Goal: Task Accomplishment & Management: Manage account settings

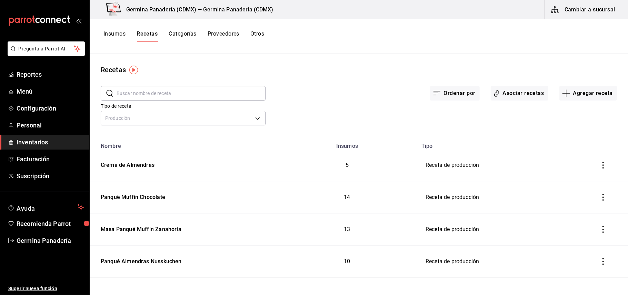
click at [323, 82] on div "Ordenar por Asociar recetas Agregar receta" at bounding box center [441, 88] width 351 height 26
click at [114, 38] on button "Insumos" at bounding box center [114, 36] width 22 height 12
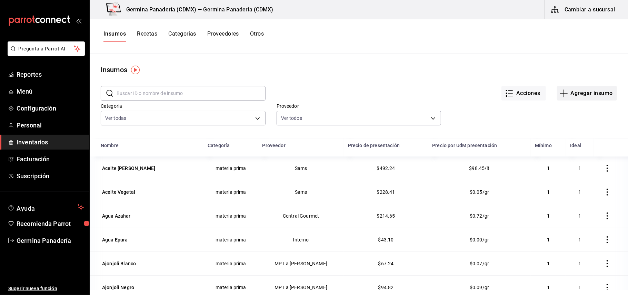
click at [575, 88] on button "Agregar insumo" at bounding box center [587, 93] width 60 height 14
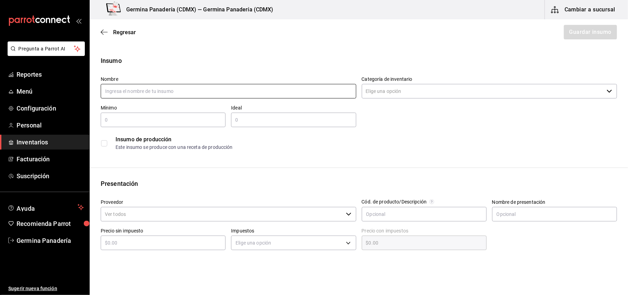
click at [290, 91] on input "text" at bounding box center [229, 91] width 256 height 14
type input "Costra Concha"
click at [417, 88] on input "Categoría de inventario" at bounding box center [483, 91] width 242 height 14
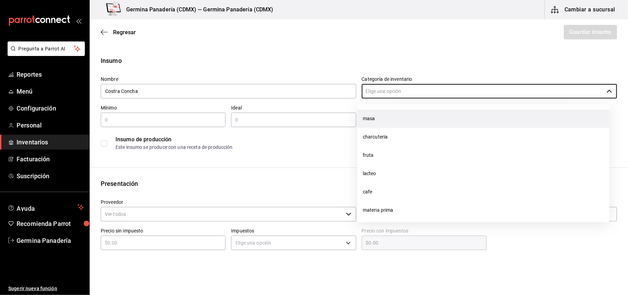
click at [409, 121] on li "masa" at bounding box center [483, 118] width 252 height 18
type input "masa"
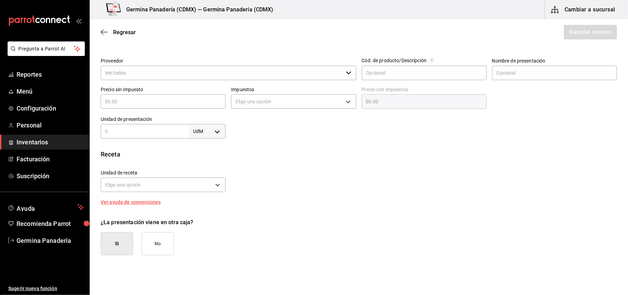
scroll to position [141, 0]
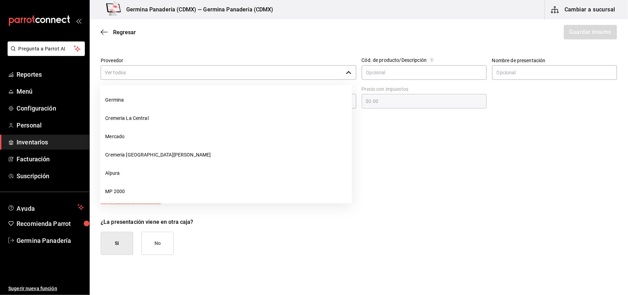
click at [188, 73] on input "Proveedor" at bounding box center [222, 72] width 242 height 14
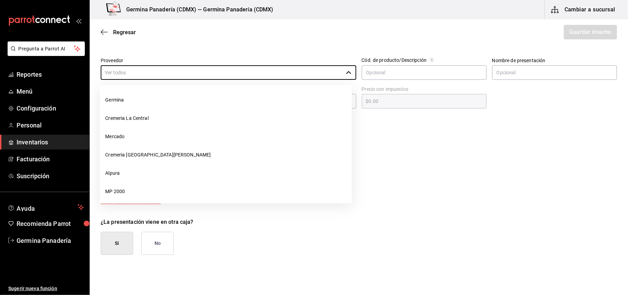
click at [180, 98] on li "Germina" at bounding box center [226, 100] width 252 height 18
type input "Germina"
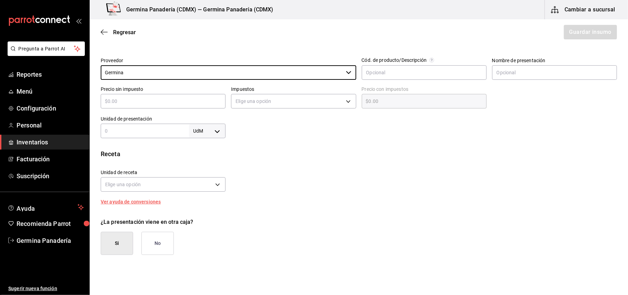
click at [212, 131] on body "Pregunta a Parrot AI Reportes Menú Configuración Personal Inventarios Facturaci…" at bounding box center [314, 128] width 628 height 256
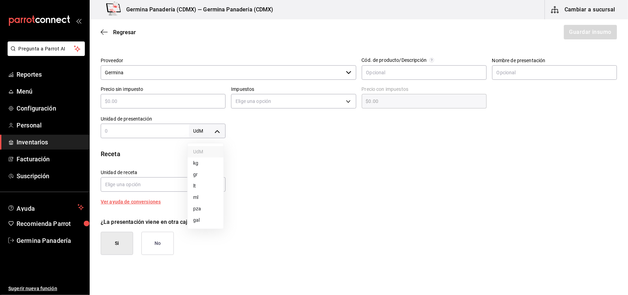
click at [199, 163] on li "kg" at bounding box center [206, 162] width 36 height 11
type input "KILOGRAM"
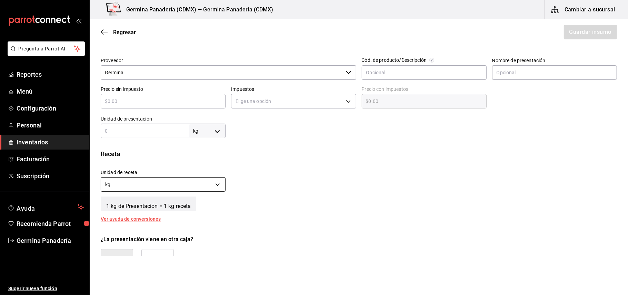
click at [220, 183] on body "Pregunta a Parrot AI Reportes Menú Configuración Personal Inventarios Facturaci…" at bounding box center [314, 128] width 628 height 256
click at [178, 215] on li "gr" at bounding box center [162, 216] width 122 height 11
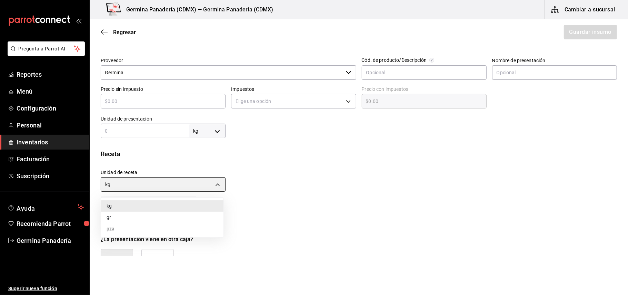
type input "GRAM"
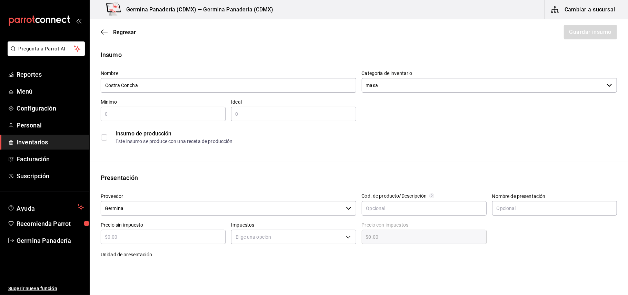
scroll to position [0, 0]
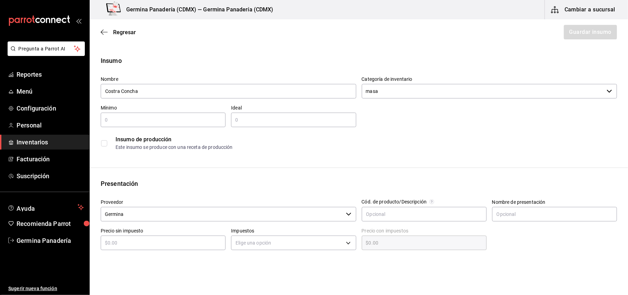
click at [179, 117] on input "text" at bounding box center [163, 120] width 125 height 8
type input "1"
click at [239, 121] on input "text" at bounding box center [293, 120] width 125 height 8
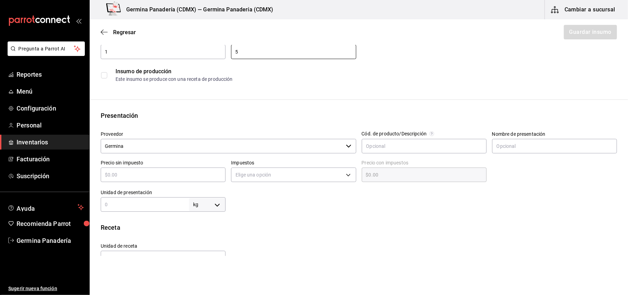
type input "5"
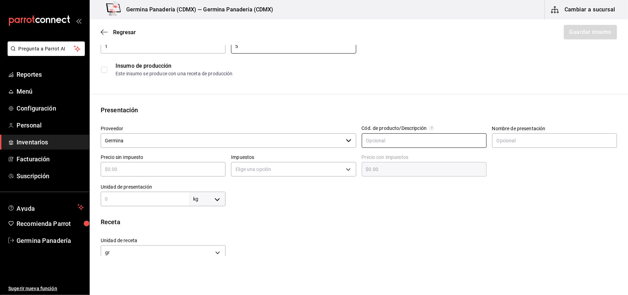
click at [395, 136] on input "text" at bounding box center [424, 140] width 125 height 14
click at [109, 74] on div "Insumo de producción Este insumo se produce con una receta de producción" at bounding box center [359, 69] width 516 height 21
click at [108, 69] on label at bounding box center [105, 70] width 9 height 6
click at [107, 69] on input "checkbox" at bounding box center [104, 70] width 6 height 6
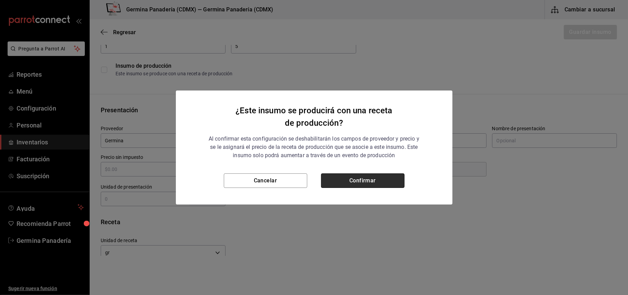
click at [360, 184] on button "Confirmar" at bounding box center [362, 180] width 83 height 14
checkbox input "true"
type input "$0.00"
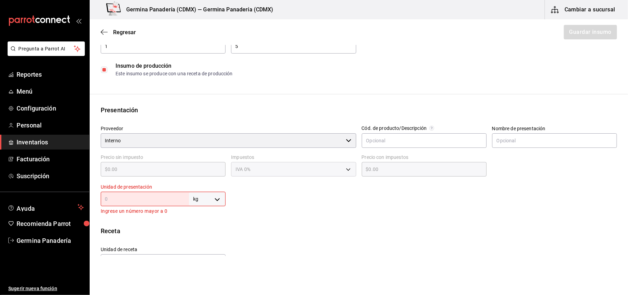
click at [164, 199] on input "text" at bounding box center [145, 199] width 88 height 8
type input "1"
type input "1,000"
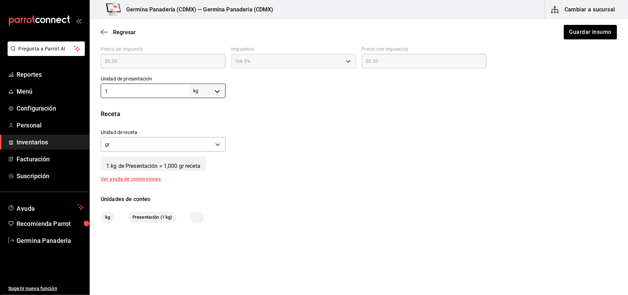
scroll to position [0, 0]
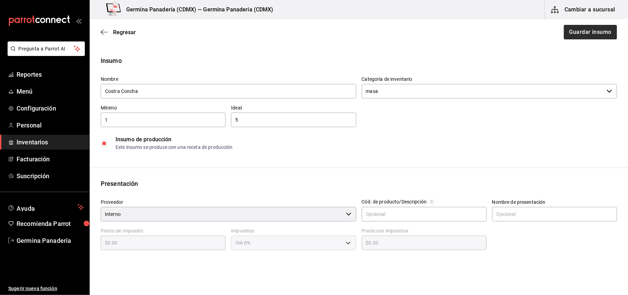
type input "1"
click at [591, 35] on button "Guardar insumo" at bounding box center [590, 32] width 54 height 14
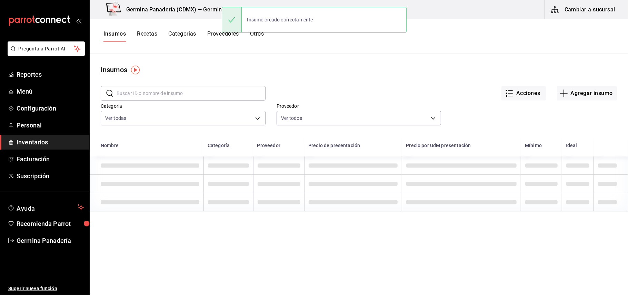
click at [147, 33] on button "Recetas" at bounding box center [147, 36] width 20 height 12
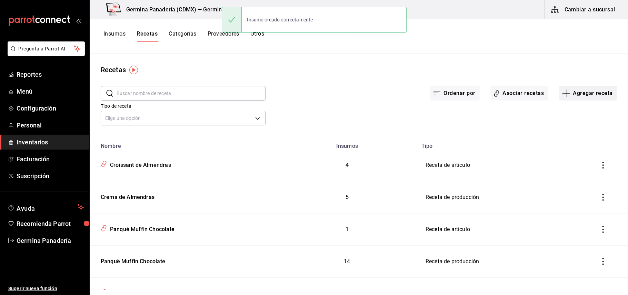
click at [582, 95] on button "Agregar receta" at bounding box center [588, 93] width 58 height 14
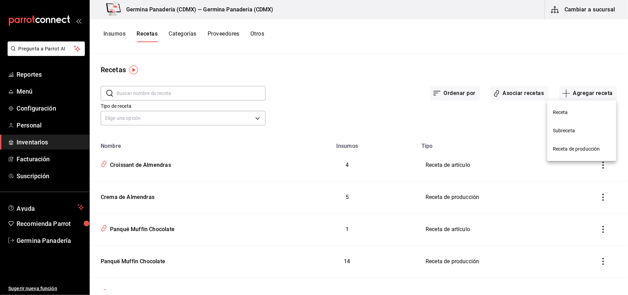
click at [586, 147] on span "Receta de producción" at bounding box center [582, 148] width 58 height 7
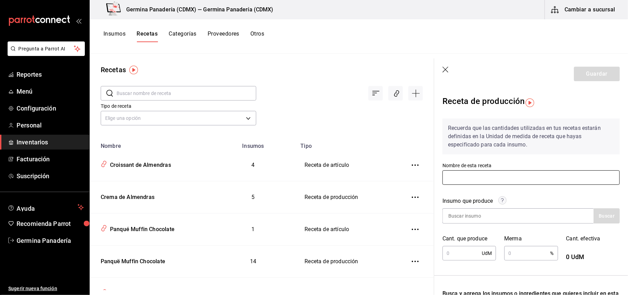
click at [520, 179] on input "text" at bounding box center [530, 177] width 177 height 14
type input "Costra Concha"
click at [478, 214] on input at bounding box center [477, 215] width 69 height 14
type input "costr"
click at [594, 221] on button "Buscar" at bounding box center [607, 215] width 26 height 15
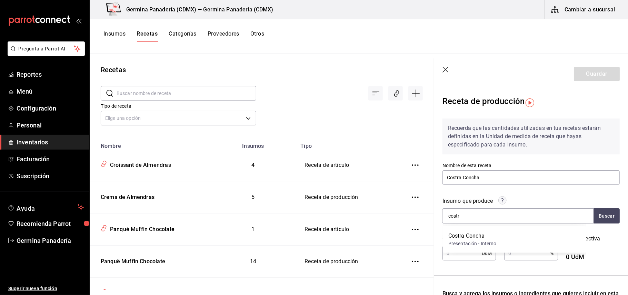
click at [481, 235] on div "Costra Concha" at bounding box center [472, 235] width 48 height 8
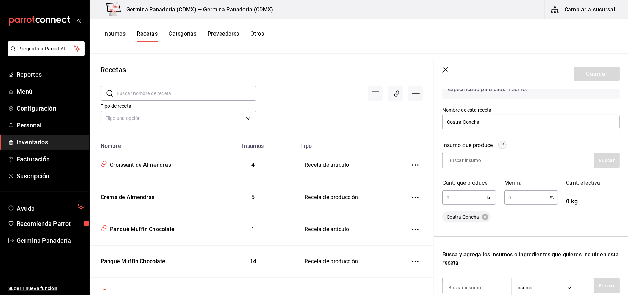
scroll to position [79, 0]
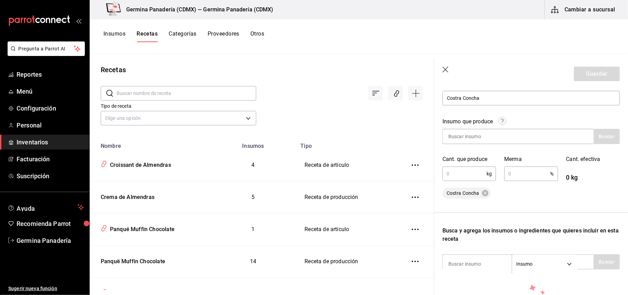
click at [464, 177] on input "text" at bounding box center [464, 174] width 44 height 14
type input "3.15"
type input "."
click at [512, 176] on input "text" at bounding box center [527, 174] width 46 height 14
type input "0.1"
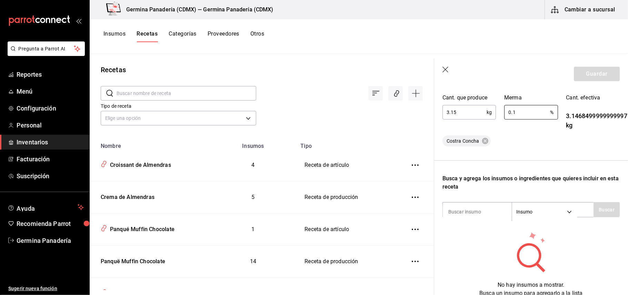
scroll to position [158, 0]
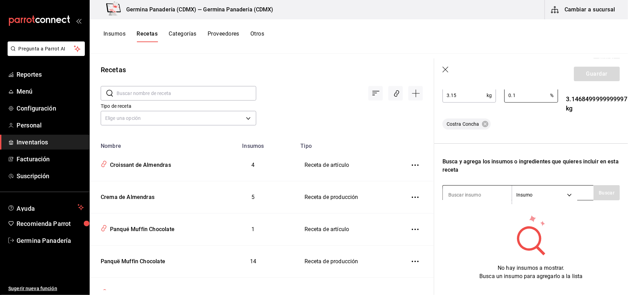
click at [478, 189] on input at bounding box center [477, 194] width 69 height 14
type input "harina"
click at [600, 193] on button "Buscar" at bounding box center [607, 192] width 26 height 15
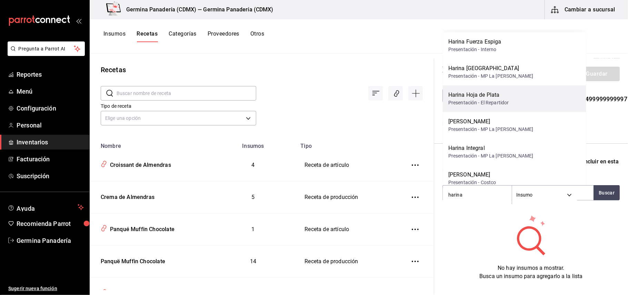
click at [525, 98] on div "Harina Hoja de Plata Presentación - El Repartidor" at bounding box center [514, 98] width 143 height 27
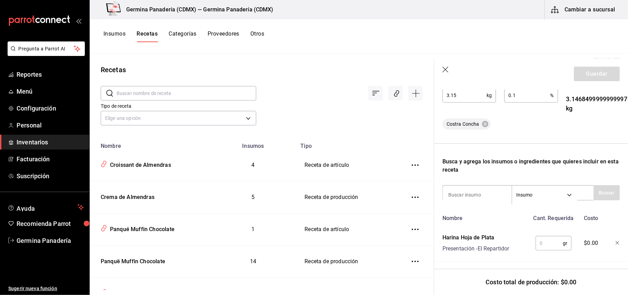
click at [539, 244] on input "text" at bounding box center [549, 243] width 27 height 14
type input "1,000"
click at [480, 195] on input at bounding box center [477, 194] width 69 height 14
type input "mante"
click at [594, 195] on button "Buscar" at bounding box center [607, 192] width 26 height 15
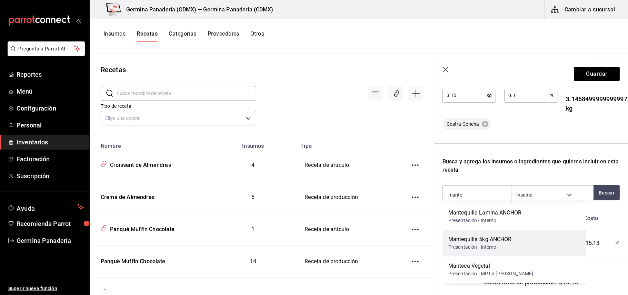
click at [516, 239] on div "Mantequilla 5kg ANCHOR Presentación - Interno" at bounding box center [514, 242] width 143 height 27
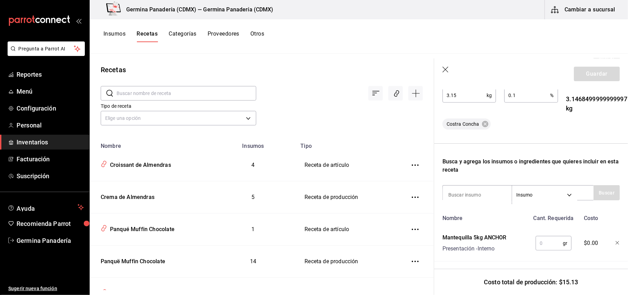
click at [544, 247] on input "text" at bounding box center [549, 243] width 27 height 14
type input "1,000"
click at [480, 195] on input at bounding box center [477, 194] width 69 height 14
type input "azuc"
click at [595, 197] on button "Buscar" at bounding box center [607, 192] width 26 height 15
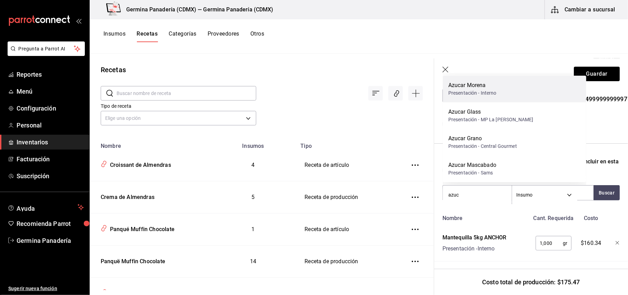
click at [501, 83] on div "Azucar Morena Presentación - Interno" at bounding box center [514, 89] width 143 height 27
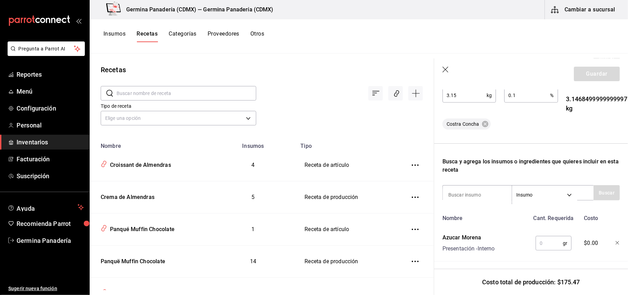
click at [542, 238] on input "text" at bounding box center [549, 243] width 27 height 14
type input "500"
click at [477, 195] on input at bounding box center [477, 194] width 69 height 14
click at [594, 193] on button "Buscar" at bounding box center [607, 192] width 26 height 15
type input "azuc"
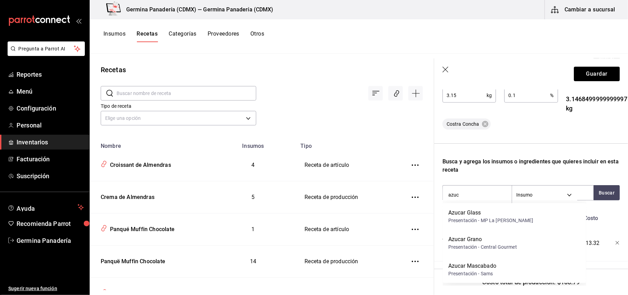
click at [510, 219] on div "Azucar Glass Presentación - MP La Reyna" at bounding box center [514, 216] width 143 height 27
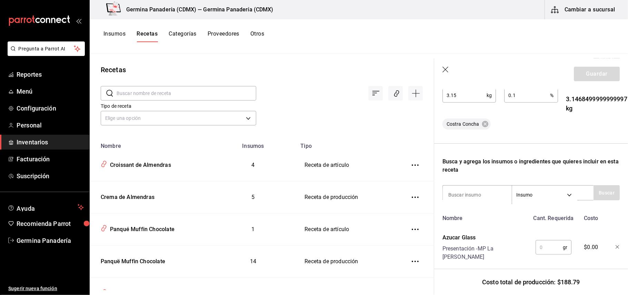
click at [536, 247] on input "text" at bounding box center [549, 247] width 27 height 14
type input "500"
click at [464, 192] on input at bounding box center [477, 194] width 69 height 14
type input "royal"
click at [604, 187] on button "Buscar" at bounding box center [607, 192] width 26 height 15
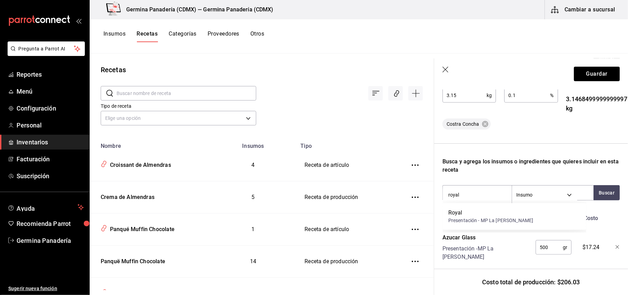
click at [494, 212] on div "Royal" at bounding box center [490, 212] width 85 height 8
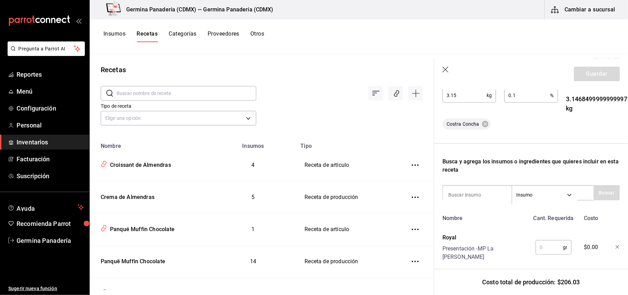
click at [547, 243] on input "text" at bounding box center [549, 247] width 27 height 14
type input "20"
click at [478, 199] on input at bounding box center [477, 194] width 69 height 14
type input "sal"
click at [600, 188] on button "Buscar" at bounding box center [607, 192] width 26 height 15
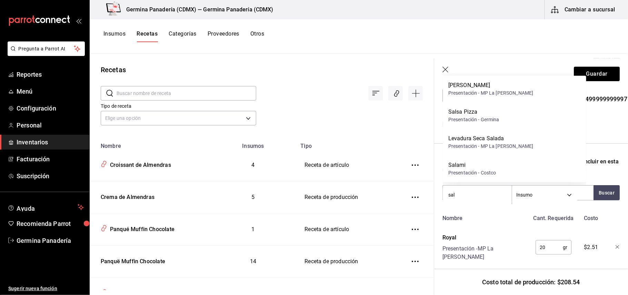
click at [490, 95] on div "Presentación - MP La [PERSON_NAME]" at bounding box center [490, 92] width 85 height 7
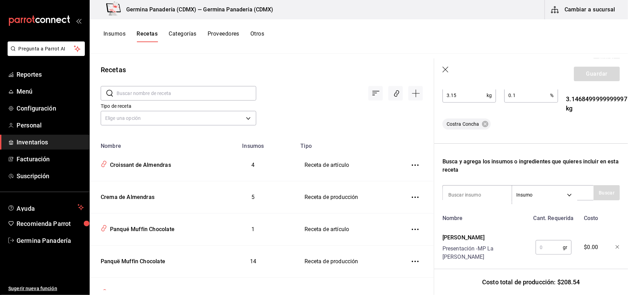
click at [539, 248] on input "text" at bounding box center [549, 247] width 27 height 14
type input "3"
click at [487, 192] on input at bounding box center [477, 194] width 69 height 14
type input "vaini"
click at [595, 193] on button "Buscar" at bounding box center [607, 192] width 26 height 15
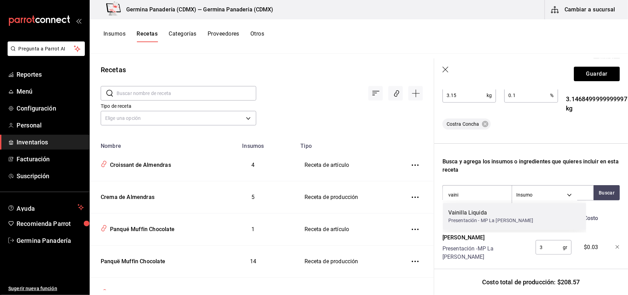
click at [540, 217] on div "Vainilla Liquida Presentación - MP La Reyna" at bounding box center [514, 216] width 143 height 27
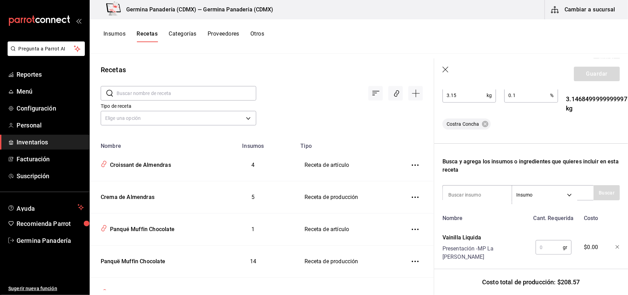
click at [547, 240] on input "text" at bounding box center [549, 247] width 27 height 14
type input "40"
click at [482, 195] on input at bounding box center [477, 194] width 69 height 14
type input "c"
type input "cocoa"
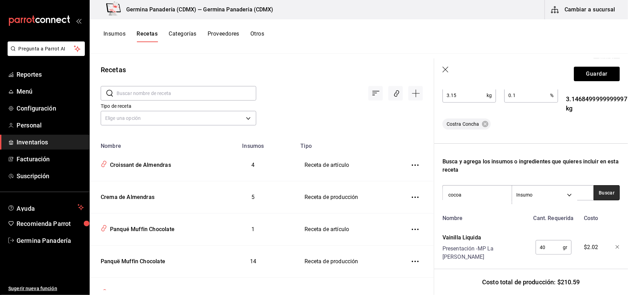
click at [599, 190] on button "Buscar" at bounding box center [607, 192] width 26 height 15
click at [494, 217] on div "Presentación - MP 2000" at bounding box center [474, 220] width 52 height 7
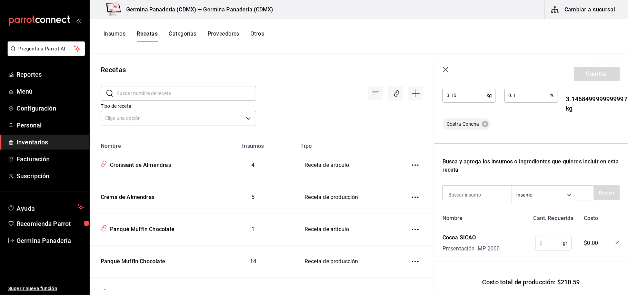
click at [542, 249] on input "text" at bounding box center [549, 243] width 27 height 14
type input "60"
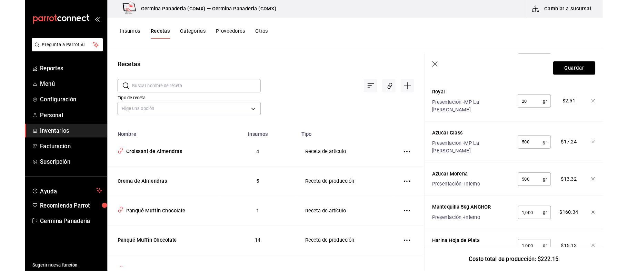
scroll to position [0, 0]
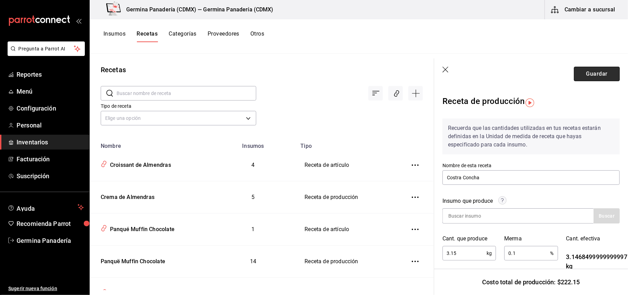
click at [601, 71] on button "Guardar" at bounding box center [597, 74] width 46 height 14
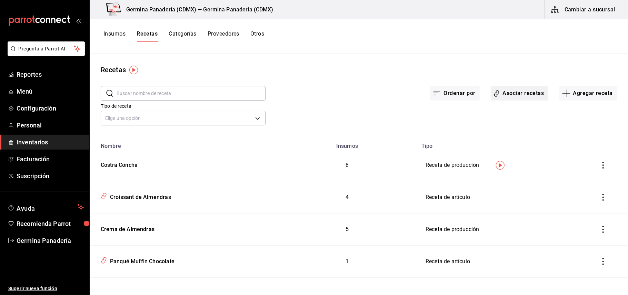
click at [512, 92] on button "Asociar recetas" at bounding box center [520, 93] width 58 height 14
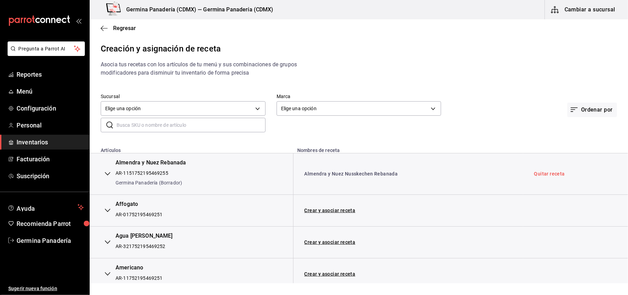
click at [189, 123] on input "text" at bounding box center [191, 125] width 149 height 14
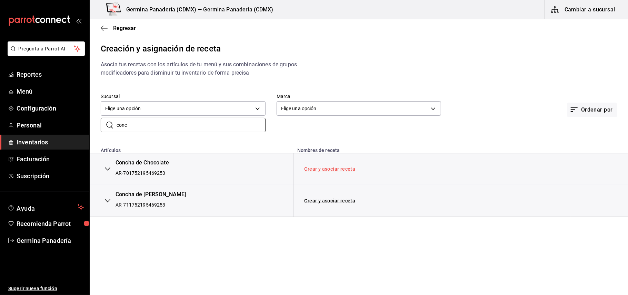
type input "conc"
click at [345, 166] on link "Crear y asociar receta" at bounding box center [330, 168] width 51 height 5
click at [341, 168] on link "Receta Concha de Chocolate" at bounding box center [338, 169] width 67 height 6
click at [53, 140] on span "Inventarios" at bounding box center [50, 141] width 67 height 9
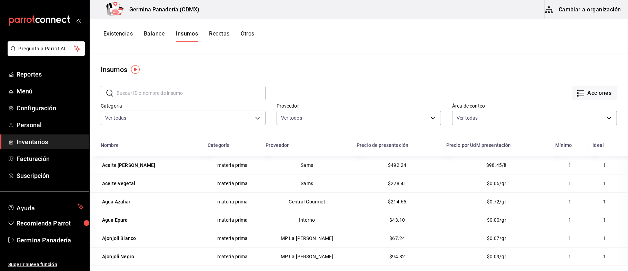
click at [121, 34] on button "Existencias" at bounding box center [117, 36] width 29 height 12
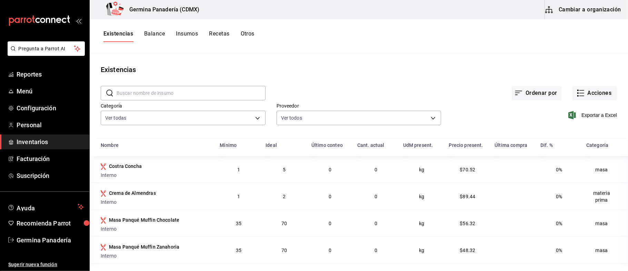
click at [58, 141] on span "Inventarios" at bounding box center [50, 141] width 67 height 9
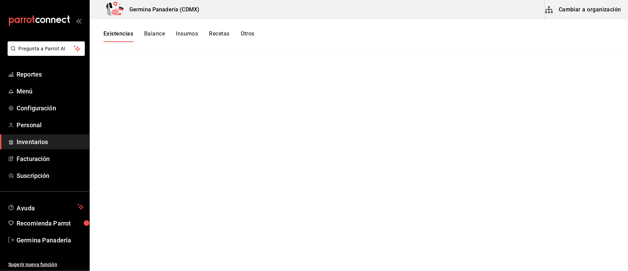
click at [589, 7] on button "Cambiar a organización" at bounding box center [584, 9] width 78 height 19
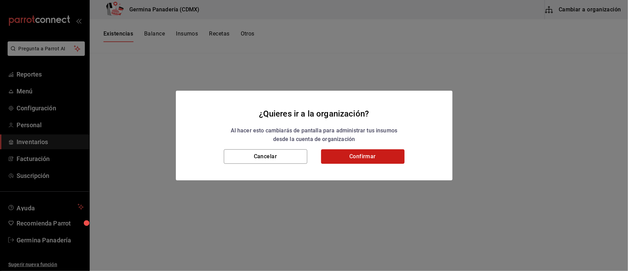
click at [373, 157] on button "Confirmar" at bounding box center [362, 156] width 83 height 14
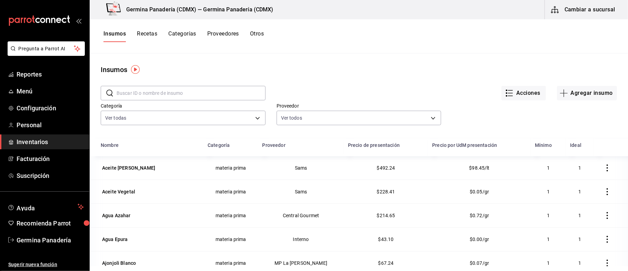
click at [149, 37] on button "Recetas" at bounding box center [147, 36] width 20 height 12
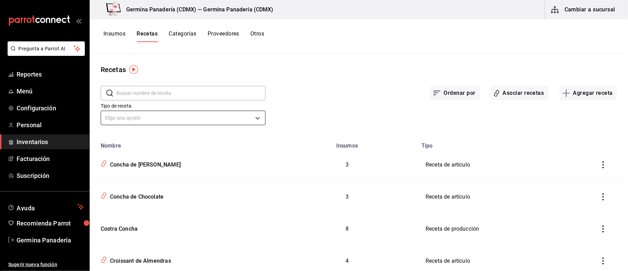
click at [205, 123] on body "Pregunta a Parrot AI Reportes Menú Configuración Personal Inventarios Facturaci…" at bounding box center [314, 133] width 628 height 266
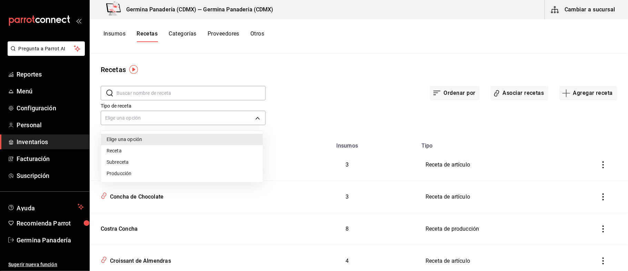
click at [170, 175] on li "Producción" at bounding box center [182, 173] width 162 height 11
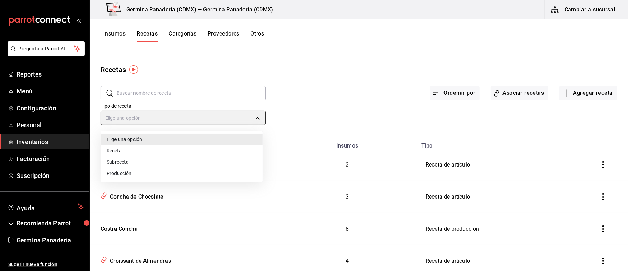
type input "PREPARATION"
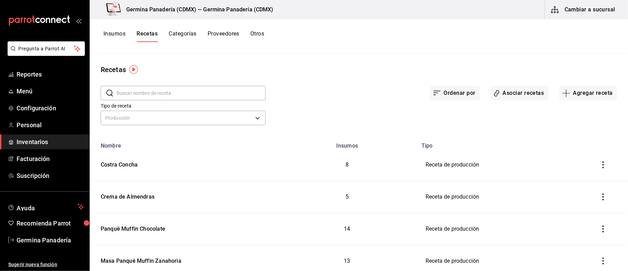
click at [119, 35] on button "Insumos" at bounding box center [114, 36] width 22 height 12
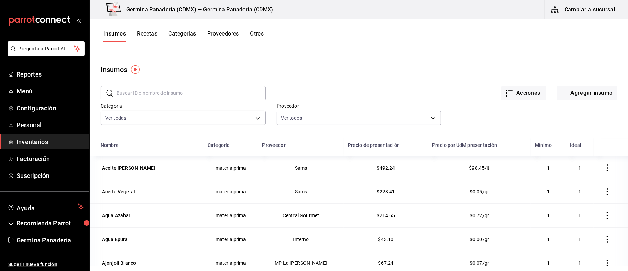
click at [147, 39] on button "Recetas" at bounding box center [147, 36] width 20 height 12
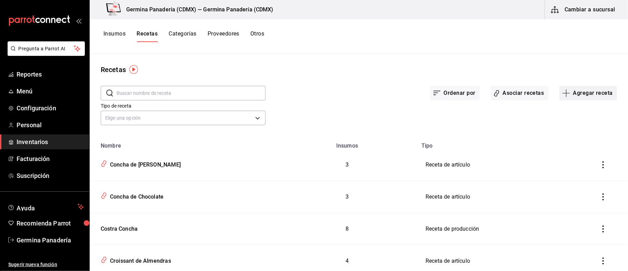
click at [584, 98] on button "Agregar receta" at bounding box center [588, 93] width 58 height 14
click at [398, 53] on div at bounding box center [314, 135] width 628 height 271
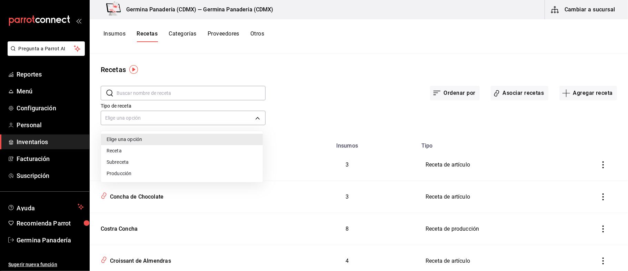
click at [257, 118] on body "Pregunta a Parrot AI Reportes Menú Configuración Personal Inventarios Facturaci…" at bounding box center [314, 133] width 628 height 266
click at [160, 175] on li "Producción" at bounding box center [182, 173] width 162 height 11
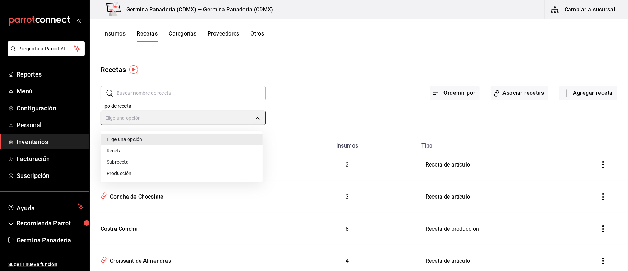
type input "PREPARATION"
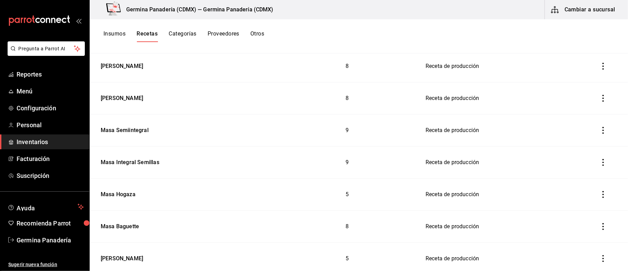
scroll to position [537, 0]
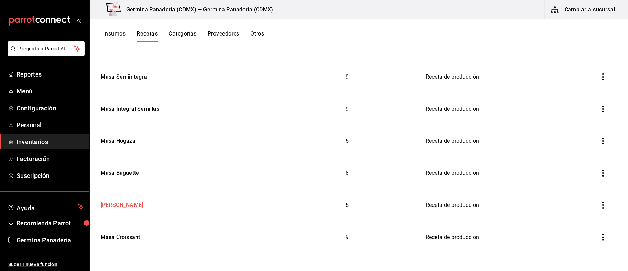
drag, startPoint x: 147, startPoint y: 237, endPoint x: 252, endPoint y: 209, distance: 109.1
click at [146, 237] on div "Masa Croissant" at bounding box center [183, 236] width 171 height 11
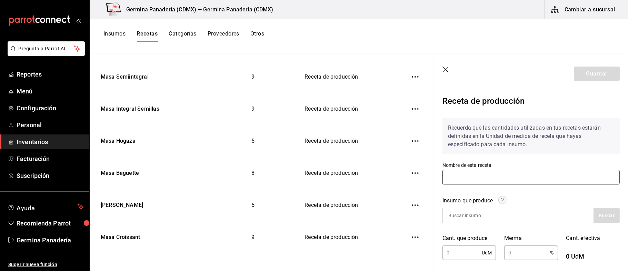
type input "Masa Croissant"
type input "2.282"
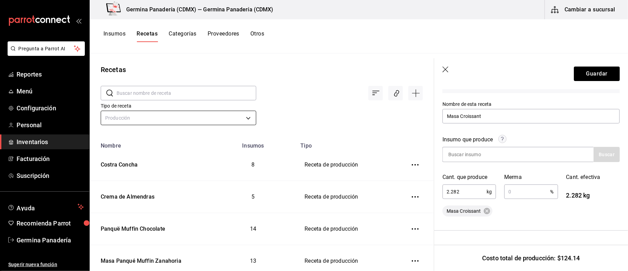
click at [235, 113] on body "Pregunta a Parrot AI Reportes Menú Configuración Personal Inventarios Facturaci…" at bounding box center [314, 133] width 628 height 266
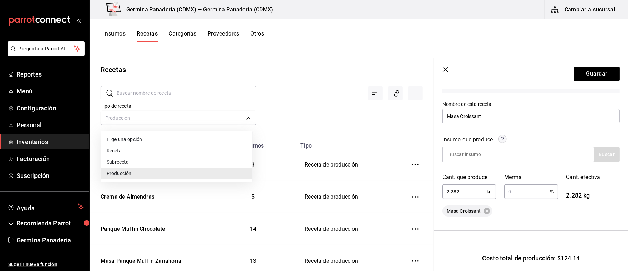
click at [122, 151] on li "Receta" at bounding box center [176, 150] width 151 height 11
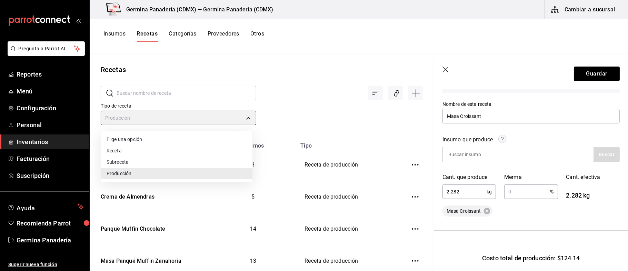
type input "PRODUCT"
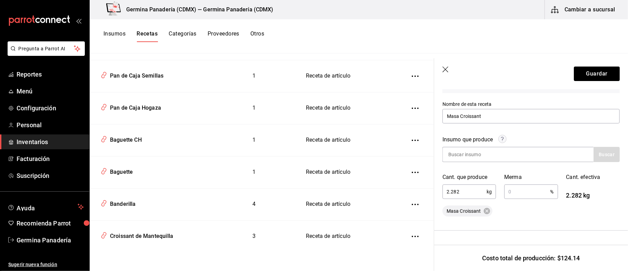
scroll to position [755, 0]
click at [171, 234] on div "Croissant de Mantequilla" at bounding box center [140, 235] width 66 height 11
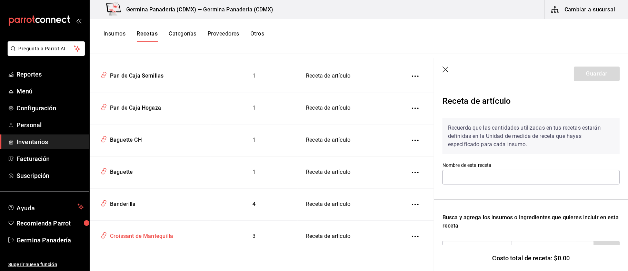
type input "Croissant de Mantequilla"
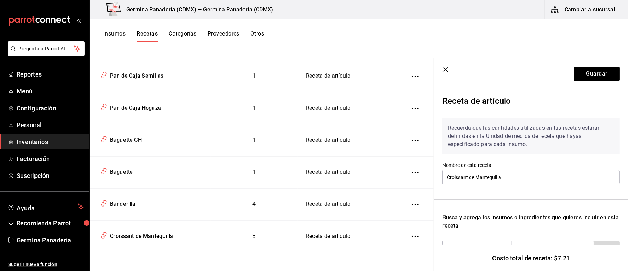
click at [448, 68] on icon "button" at bounding box center [445, 70] width 7 height 7
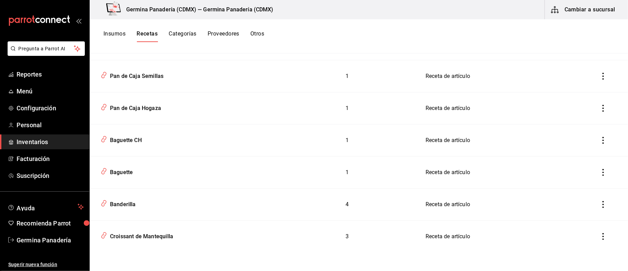
scroll to position [729, 0]
click at [169, 231] on div "Croissant de Mantequilla" at bounding box center [140, 236] width 66 height 11
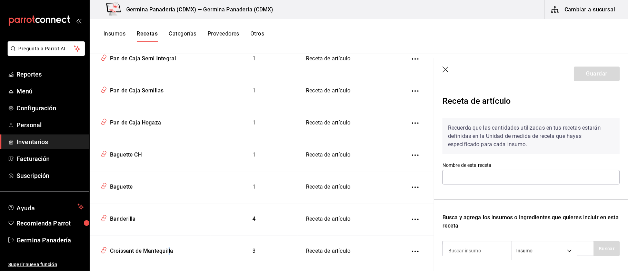
type input "Croissant de Mantequilla"
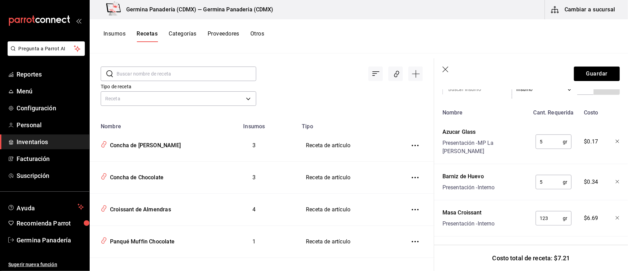
scroll to position [22, 0]
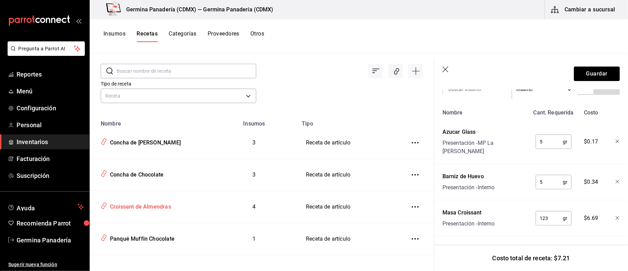
click at [159, 205] on div "Croissant de Almendras" at bounding box center [139, 205] width 64 height 11
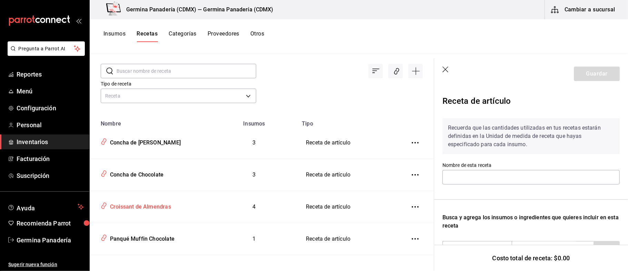
type input "Croissant de Almendras"
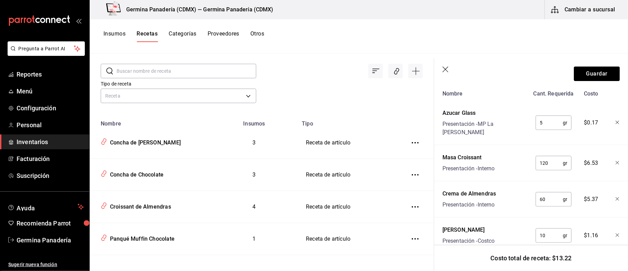
scroll to position [181, 0]
click at [552, 157] on input "120" at bounding box center [549, 163] width 27 height 14
type input "123"
click at [584, 76] on button "Guardar" at bounding box center [597, 74] width 46 height 14
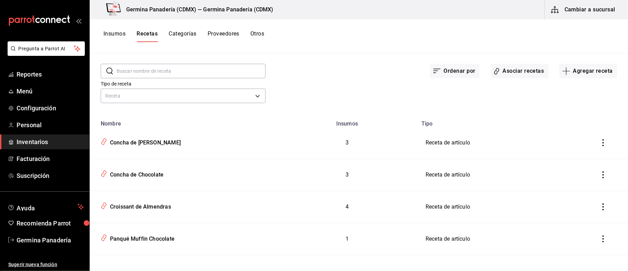
click at [589, 8] on button "Cambiar a sucursal" at bounding box center [584, 9] width 78 height 19
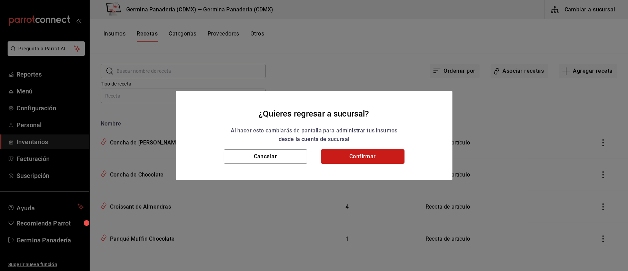
click at [367, 158] on button "Confirmar" at bounding box center [362, 156] width 83 height 14
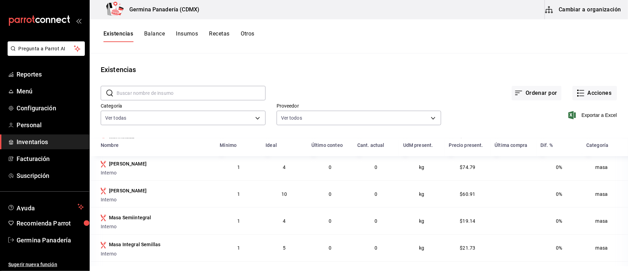
scroll to position [345, 0]
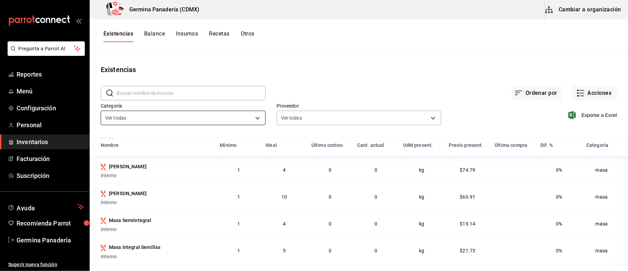
click at [162, 121] on body "Pregunta a Parrot AI Reportes Menú Configuración Personal Inventarios Facturaci…" at bounding box center [314, 133] width 628 height 266
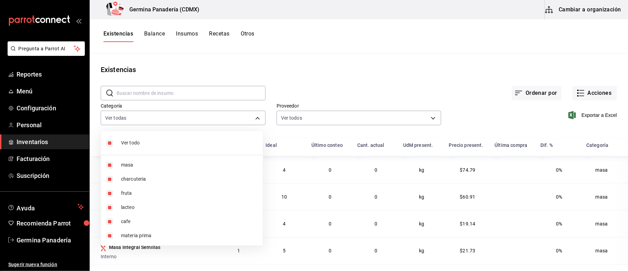
click at [336, 92] on div at bounding box center [314, 135] width 628 height 271
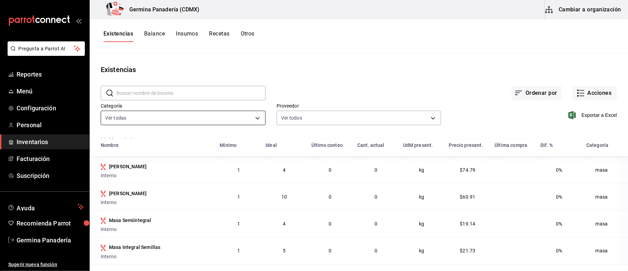
click at [224, 118] on body "Pregunta a Parrot AI Reportes Menú Configuración Personal Inventarios Facturaci…" at bounding box center [314, 133] width 628 height 266
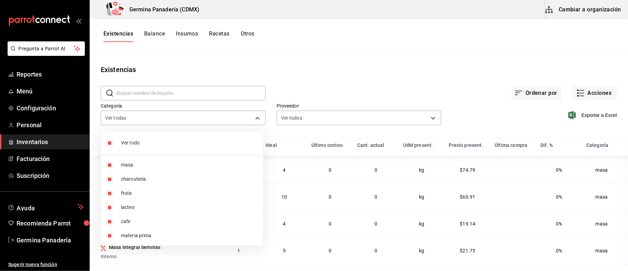
click at [344, 87] on div at bounding box center [314, 135] width 628 height 271
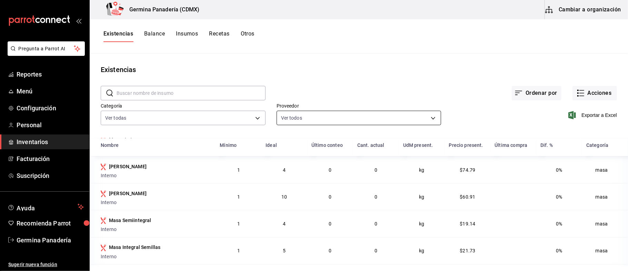
click at [307, 119] on body "Pregunta a Parrot AI Reportes Menú Configuración Personal Inventarios Facturaci…" at bounding box center [314, 133] width 628 height 266
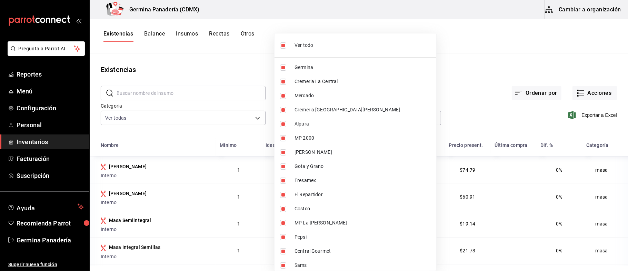
click at [468, 66] on div at bounding box center [314, 135] width 628 height 271
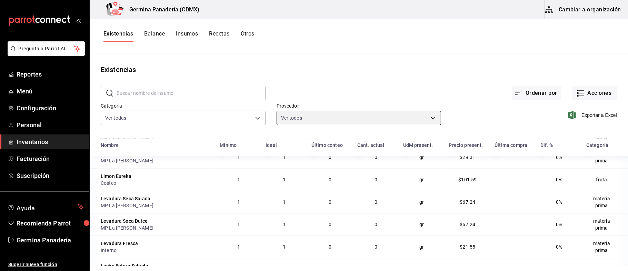
scroll to position [1252, 0]
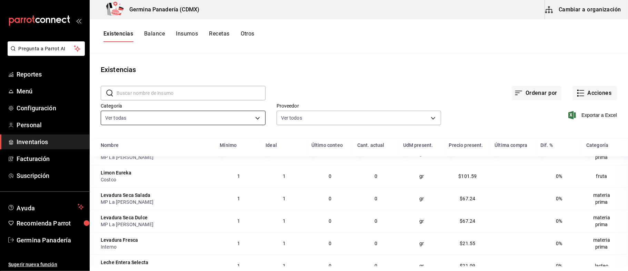
click at [232, 120] on body "Pregunta a Parrot AI Reportes Menú Configuración Personal Inventarios Facturaci…" at bounding box center [314, 133] width 628 height 266
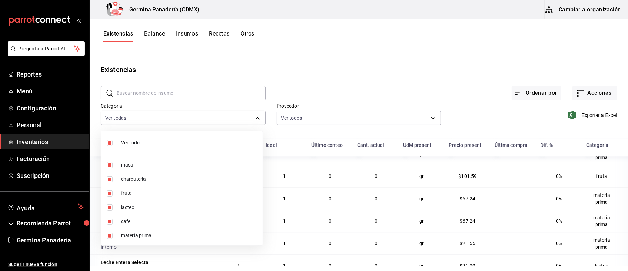
click at [310, 92] on div at bounding box center [314, 135] width 628 height 271
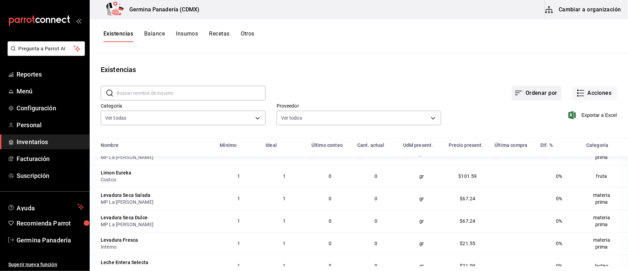
click at [531, 92] on button "Ordenar por" at bounding box center [537, 93] width 50 height 14
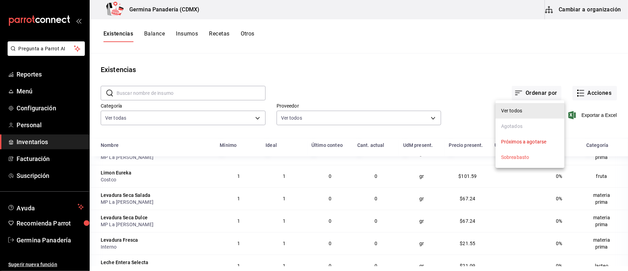
drag, startPoint x: 407, startPoint y: 81, endPoint x: 370, endPoint y: 99, distance: 41.6
click at [407, 81] on div at bounding box center [314, 135] width 628 height 271
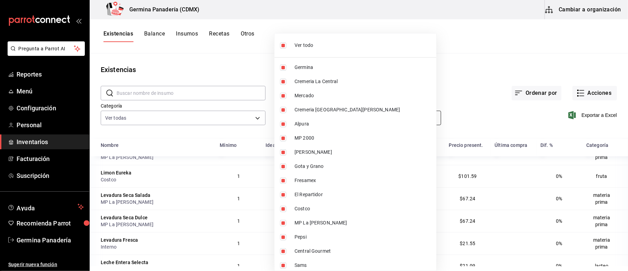
click at [339, 115] on body "Pregunta a Parrot AI Reportes Menú Configuración Personal Inventarios Facturaci…" at bounding box center [314, 133] width 628 height 266
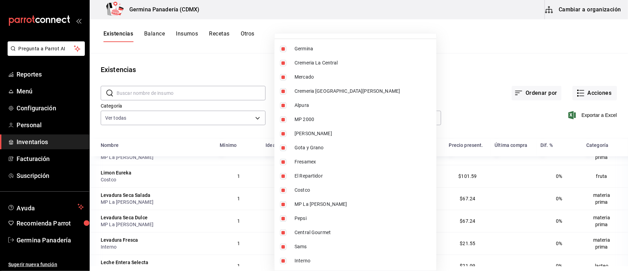
click at [492, 66] on div at bounding box center [314, 135] width 628 height 271
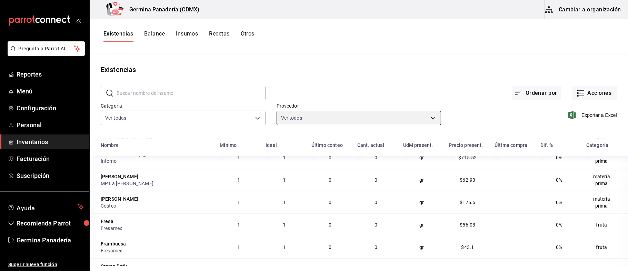
scroll to position [1587, 0]
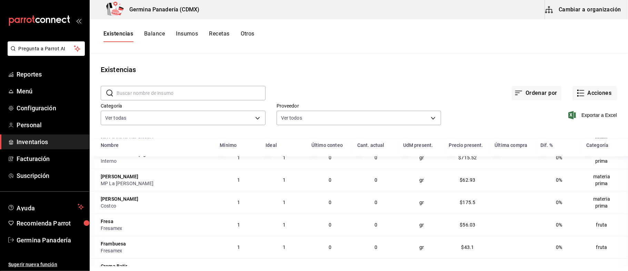
click at [161, 90] on input "text" at bounding box center [191, 93] width 149 height 14
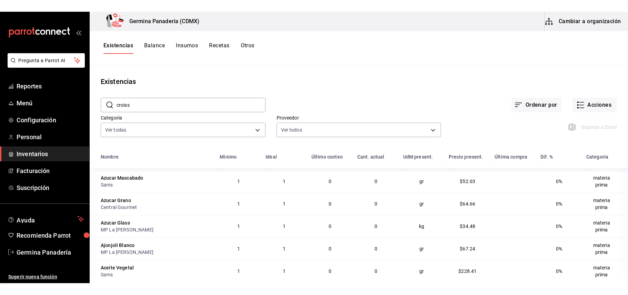
scroll to position [0, 0]
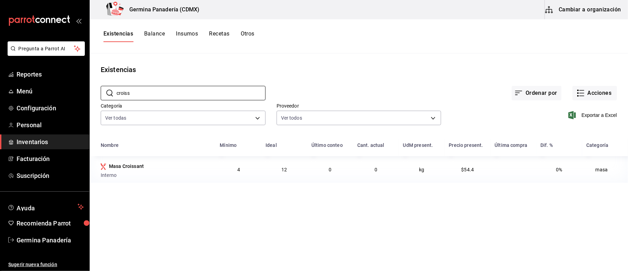
type input "croiss"
click at [150, 33] on button "Balance" at bounding box center [154, 36] width 21 height 12
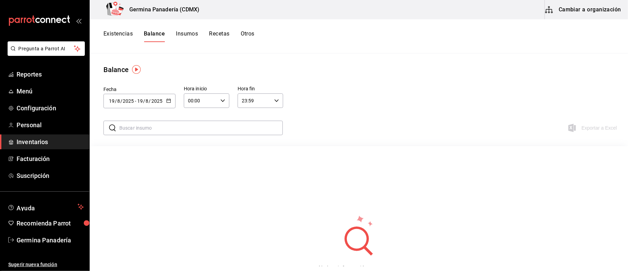
click at [189, 37] on button "Insumos" at bounding box center [187, 36] width 22 height 12
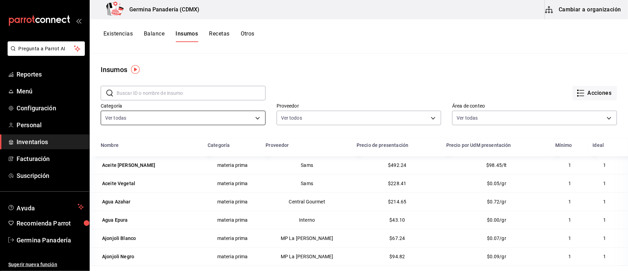
click at [244, 123] on body "Pregunta a Parrot AI Reportes Menú Configuración Personal Inventarios Facturaci…" at bounding box center [314, 133] width 628 height 266
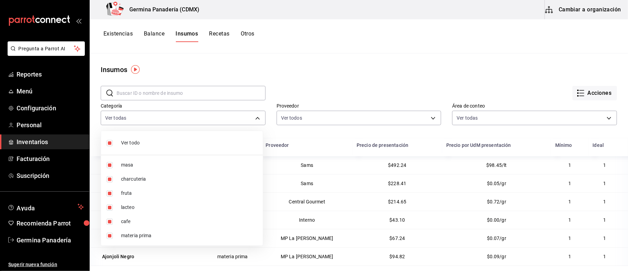
click at [292, 90] on div at bounding box center [314, 135] width 628 height 271
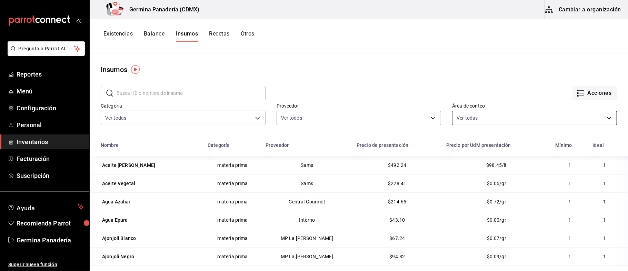
click at [475, 119] on body "Pregunta a Parrot AI Reportes Menú Configuración Personal Inventarios Facturaci…" at bounding box center [314, 133] width 628 height 266
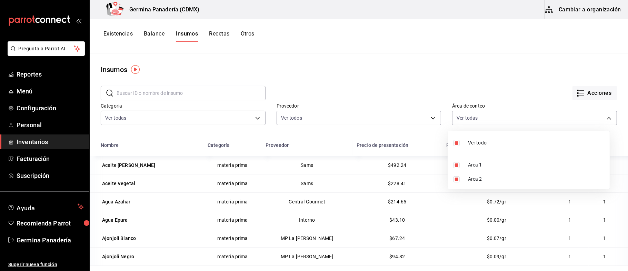
click at [349, 61] on div at bounding box center [314, 135] width 628 height 271
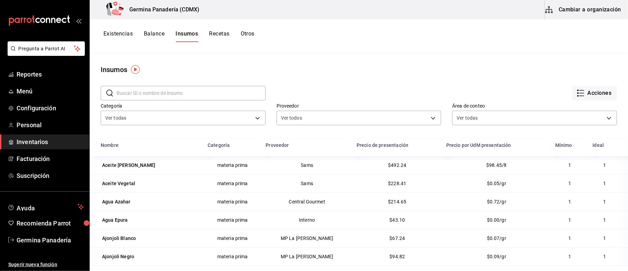
click at [217, 35] on button "Recetas" at bounding box center [219, 36] width 20 height 12
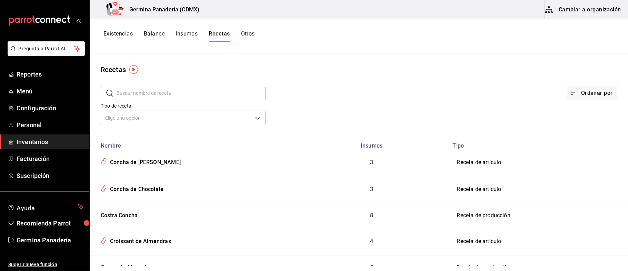
click at [600, 5] on button "Cambiar a organización" at bounding box center [584, 9] width 78 height 19
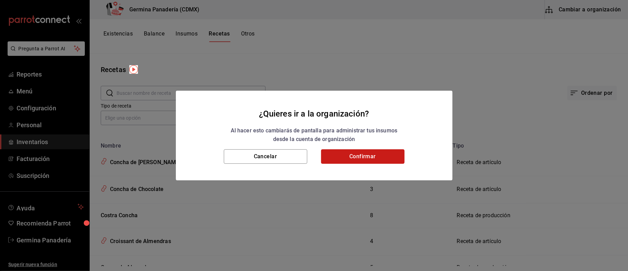
click at [351, 158] on button "Confirmar" at bounding box center [362, 156] width 83 height 14
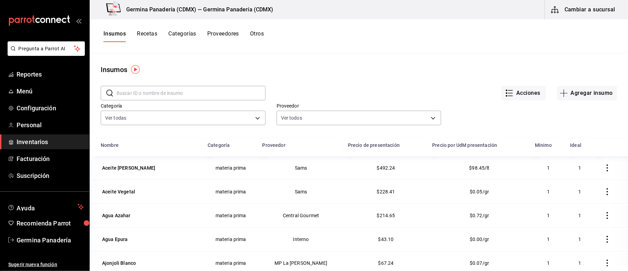
click at [593, 10] on button "Cambiar a sucursal" at bounding box center [584, 9] width 78 height 19
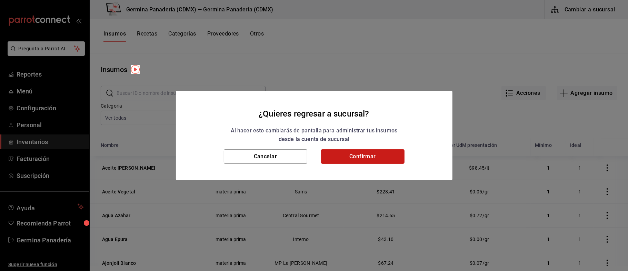
click at [384, 156] on button "Confirmar" at bounding box center [362, 156] width 83 height 14
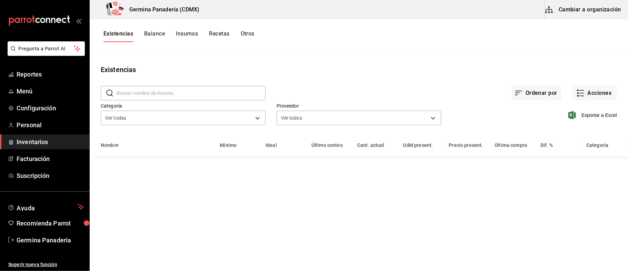
click at [592, 8] on button "Cambiar a organización" at bounding box center [584, 9] width 78 height 19
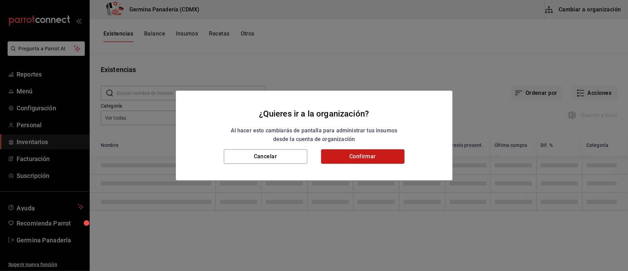
click at [358, 157] on button "Confirmar" at bounding box center [362, 156] width 83 height 14
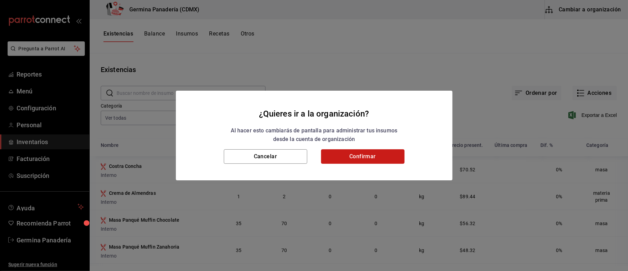
click at [358, 157] on button "Confirmar" at bounding box center [362, 156] width 83 height 14
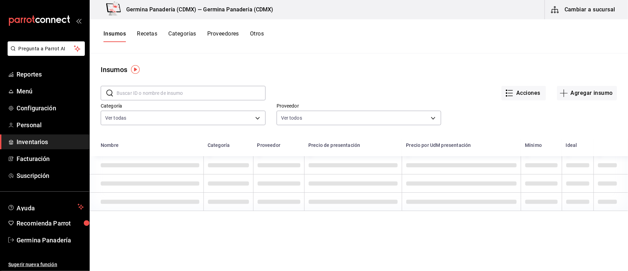
click at [595, 9] on button "Cambiar a sucursal" at bounding box center [584, 9] width 78 height 19
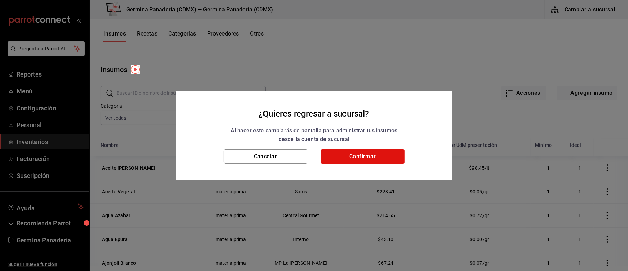
click at [587, 14] on div "¿Quieres regresar a sucursal? Al hacer esto cambiarás de pantalla para administ…" at bounding box center [314, 135] width 628 height 271
click at [372, 158] on button "Confirmar" at bounding box center [362, 156] width 83 height 14
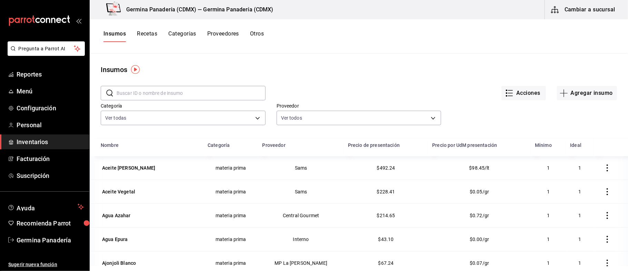
click at [576, 9] on button "Cambiar a sucursal" at bounding box center [584, 9] width 78 height 19
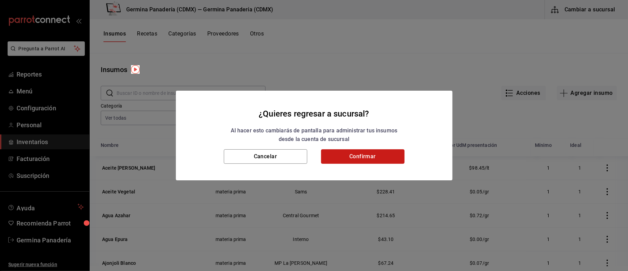
click at [369, 159] on button "Confirmar" at bounding box center [362, 156] width 83 height 14
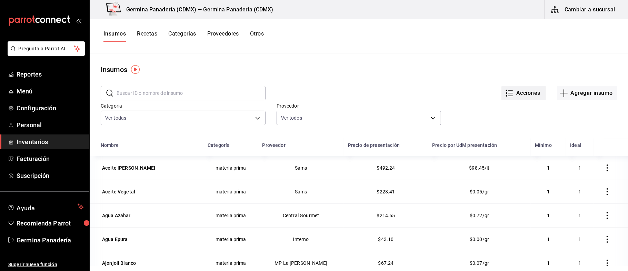
click at [523, 87] on button "Acciones" at bounding box center [523, 93] width 44 height 14
click at [597, 9] on div at bounding box center [314, 135] width 628 height 271
click at [581, 9] on button "Cambiar a sucursal" at bounding box center [584, 9] width 78 height 19
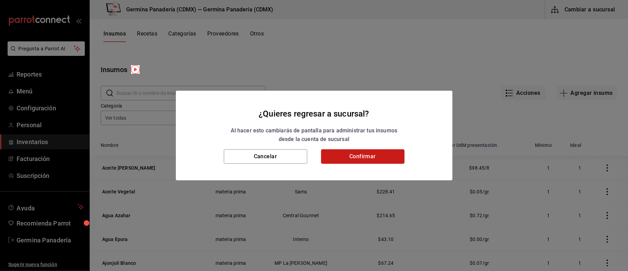
click at [385, 160] on button "Confirmar" at bounding box center [362, 156] width 83 height 14
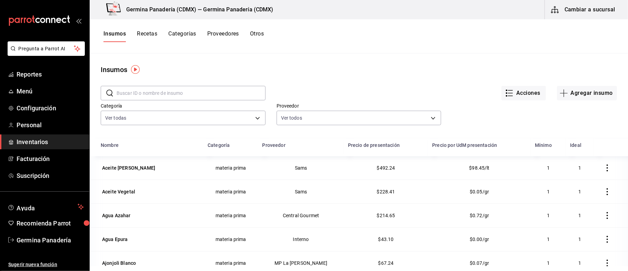
click at [584, 10] on button "Cambiar a sucursal" at bounding box center [584, 9] width 78 height 19
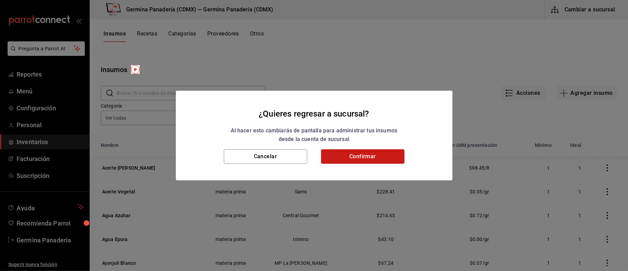
click at [372, 153] on button "Confirmar" at bounding box center [362, 156] width 83 height 14
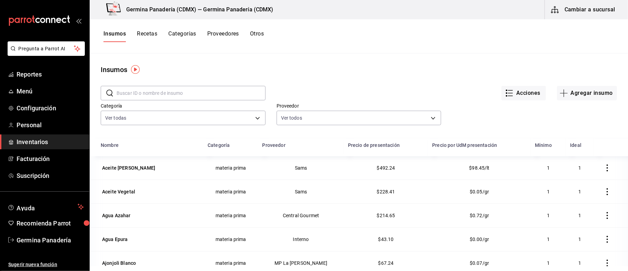
click at [60, 143] on span "Inventarios" at bounding box center [50, 141] width 67 height 9
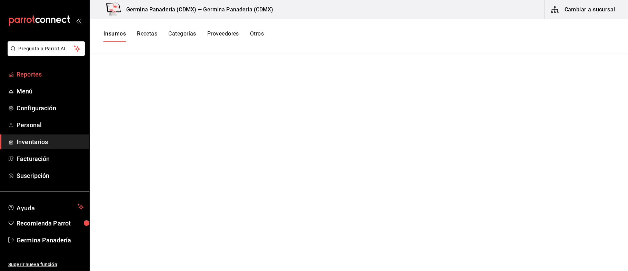
click at [35, 77] on span "Reportes" at bounding box center [50, 74] width 67 height 9
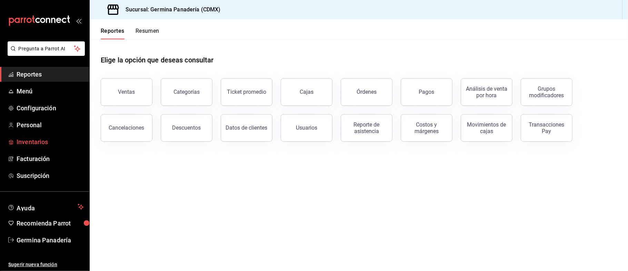
click at [29, 138] on span "Inventarios" at bounding box center [50, 141] width 67 height 9
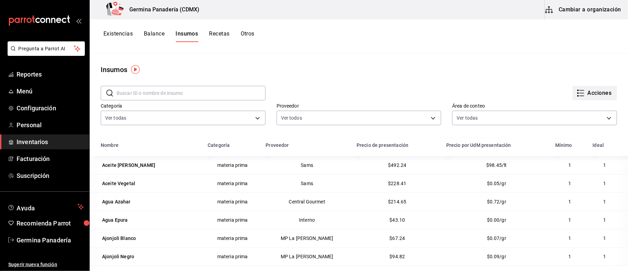
click at [585, 92] on button "Acciones" at bounding box center [594, 93] width 44 height 14
click at [118, 34] on div at bounding box center [314, 135] width 628 height 271
click at [120, 39] on button "Existencias" at bounding box center [117, 36] width 29 height 12
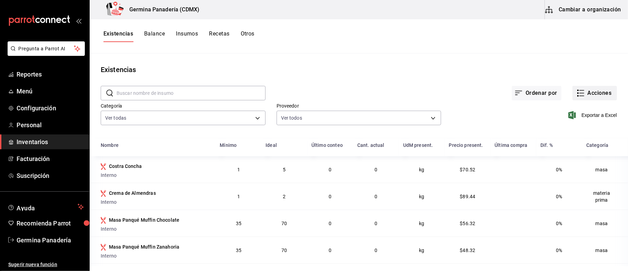
click at [591, 91] on button "Acciones" at bounding box center [594, 93] width 44 height 14
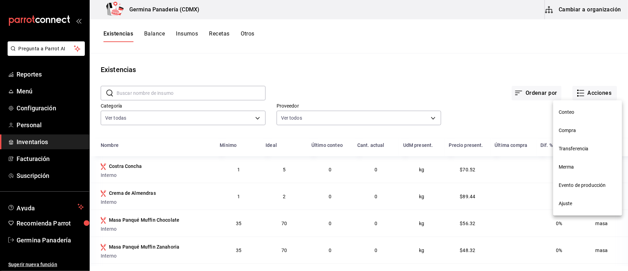
click at [565, 111] on span "Conteo" at bounding box center [588, 112] width 58 height 7
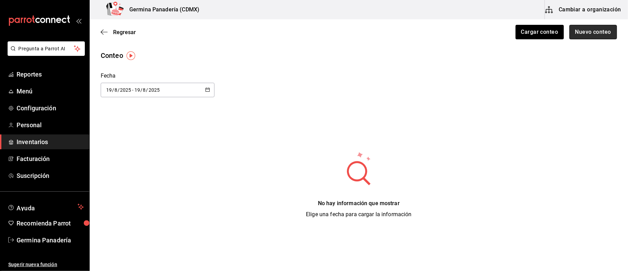
click at [589, 35] on button "Nuevo conteo" at bounding box center [593, 32] width 48 height 14
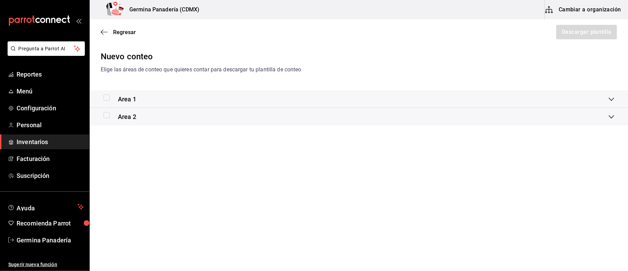
click at [106, 101] on div "Area 1" at bounding box center [119, 98] width 33 height 9
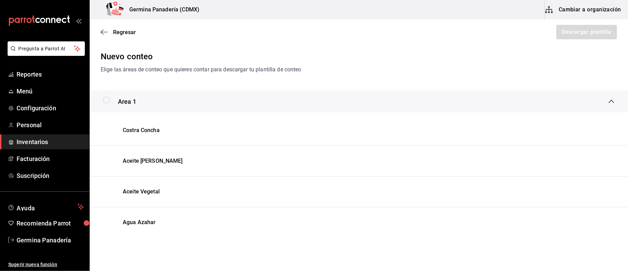
click at [108, 98] on input "checkbox" at bounding box center [106, 100] width 6 height 6
checkbox input "true"
click at [580, 33] on button "Descargar plantilla" at bounding box center [586, 32] width 61 height 14
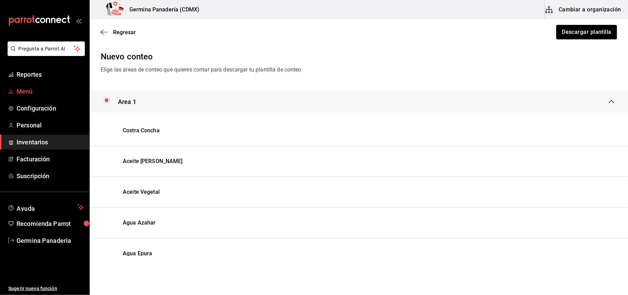
click at [36, 90] on span "Menú" at bounding box center [50, 91] width 67 height 9
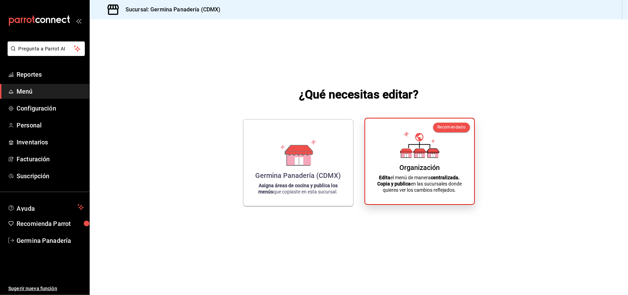
click at [436, 166] on div "Organización" at bounding box center [419, 167] width 40 height 8
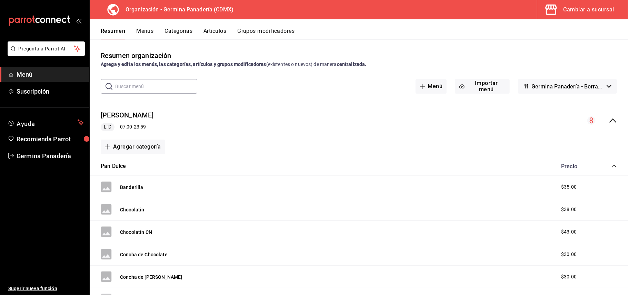
click at [212, 31] on button "Artículos" at bounding box center [214, 34] width 23 height 12
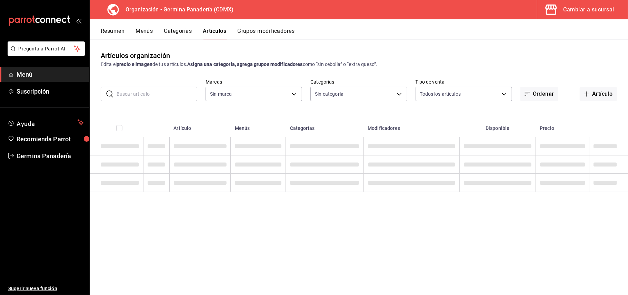
type input "9b1b34a3-1ddb-4154-9277-068d723f008c"
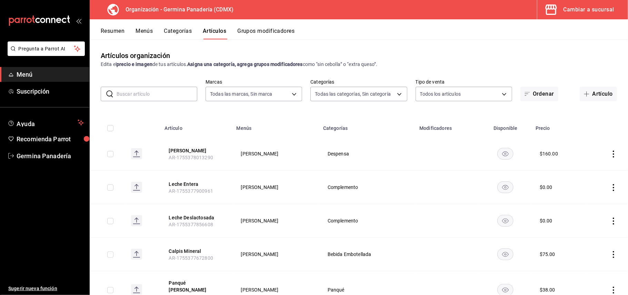
type input "6c65744e-a1b8-4012-96e6-33e77d16f2fd,630f1c36-ca98-4266-84ae-552b49385a73,f8a27…"
click at [613, 154] on icon "actions" at bounding box center [613, 153] width 1 height 7
click at [412, 170] on div at bounding box center [314, 147] width 628 height 295
click at [185, 31] on button "Categorías" at bounding box center [178, 34] width 28 height 12
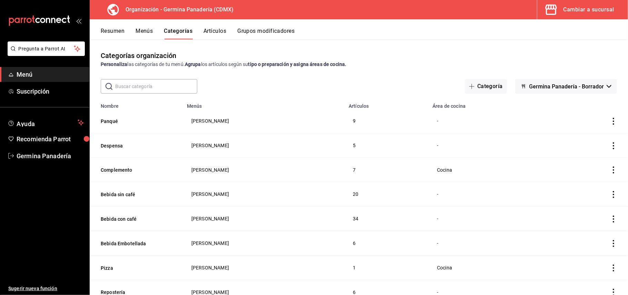
click at [141, 29] on button "Menús" at bounding box center [144, 34] width 17 height 12
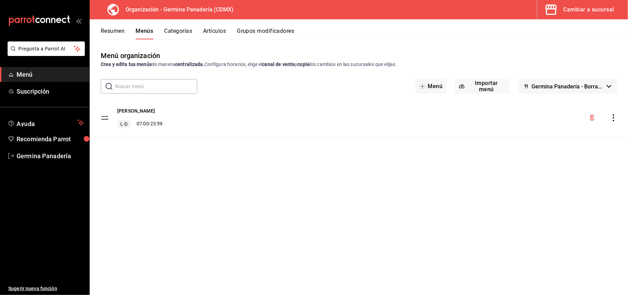
click at [119, 28] on button "Resumen" at bounding box center [113, 34] width 24 height 12
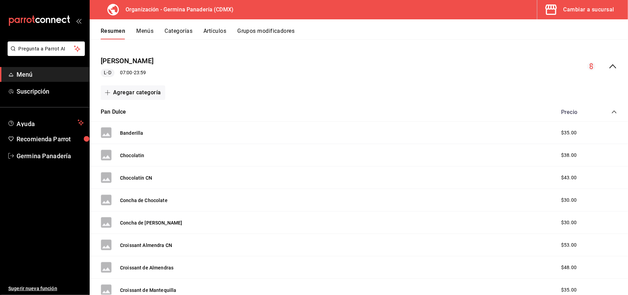
scroll to position [57, 0]
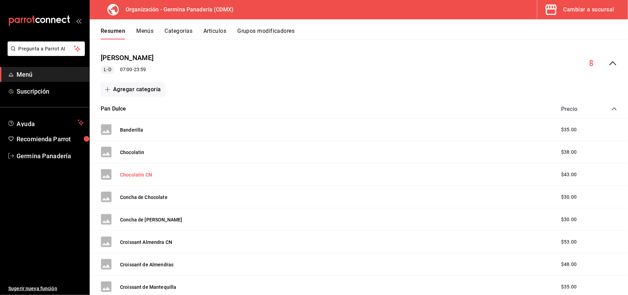
click at [145, 173] on button "Chocolatín CN" at bounding box center [136, 174] width 32 height 7
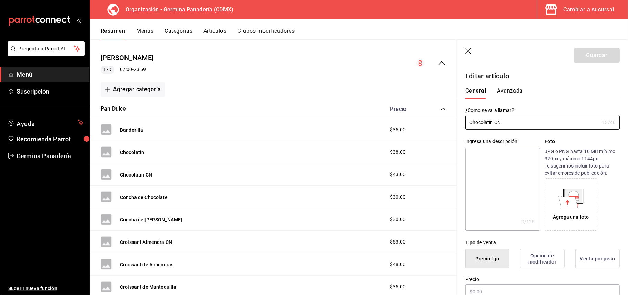
type input "$43.00"
click at [210, 32] on button "Artículos" at bounding box center [214, 34] width 23 height 12
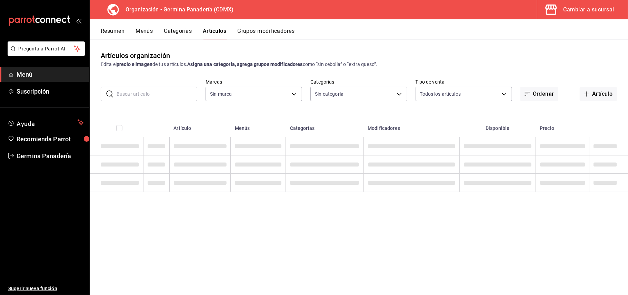
type input "9b1b34a3-1ddb-4154-9277-068d723f008c"
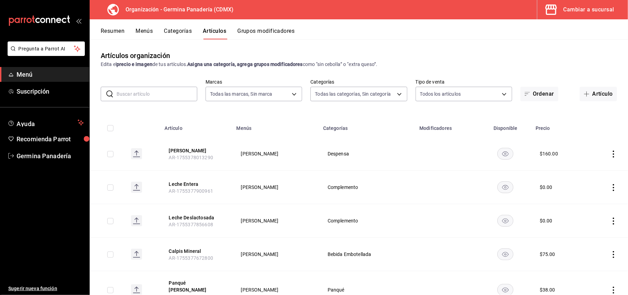
type input "6c65744e-a1b8-4012-96e6-33e77d16f2fd,630f1c36-ca98-4266-84ae-552b49385a73,f8a27…"
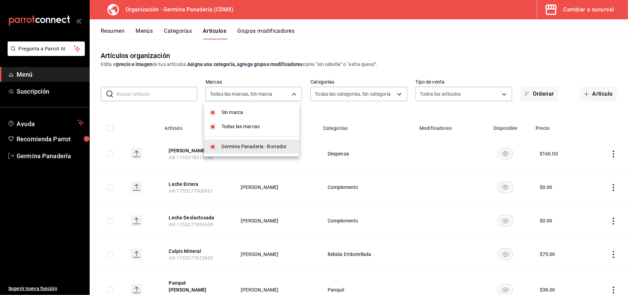
click at [286, 96] on body "Pregunta a Parrot AI Menú Suscripción Ayuda Recomienda Parrot Germina Panadería…" at bounding box center [314, 147] width 628 height 295
click at [368, 97] on div at bounding box center [314, 147] width 628 height 295
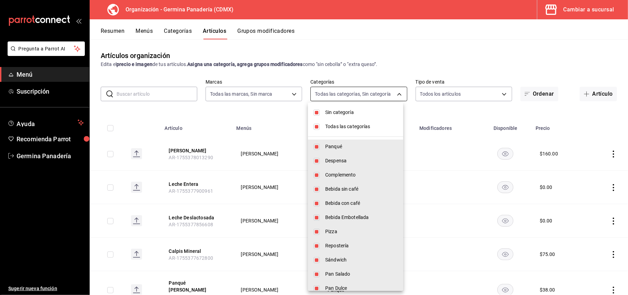
click at [377, 96] on body "Pregunta a Parrot AI Menú Suscripción Ayuda Recomienda Parrot Germina Panadería…" at bounding box center [314, 147] width 628 height 295
click at [337, 111] on span "Sin categoría" at bounding box center [361, 112] width 72 height 7
checkbox input "false"
click at [341, 124] on span "Todas las categorías" at bounding box center [361, 126] width 72 height 7
checkbox input "false"
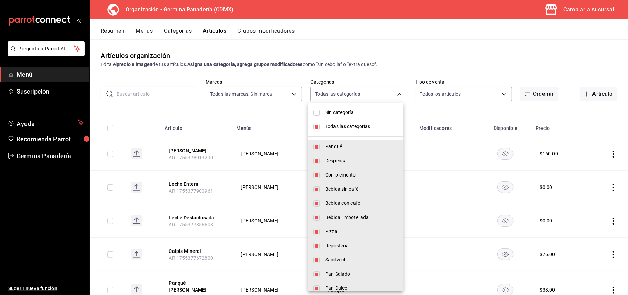
checkbox input "false"
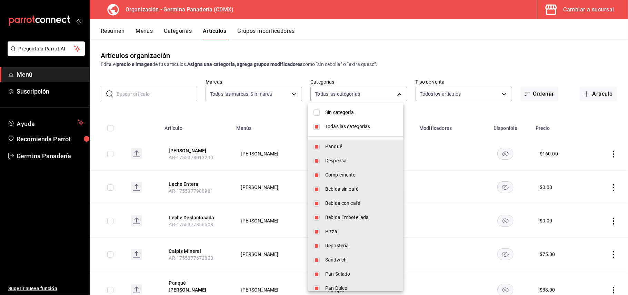
checkbox input "false"
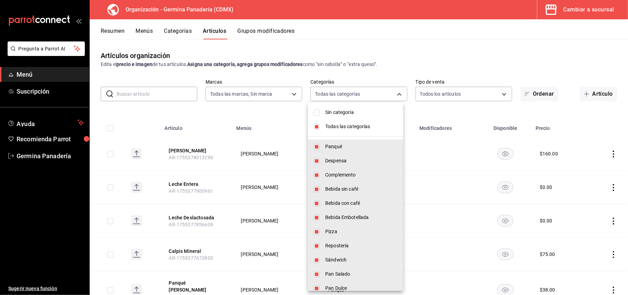
checkbox input "false"
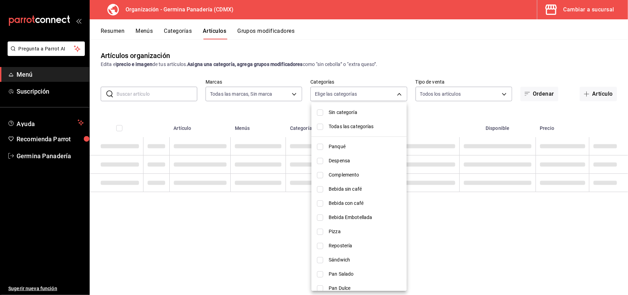
click at [342, 108] on li "Sin categoría" at bounding box center [358, 112] width 95 height 14
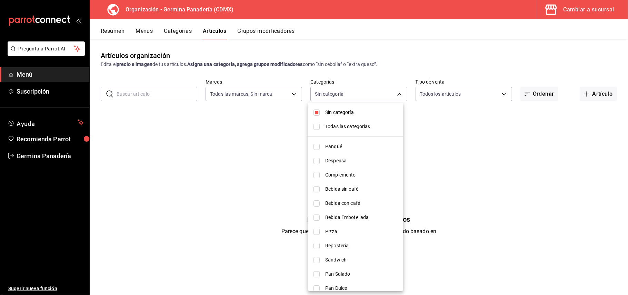
click at [341, 110] on span "Sin categoría" at bounding box center [361, 112] width 72 height 7
checkbox input "false"
click at [349, 126] on span "Todas las categorías" at bounding box center [361, 126] width 72 height 7
type input "6c65744e-a1b8-4012-96e6-33e77d16f2fd,630f1c36-ca98-4266-84ae-552b49385a73,f8a27…"
checkbox input "true"
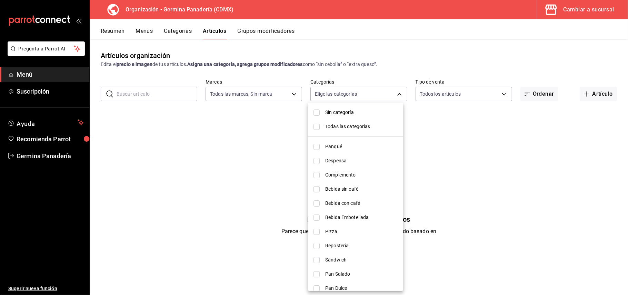
checkbox input "true"
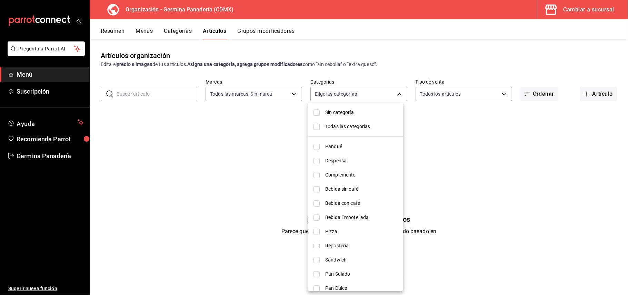
checkbox input "true"
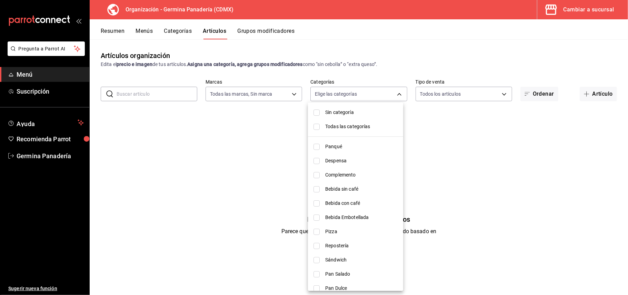
checkbox input "true"
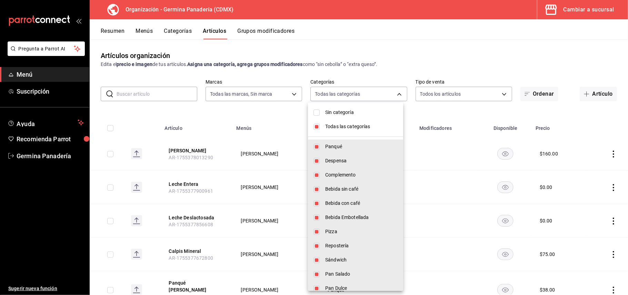
click at [349, 126] on span "Todas las categorías" at bounding box center [361, 126] width 72 height 7
checkbox input "false"
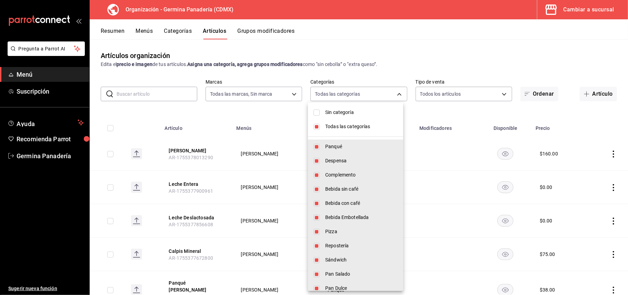
checkbox input "false"
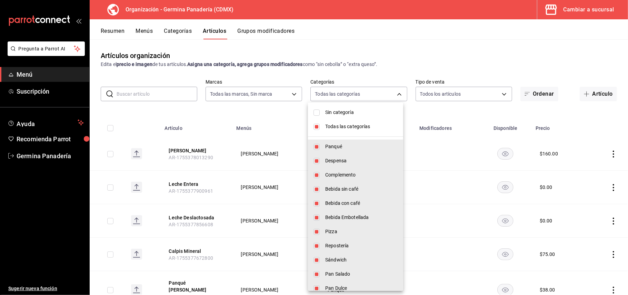
checkbox input "false"
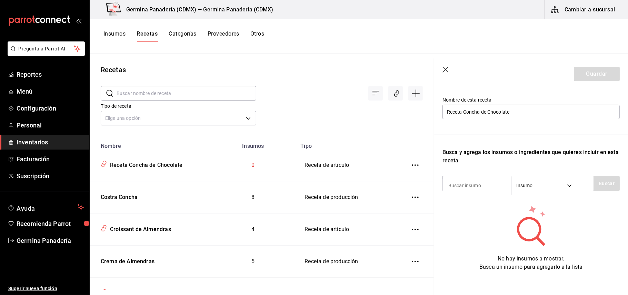
scroll to position [75, 0]
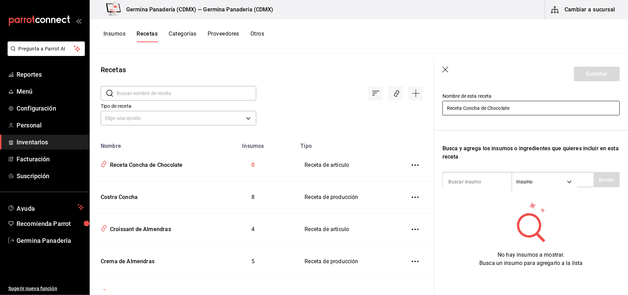
click at [464, 101] on input "Receta Concha de Chocolate" at bounding box center [530, 108] width 177 height 14
type input "Concha de Chocolate"
click at [467, 174] on input at bounding box center [477, 181] width 69 height 14
type input "brio"
click at [607, 172] on button "Buscar" at bounding box center [607, 179] width 26 height 15
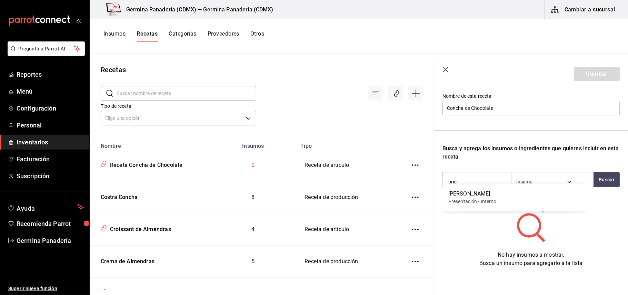
click at [486, 196] on div "[PERSON_NAME]" at bounding box center [472, 193] width 48 height 8
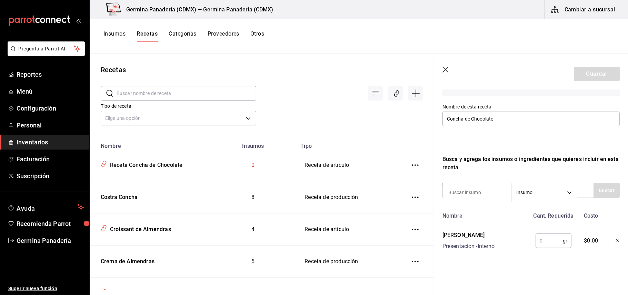
click at [548, 234] on input "text" at bounding box center [549, 240] width 27 height 14
type input "80"
click at [470, 185] on input at bounding box center [477, 192] width 69 height 14
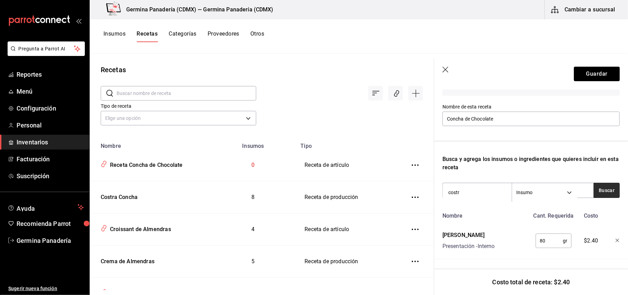
type input "costr"
click at [599, 186] on button "Buscar" at bounding box center [607, 189] width 26 height 15
click at [526, 214] on div "Costra Concha Presentación - Interno" at bounding box center [514, 206] width 143 height 27
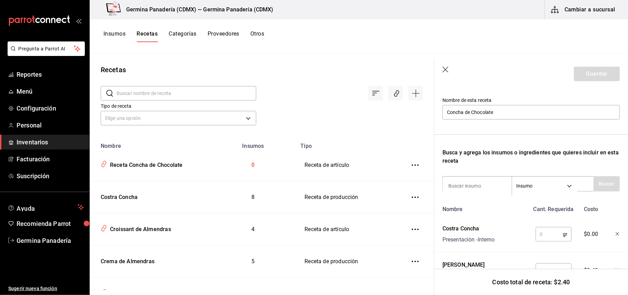
click at [544, 237] on input "text" at bounding box center [549, 234] width 27 height 14
type input "30"
click at [489, 186] on input at bounding box center [477, 185] width 69 height 14
type input "bar"
click at [595, 186] on button "Buscar" at bounding box center [607, 183] width 26 height 15
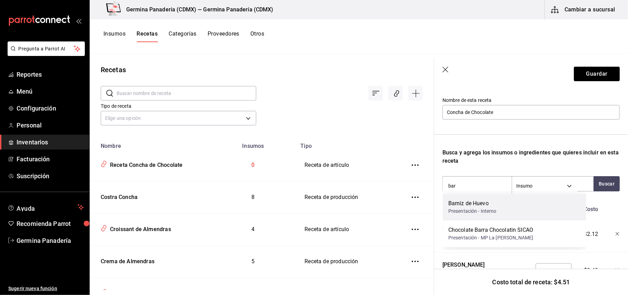
click at [504, 203] on div "Barniz de Huevo Presentación - Interno" at bounding box center [514, 206] width 143 height 27
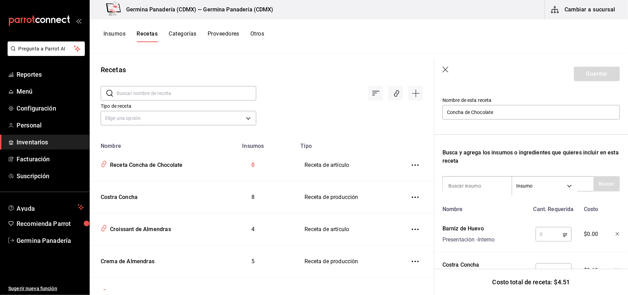
click at [540, 235] on input "text" at bounding box center [549, 234] width 27 height 14
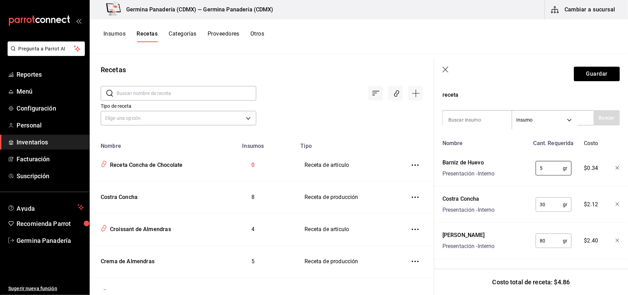
scroll to position [138, 0]
type input "5"
click at [585, 73] on button "Guardar" at bounding box center [597, 74] width 46 height 14
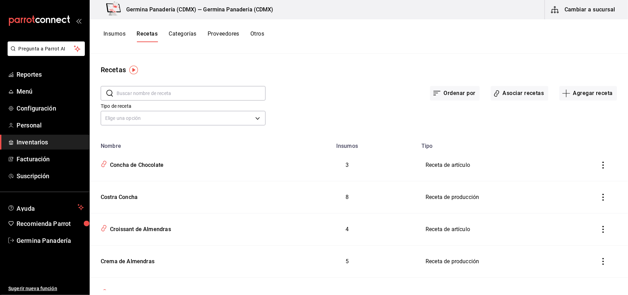
click at [188, 97] on input "text" at bounding box center [191, 93] width 149 height 14
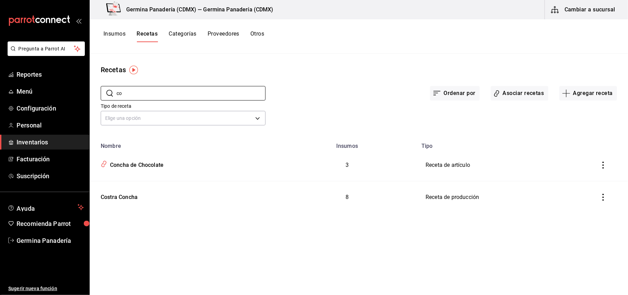
type input "c"
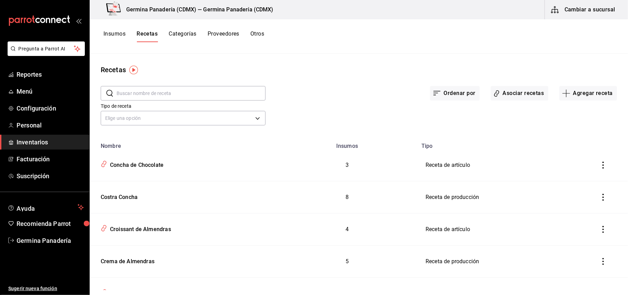
click at [199, 71] on div "Recetas" at bounding box center [359, 69] width 538 height 10
click at [250, 116] on body "Pregunta a Parrot AI Reportes Menú Configuración Personal Inventarios Facturaci…" at bounding box center [314, 145] width 628 height 290
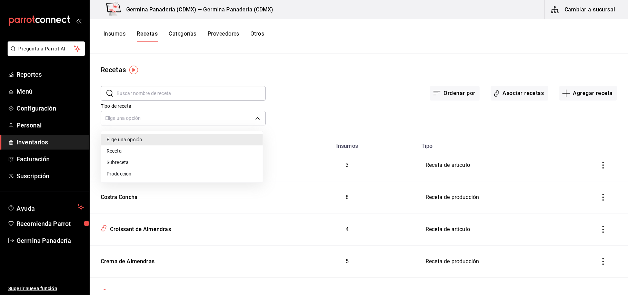
click at [188, 137] on li "Elige una opción" at bounding box center [182, 139] width 162 height 11
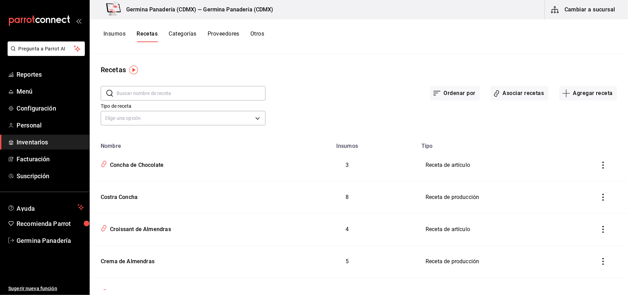
click at [146, 33] on button "Recetas" at bounding box center [147, 36] width 21 height 12
click at [196, 97] on input "text" at bounding box center [191, 93] width 149 height 14
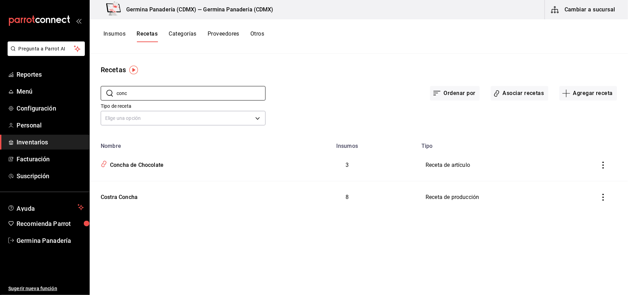
type input "conc"
click at [149, 32] on button "Recetas" at bounding box center [147, 36] width 21 height 12
click at [122, 38] on button "Insumos" at bounding box center [114, 36] width 22 height 12
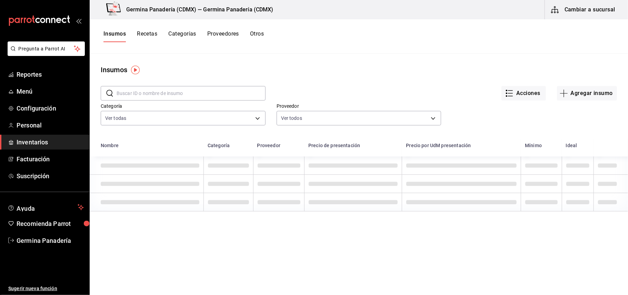
click at [152, 36] on button "Recetas" at bounding box center [147, 36] width 20 height 12
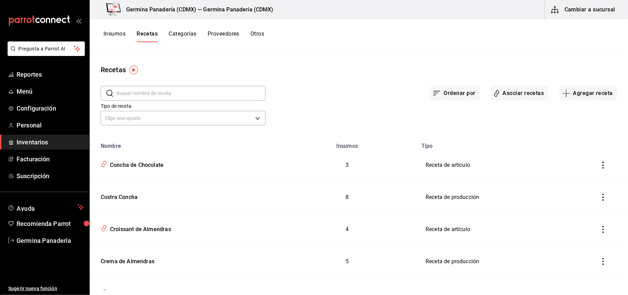
click at [206, 133] on div "​ ​ Ordenar por Asociar recetas Agregar receta Tipo de receta Elige una opción …" at bounding box center [359, 106] width 538 height 63
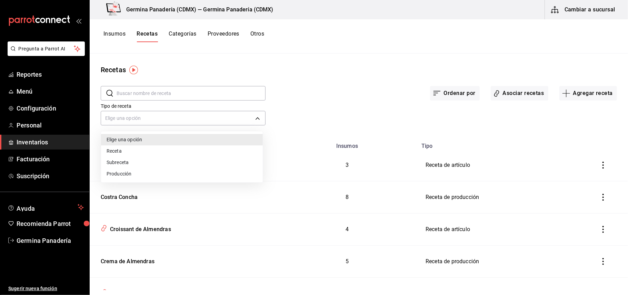
click at [210, 120] on body "Pregunta a Parrot AI Reportes Menú Configuración Personal Inventarios Facturaci…" at bounding box center [314, 145] width 628 height 290
click at [272, 67] on div at bounding box center [314, 147] width 628 height 295
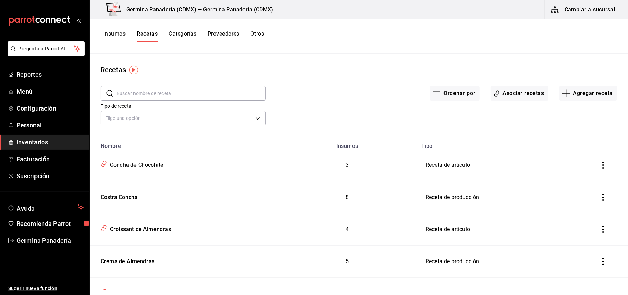
click at [112, 33] on button "Insumos" at bounding box center [114, 36] width 22 height 12
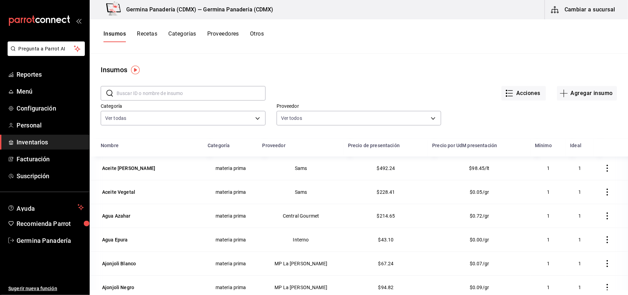
click at [146, 35] on button "Recetas" at bounding box center [147, 36] width 20 height 12
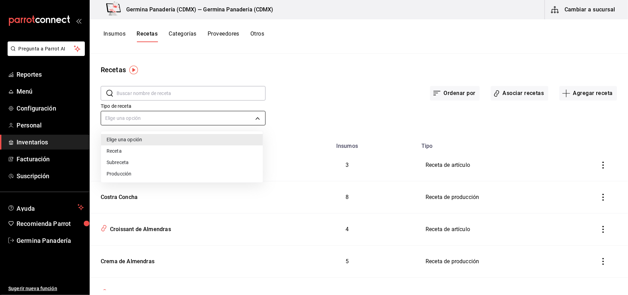
click at [244, 116] on body "Pregunta a Parrot AI Reportes Menú Configuración Personal Inventarios Facturaci…" at bounding box center [314, 145] width 628 height 290
click at [201, 117] on div at bounding box center [314, 147] width 628 height 295
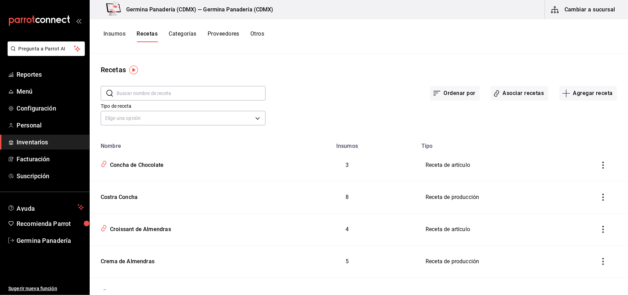
click at [163, 127] on div "Tipo de receta Elige una opción default" at bounding box center [183, 115] width 165 height 24
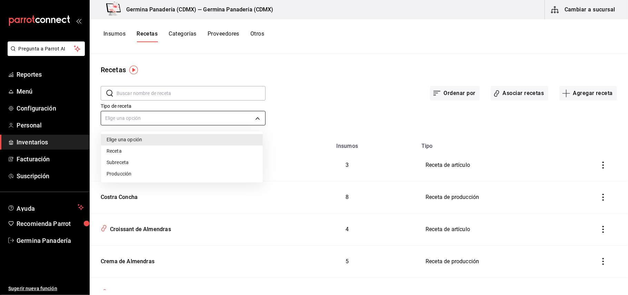
click at [163, 119] on body "Pregunta a Parrot AI Reportes Menú Configuración Personal Inventarios Facturaci…" at bounding box center [314, 145] width 628 height 290
click at [155, 138] on li "Elige una opción" at bounding box center [182, 139] width 162 height 11
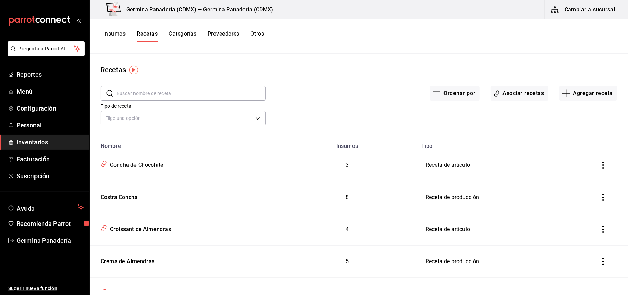
click at [114, 33] on button "Insumos" at bounding box center [114, 36] width 22 height 12
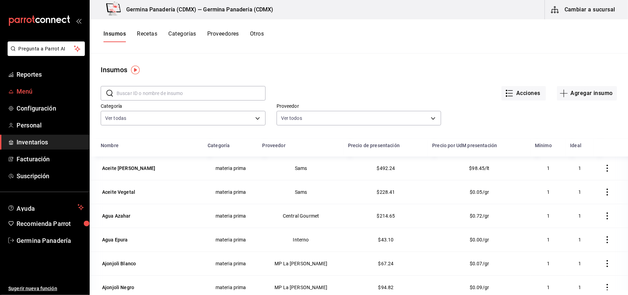
click at [35, 93] on span "Menú" at bounding box center [50, 91] width 67 height 9
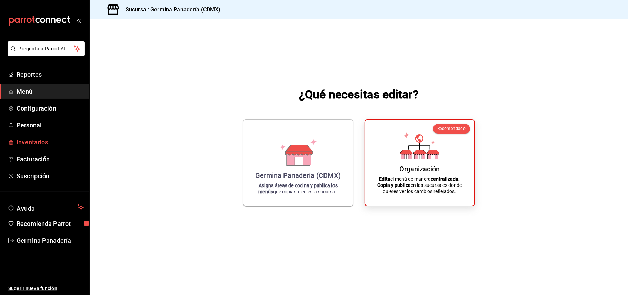
click at [39, 139] on span "Inventarios" at bounding box center [50, 141] width 67 height 9
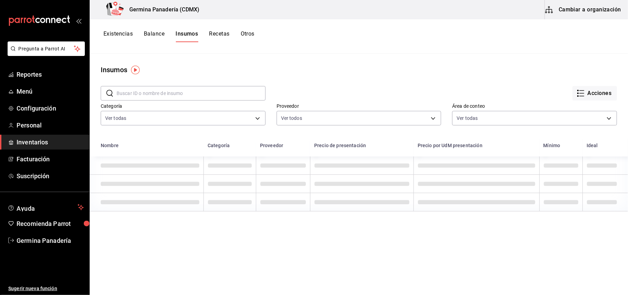
click at [587, 8] on button "Cambiar a organización" at bounding box center [584, 9] width 78 height 19
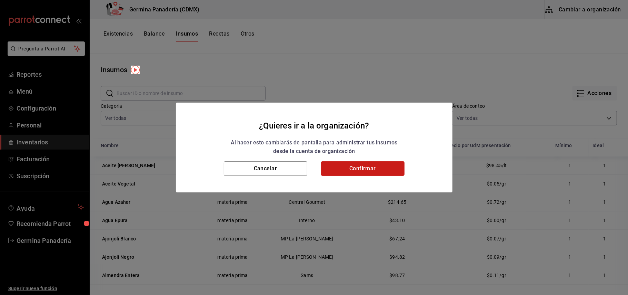
click at [377, 170] on button "Confirmar" at bounding box center [362, 168] width 83 height 14
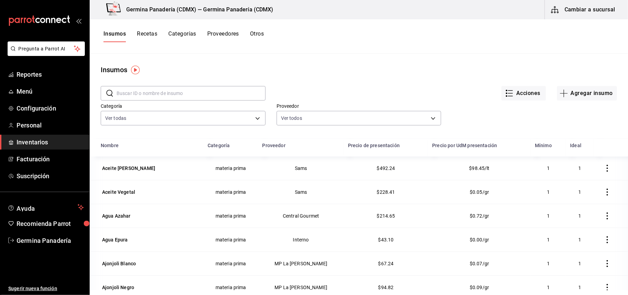
click at [146, 34] on button "Recetas" at bounding box center [147, 36] width 20 height 12
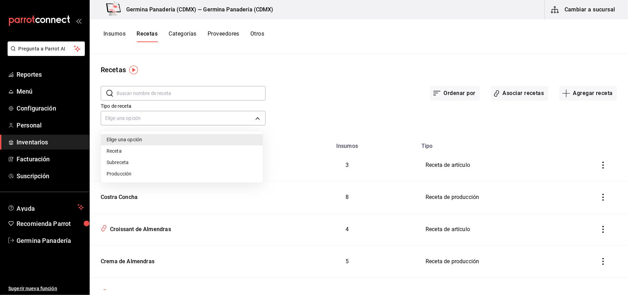
click at [248, 120] on body "Pregunta a Parrot AI Reportes Menú Configuración Personal Inventarios Facturaci…" at bounding box center [314, 145] width 628 height 290
click at [326, 105] on div at bounding box center [314, 147] width 628 height 295
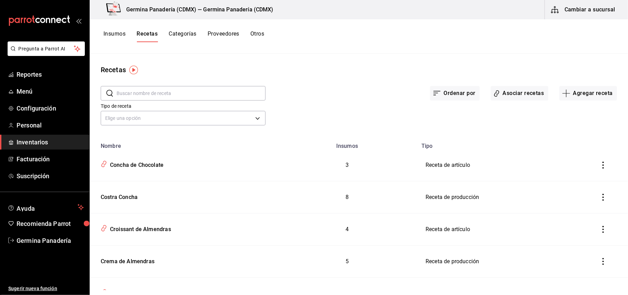
click at [189, 36] on button "Categorías" at bounding box center [183, 36] width 28 height 12
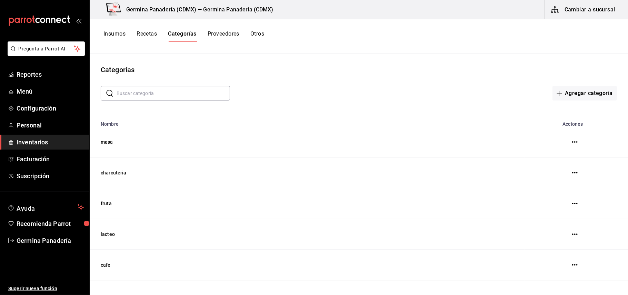
click at [148, 34] on button "Recetas" at bounding box center [147, 36] width 20 height 12
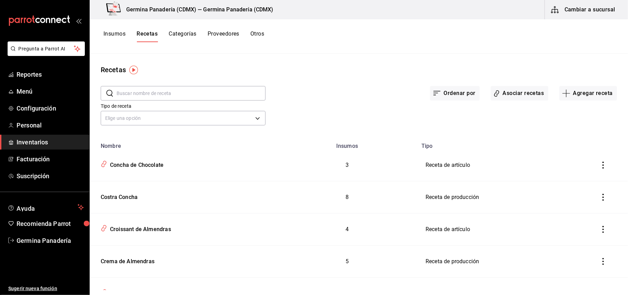
click at [184, 87] on input "text" at bounding box center [191, 93] width 149 height 14
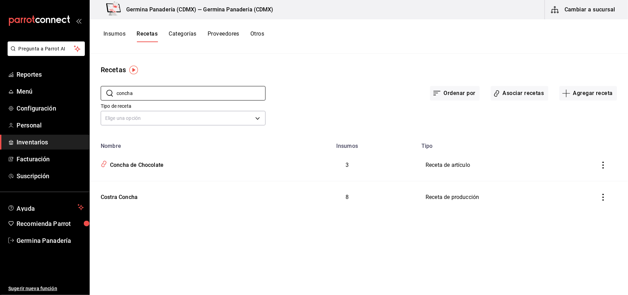
type input "concha"
click at [146, 33] on button "Recetas" at bounding box center [147, 36] width 21 height 12
click at [109, 34] on button "Insumos" at bounding box center [114, 36] width 22 height 12
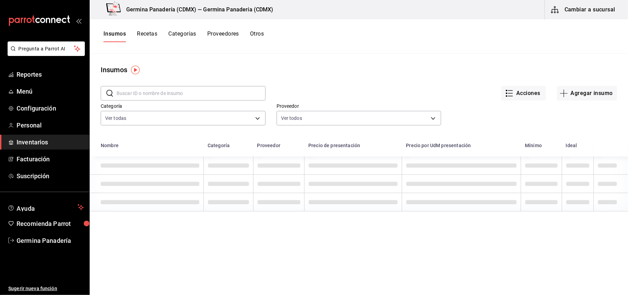
click at [148, 38] on button "Recetas" at bounding box center [147, 36] width 20 height 12
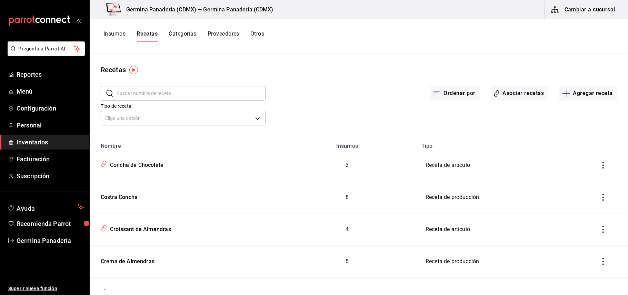
click at [523, 93] on button "Asociar recetas" at bounding box center [520, 93] width 58 height 14
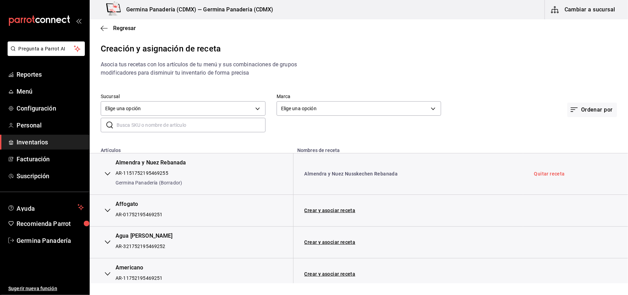
click at [190, 126] on input "text" at bounding box center [191, 125] width 149 height 14
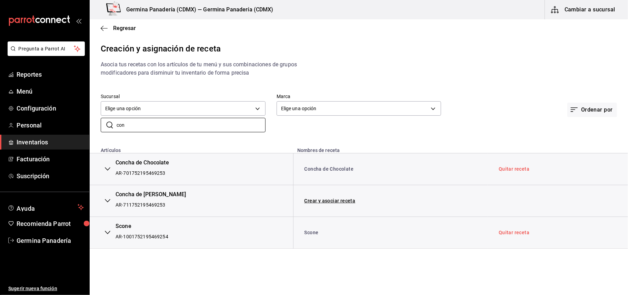
type input "con"
click at [327, 203] on td "Crear y asociar receta" at bounding box center [390, 201] width 195 height 32
click at [328, 199] on link "Crear y asociar receta" at bounding box center [330, 200] width 51 height 5
click at [326, 199] on link "Receta Concha de Vainilla" at bounding box center [346, 201] width 82 height 6
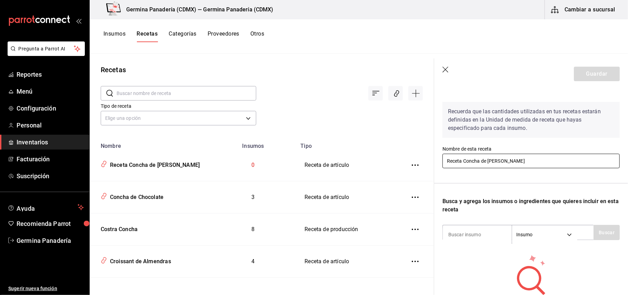
scroll to position [23, 0]
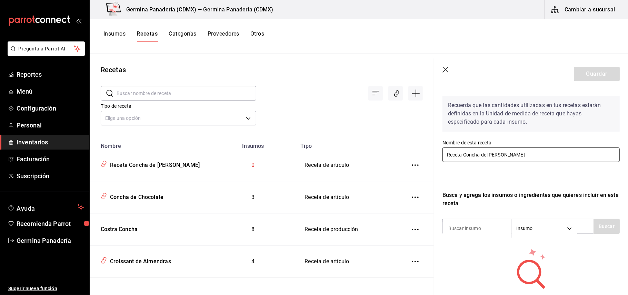
click at [462, 152] on input "Receta Concha de [PERSON_NAME]" at bounding box center [530, 154] width 177 height 14
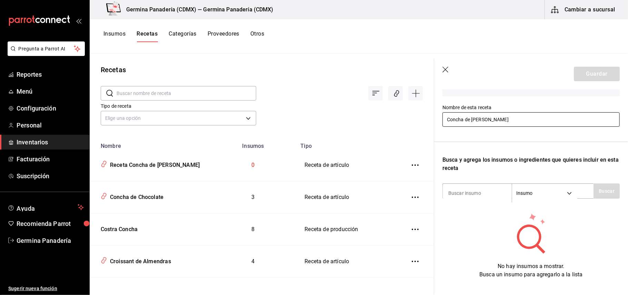
scroll to position [76, 0]
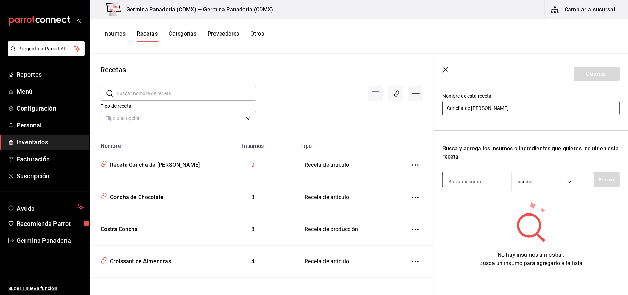
type input "Concha de [PERSON_NAME]"
click at [497, 180] on input at bounding box center [477, 181] width 69 height 14
type input "brio"
click at [600, 172] on button "Buscar" at bounding box center [607, 179] width 26 height 15
click at [487, 199] on div "Presentación - Interno" at bounding box center [472, 200] width 48 height 7
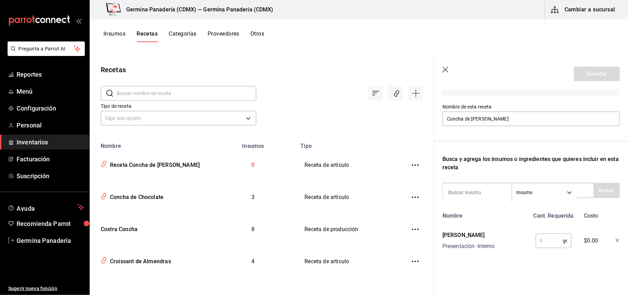
scroll to position [65, 0]
click at [540, 233] on input "text" at bounding box center [549, 240] width 27 height 14
type input "80"
click at [475, 185] on input at bounding box center [477, 192] width 69 height 14
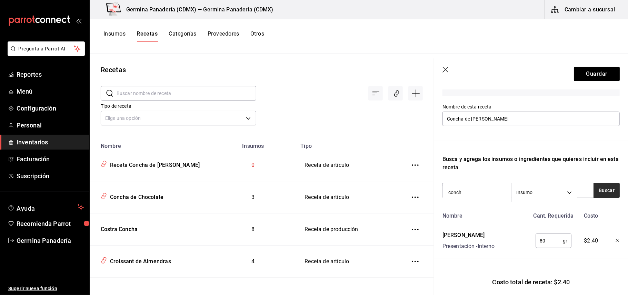
type input "conch"
click at [597, 184] on button "Buscar" at bounding box center [607, 189] width 26 height 15
click at [492, 209] on div "Presentación - Interno" at bounding box center [472, 210] width 48 height 7
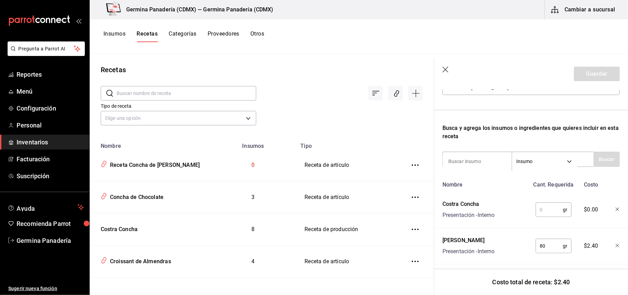
scroll to position [101, 0]
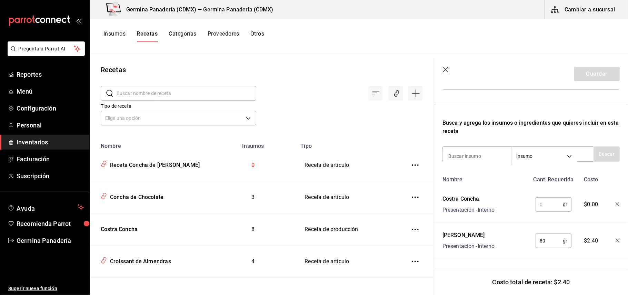
click at [548, 197] on input "text" at bounding box center [549, 204] width 27 height 14
type input "30"
click at [474, 149] on input at bounding box center [477, 156] width 69 height 14
type input "barn"
click at [599, 149] on button "Buscar" at bounding box center [607, 153] width 26 height 15
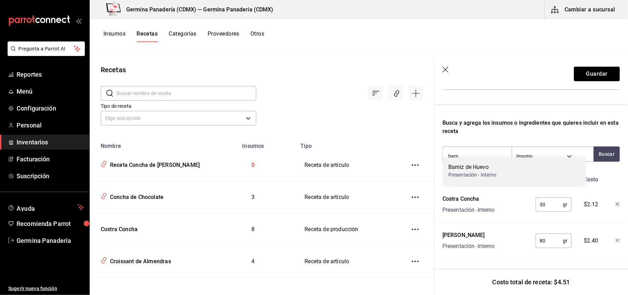
click at [548, 176] on div "Barniz de Huevo Presentación - Interno" at bounding box center [514, 170] width 143 height 27
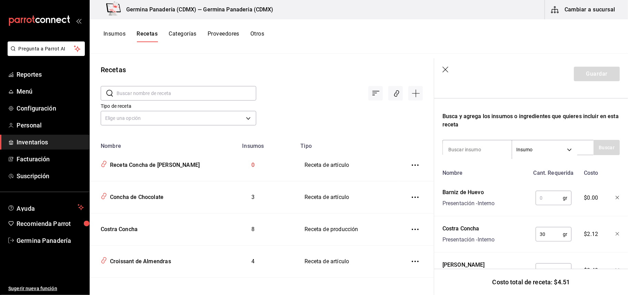
click at [547, 198] on input "text" at bounding box center [549, 198] width 27 height 14
type input "5"
click at [587, 76] on button "Guardar" at bounding box center [597, 74] width 46 height 14
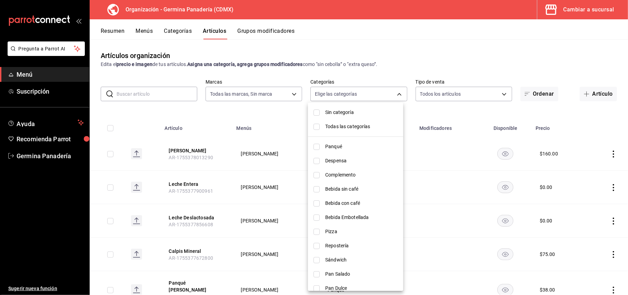
click at [334, 148] on span "Panqué" at bounding box center [361, 146] width 72 height 7
type input "6c65744e-a1b8-4012-96e6-33e77d16f2fd"
checkbox input "true"
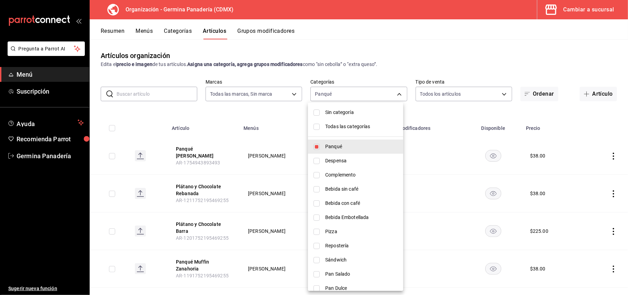
click at [513, 39] on div at bounding box center [314, 147] width 628 height 295
click at [365, 94] on body "Pregunta a Parrot AI Menú Suscripción Ayuda Recomienda Parrot Germina Panadería…" at bounding box center [314, 147] width 628 height 295
click at [337, 144] on span "Panqué" at bounding box center [361, 146] width 72 height 7
checkbox input "false"
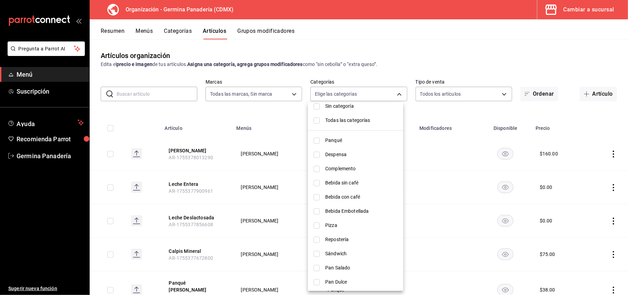
scroll to position [7, 0]
click at [594, 11] on div at bounding box center [314, 147] width 628 height 295
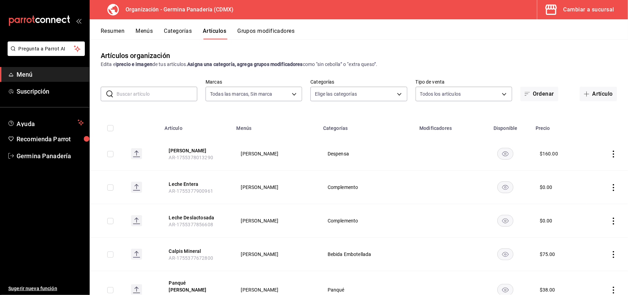
click at [594, 9] on div "Cambiar a sucursal" at bounding box center [589, 10] width 51 height 10
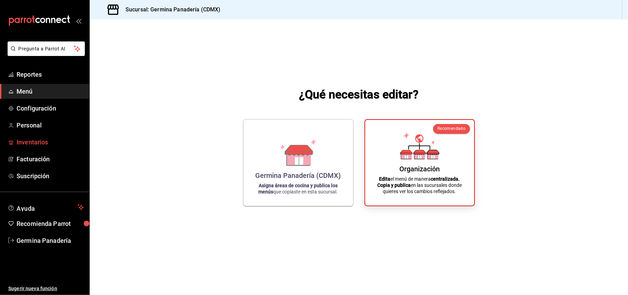
click at [48, 143] on span "Inventarios" at bounding box center [50, 141] width 67 height 9
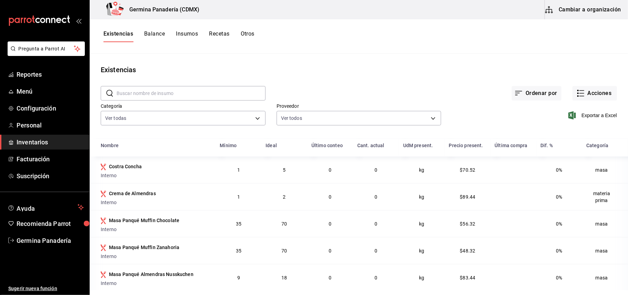
click at [218, 35] on button "Recetas" at bounding box center [219, 36] width 20 height 12
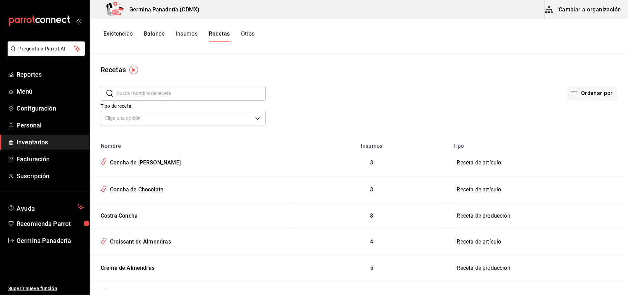
click at [177, 35] on button "Insumos" at bounding box center [187, 36] width 22 height 12
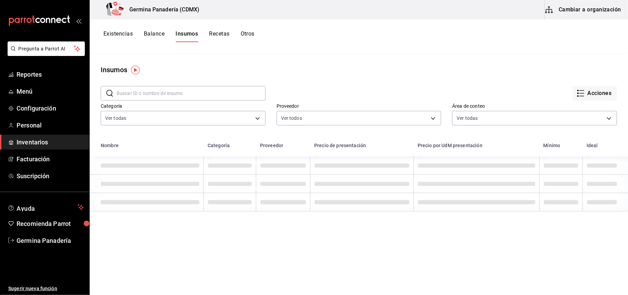
click at [150, 33] on button "Balance" at bounding box center [154, 36] width 21 height 12
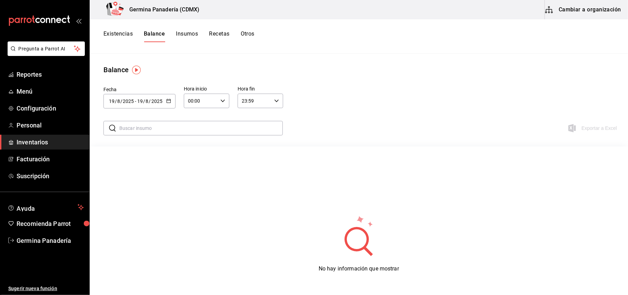
click at [122, 35] on button "Existencias" at bounding box center [117, 36] width 29 height 12
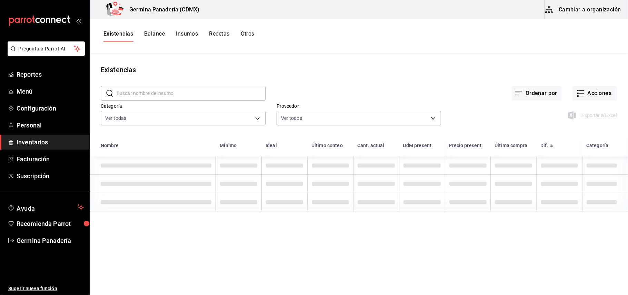
click at [583, 9] on button "Cambiar a organización" at bounding box center [584, 9] width 78 height 19
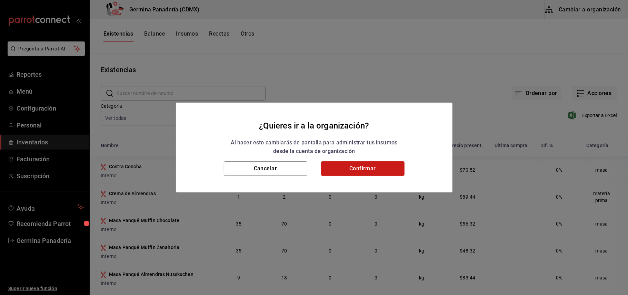
click at [390, 173] on button "Confirmar" at bounding box center [362, 168] width 83 height 14
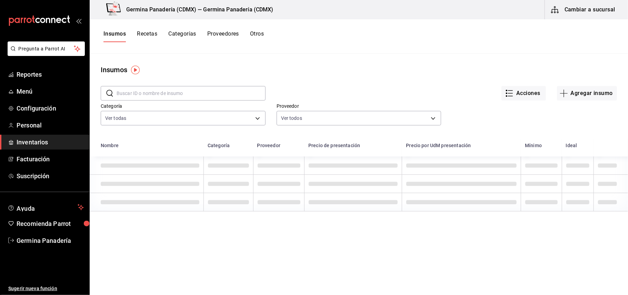
click at [146, 35] on button "Recetas" at bounding box center [147, 36] width 20 height 12
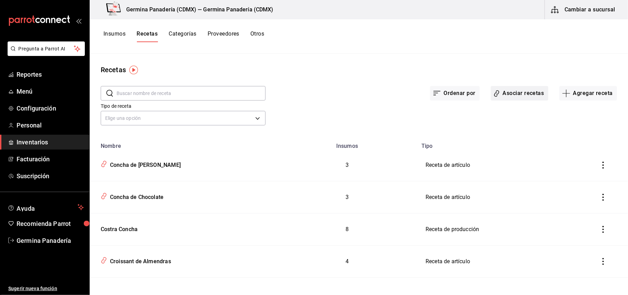
click at [524, 95] on button "Asociar recetas" at bounding box center [520, 93] width 58 height 14
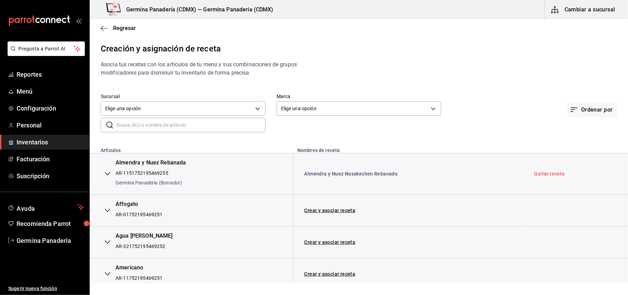
click at [221, 122] on input "text" at bounding box center [191, 125] width 149 height 14
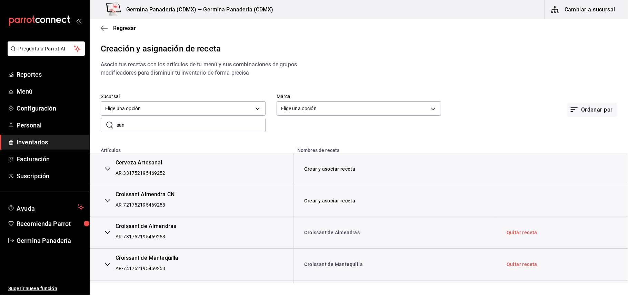
click at [187, 129] on input "san" at bounding box center [191, 125] width 149 height 14
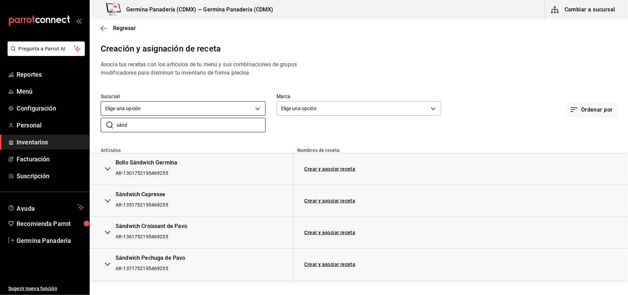
type input "sánd"
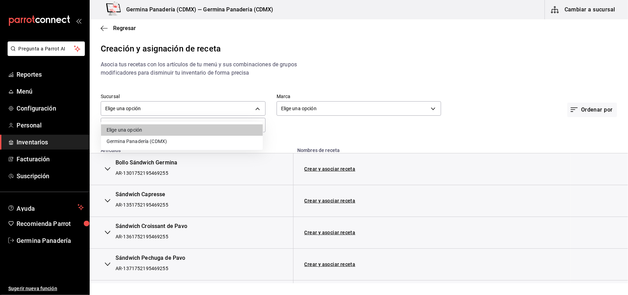
click at [251, 109] on body "Pregunta a Parrot AI Reportes Menú Configuración Personal Inventarios Facturaci…" at bounding box center [314, 141] width 628 height 283
click at [302, 114] on div at bounding box center [314, 147] width 628 height 295
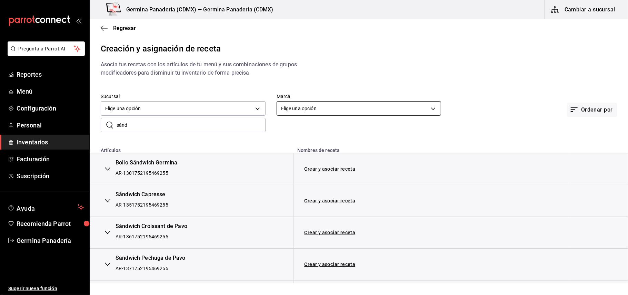
click at [306, 111] on body "Pregunta a Parrot AI Reportes Menú Configuración Personal Inventarios Facturaci…" at bounding box center [314, 141] width 628 height 283
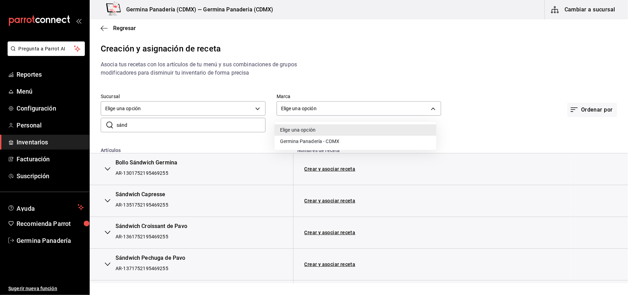
click at [282, 76] on div at bounding box center [314, 147] width 628 height 295
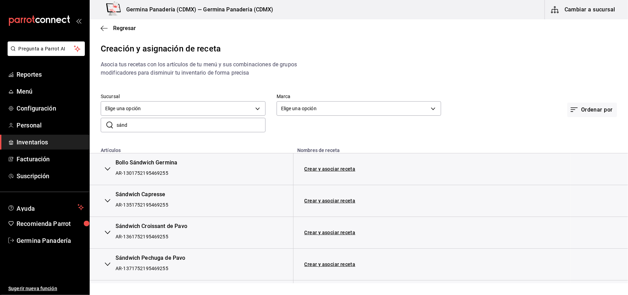
click at [283, 77] on div "Elige una opción Germina Panadería - CDMX" at bounding box center [314, 147] width 628 height 295
click at [318, 168] on link "Crear y asociar receta" at bounding box center [330, 168] width 51 height 5
click at [329, 170] on link "Receta Bollo Sándwich Germina" at bounding box center [342, 169] width 74 height 6
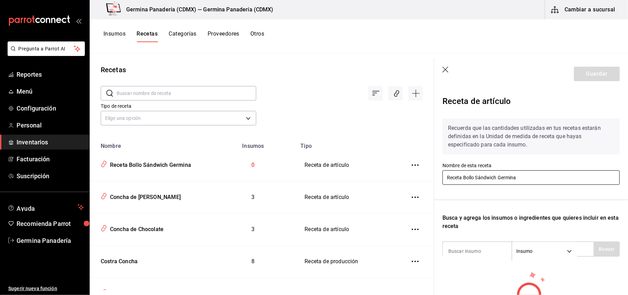
click at [420, 178] on div "Recetas ​ ​ Tipo de receta Elige una opción default Nombre Insumos Tipo Receta …" at bounding box center [359, 171] width 538 height 236
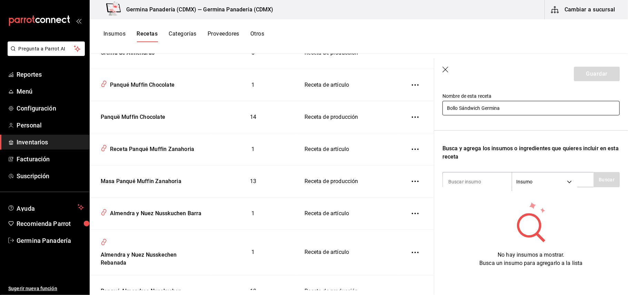
scroll to position [76, 0]
type input "Bollo Sándwich Germina"
click at [490, 176] on input at bounding box center [477, 181] width 69 height 14
type input "brio"
click at [602, 172] on button "Buscar" at bounding box center [607, 179] width 26 height 15
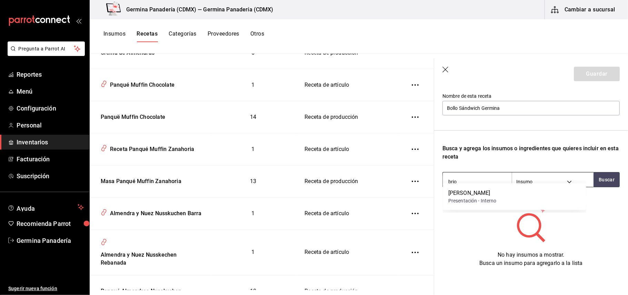
click at [497, 191] on div "[PERSON_NAME] Presentación - Interno" at bounding box center [514, 196] width 143 height 27
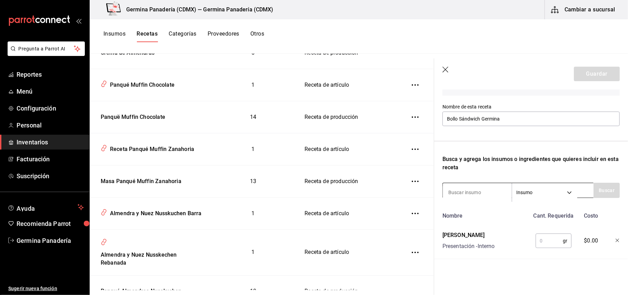
scroll to position [65, 0]
click at [547, 233] on input "text" at bounding box center [549, 240] width 27 height 14
type input "80"
click at [445, 69] on icon "button" at bounding box center [445, 70] width 7 height 7
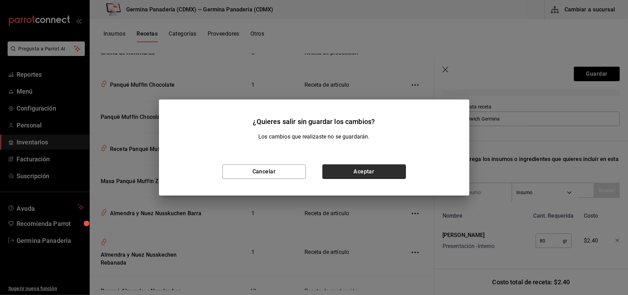
click at [367, 170] on button "Aceptar" at bounding box center [363, 171] width 83 height 14
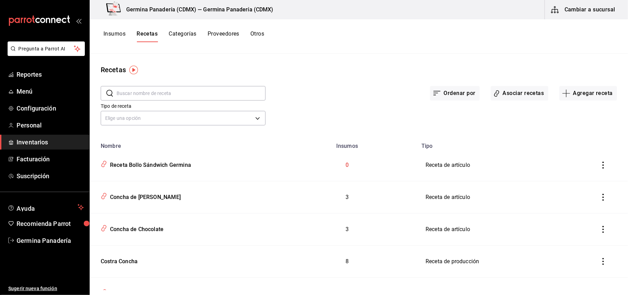
click at [166, 97] on input "text" at bounding box center [191, 93] width 149 height 14
click at [515, 97] on button "Asociar recetas" at bounding box center [520, 93] width 58 height 14
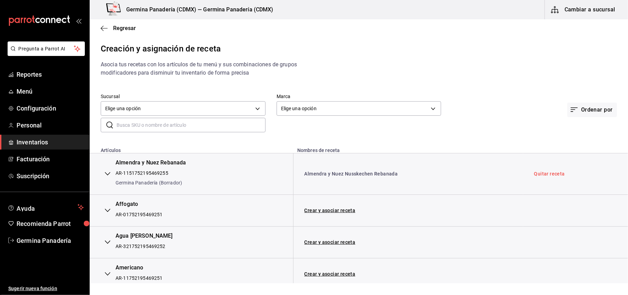
click at [167, 129] on input "text" at bounding box center [191, 125] width 149 height 14
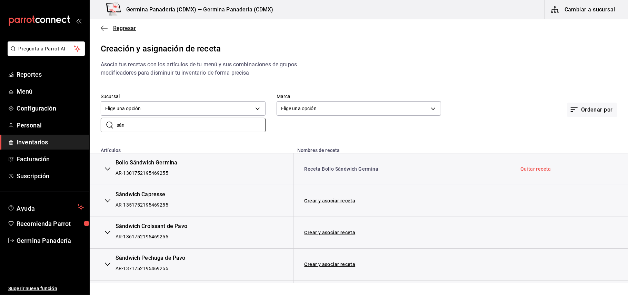
type input "sán"
click at [102, 28] on icon "button" at bounding box center [104, 28] width 7 height 6
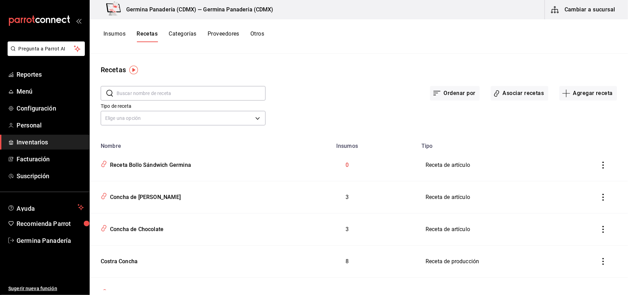
click at [116, 35] on button "Insumos" at bounding box center [114, 36] width 22 height 12
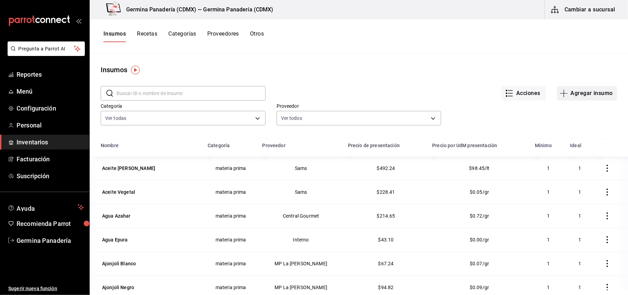
click at [576, 96] on button "Agregar insumo" at bounding box center [587, 93] width 60 height 14
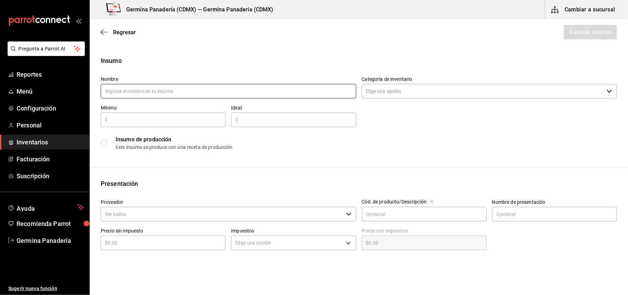
click at [214, 94] on input "text" at bounding box center [229, 91] width 256 height 14
click at [290, 67] on div "Insumo Nombre Bollo Sándwich Categoría de inventario ​ Mínimo ​ Ideal ​ Insumo …" at bounding box center [359, 105] width 538 height 98
click at [198, 97] on input "Bollo Sándwich" at bounding box center [229, 91] width 256 height 14
click at [218, 68] on div "Insumo Nombre Bollo Sándwich Categoría de inventario ​ Mínimo ​ Ideal ​ Insumo …" at bounding box center [359, 105] width 538 height 98
click at [172, 90] on input "Bollo Sándwich" at bounding box center [229, 91] width 256 height 14
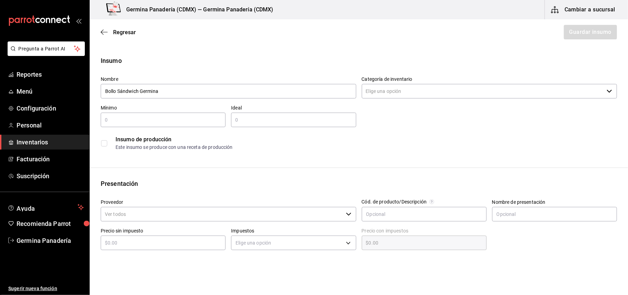
click at [255, 68] on div "Insumo Nombre Bollo Sándwich Germina Categoría de inventario ​ Mínimo ​ Ideal ​…" at bounding box center [359, 105] width 538 height 98
click at [176, 93] on input "Bollo Sándwich Germina" at bounding box center [229, 91] width 256 height 14
click at [489, 82] on div "Categoría de inventario ​" at bounding box center [490, 87] width 256 height 23
click at [472, 99] on div "Nombre Bollo Sándwich Categoría de inventario ​ Mínimo ​ Ideal ​ Insumo de prod…" at bounding box center [356, 112] width 522 height 83
type input "Bollo Sándwich"
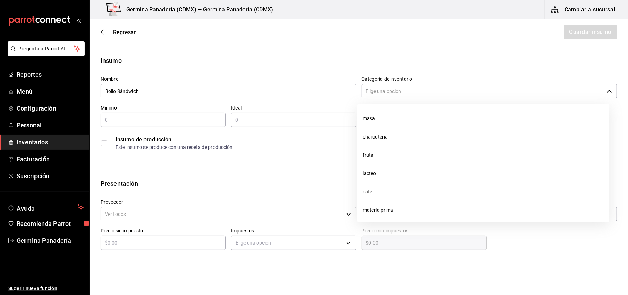
click at [468, 93] on input "Categoría de inventario" at bounding box center [483, 91] width 242 height 14
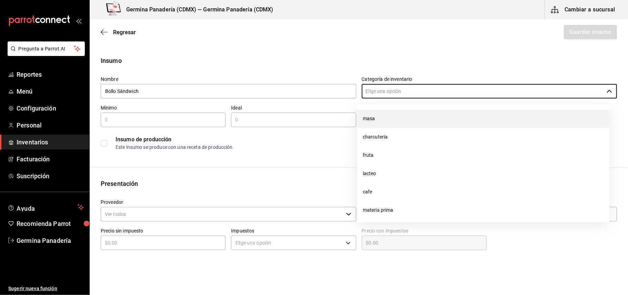
click at [420, 116] on li "masa" at bounding box center [483, 118] width 252 height 18
type input "masa"
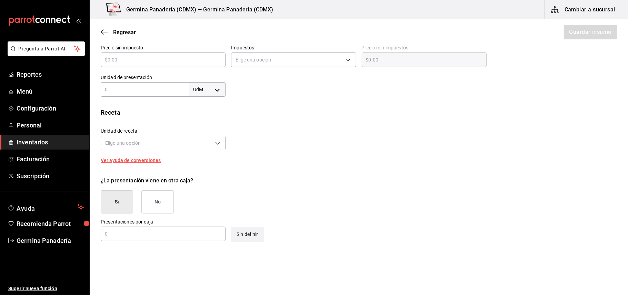
scroll to position [194, 0]
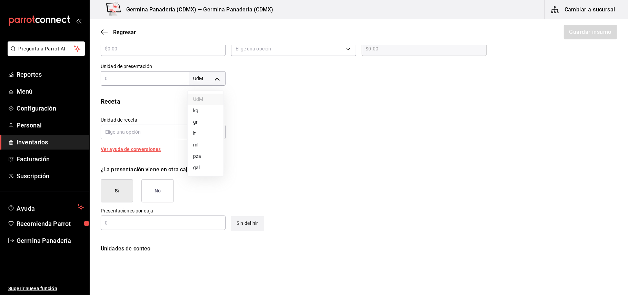
click at [217, 77] on body "Pregunta a Parrot AI Reportes Menú Configuración Personal Inventarios Facturaci…" at bounding box center [314, 128] width 628 height 256
click at [207, 111] on li "kg" at bounding box center [206, 110] width 36 height 11
type input "KILOGRAM"
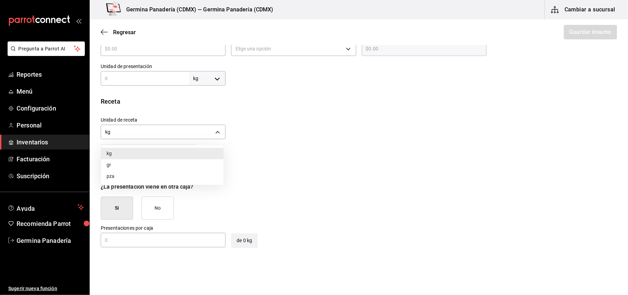
click at [206, 130] on body "Pregunta a Parrot AI Reportes Menú Configuración Personal Inventarios Facturaci…" at bounding box center [314, 128] width 628 height 256
click at [155, 162] on li "gr" at bounding box center [162, 164] width 122 height 11
type input "GRAM"
click at [120, 80] on input "text" at bounding box center [145, 78] width 88 height 8
type input "1"
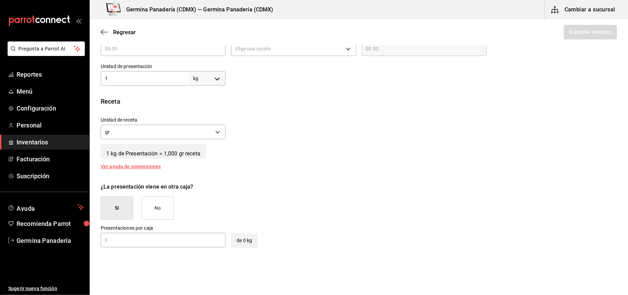
type input "1,000"
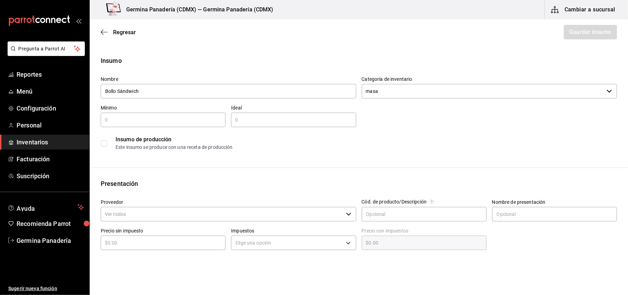
type input "1"
click at [194, 119] on input "text" at bounding box center [163, 120] width 125 height 8
type input "10"
type input "30"
click at [133, 206] on body "Pregunta a Parrot AI Reportes Menú Configuración Personal Inventarios Facturaci…" at bounding box center [314, 128] width 628 height 256
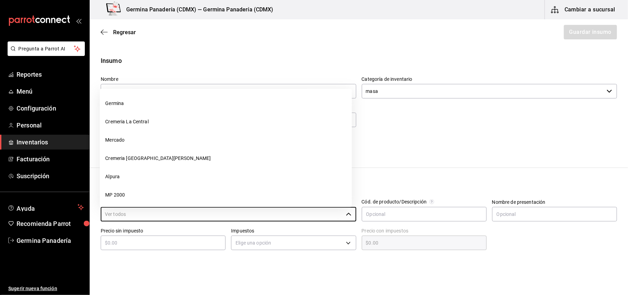
click at [126, 106] on li "Germina" at bounding box center [226, 103] width 252 height 18
type input "Germina"
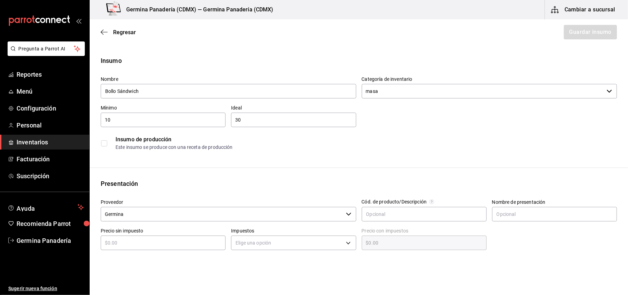
click at [103, 141] on input "checkbox" at bounding box center [104, 143] width 6 height 6
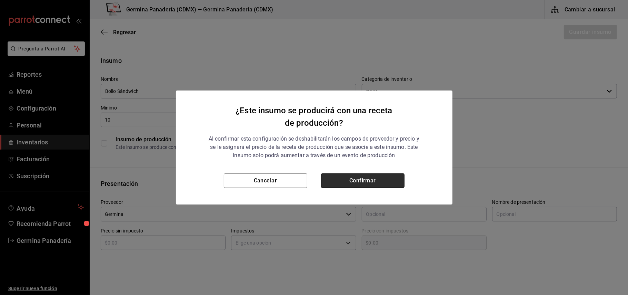
click at [381, 180] on button "Confirmar" at bounding box center [362, 180] width 83 height 14
checkbox input "true"
type input "$0.00"
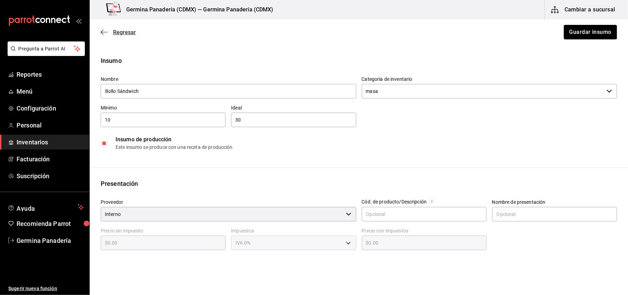
click at [132, 35] on span "Regresar" at bounding box center [124, 32] width 23 height 7
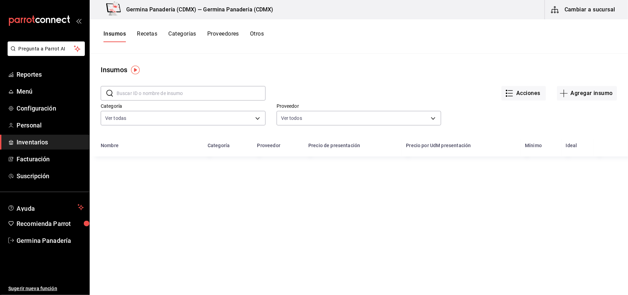
click at [149, 34] on button "Recetas" at bounding box center [147, 36] width 20 height 12
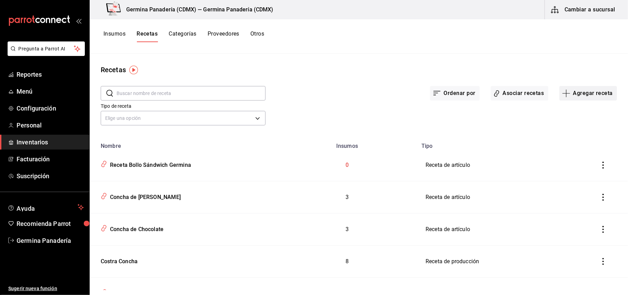
click at [584, 96] on button "Agregar receta" at bounding box center [588, 93] width 58 height 14
click at [569, 110] on span "Receta" at bounding box center [582, 112] width 58 height 7
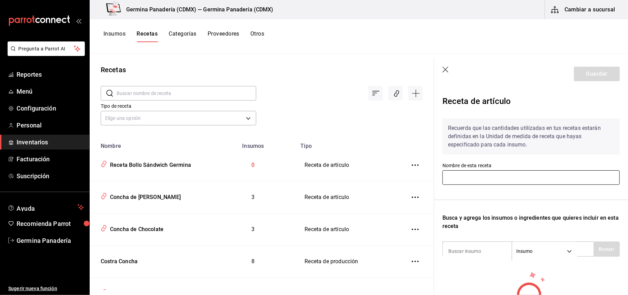
click at [490, 177] on input "text" at bounding box center [530, 177] width 177 height 14
type input "Bollo Sándwich"
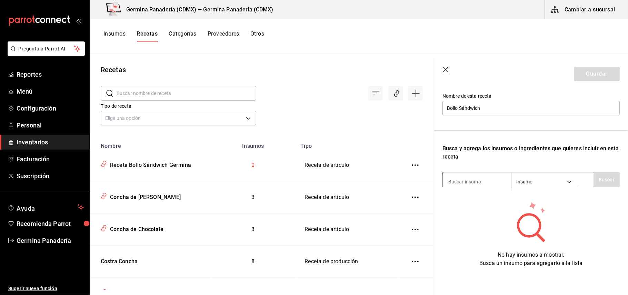
click at [469, 181] on input at bounding box center [477, 181] width 69 height 14
type input "brioc"
click at [606, 176] on button "Buscar" at bounding box center [607, 179] width 26 height 15
click at [475, 198] on div "Presentación - Interno" at bounding box center [472, 200] width 48 height 7
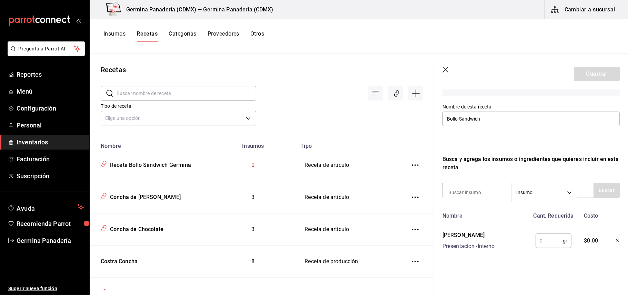
scroll to position [65, 0]
click at [548, 233] on input "text" at bounding box center [549, 240] width 27 height 14
type input "80"
click at [482, 189] on input at bounding box center [477, 192] width 69 height 14
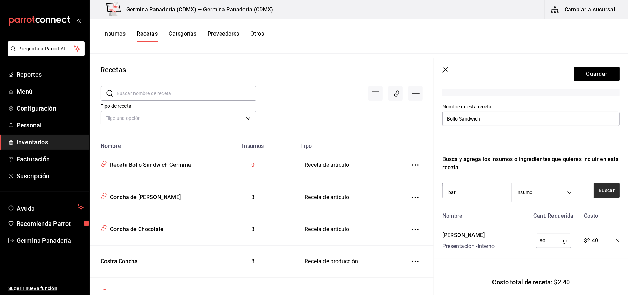
type input "bar"
click at [594, 182] on button "Buscar" at bounding box center [607, 189] width 26 height 15
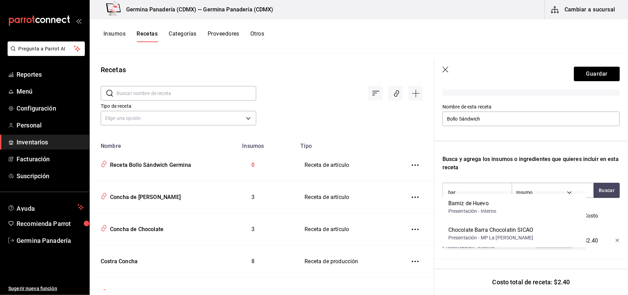
click at [494, 203] on div "Barniz de Huevo" at bounding box center [472, 203] width 48 height 8
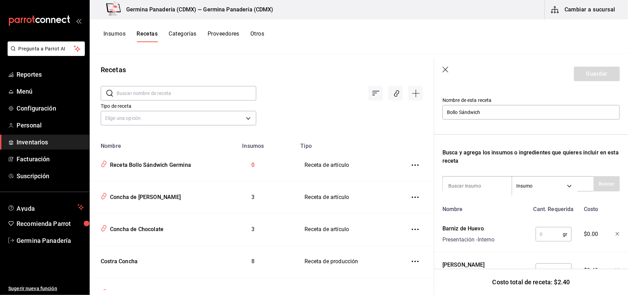
click at [544, 232] on input "text" at bounding box center [549, 234] width 27 height 14
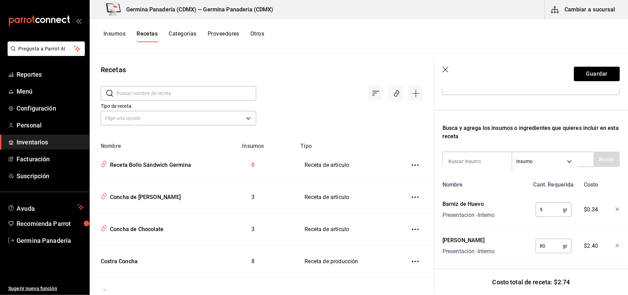
scroll to position [101, 0]
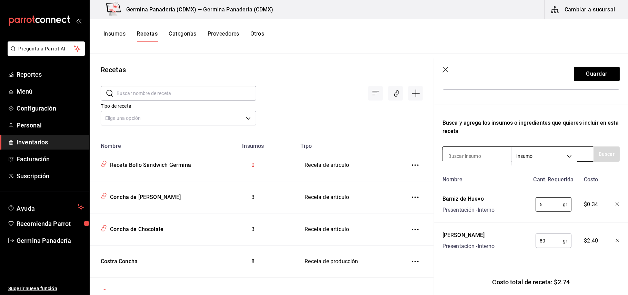
type input "5"
click at [470, 149] on input at bounding box center [477, 156] width 69 height 14
type input "ajon"
click at [597, 146] on button "Buscar" at bounding box center [607, 153] width 26 height 15
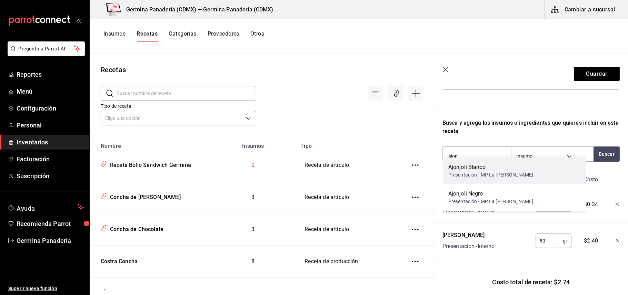
click at [492, 166] on div "Ajonjoli Blanco" at bounding box center [490, 167] width 85 height 8
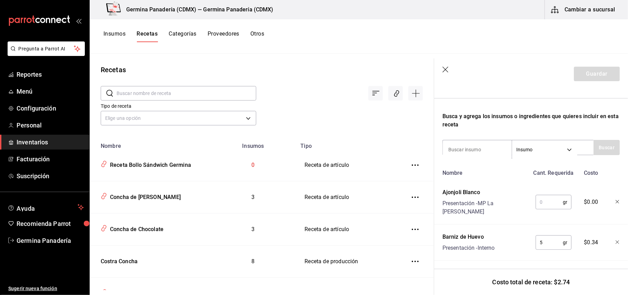
click at [547, 197] on input "text" at bounding box center [549, 202] width 27 height 14
type input "2"
click at [464, 148] on input at bounding box center [477, 149] width 69 height 14
type input "ajon"
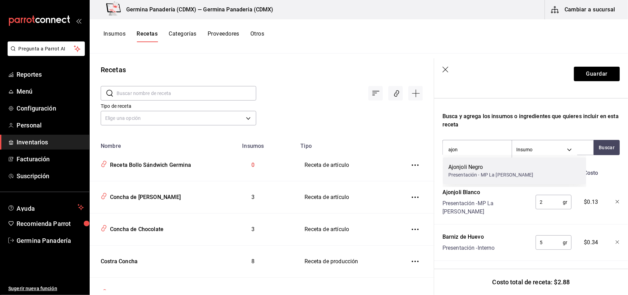
click at [487, 170] on div "Ajonjoli Negro" at bounding box center [490, 167] width 85 height 8
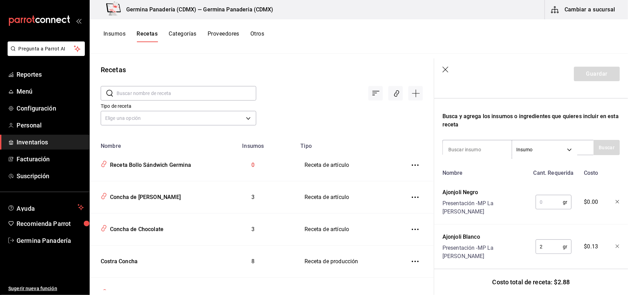
click at [542, 195] on input "text" at bounding box center [549, 202] width 27 height 14
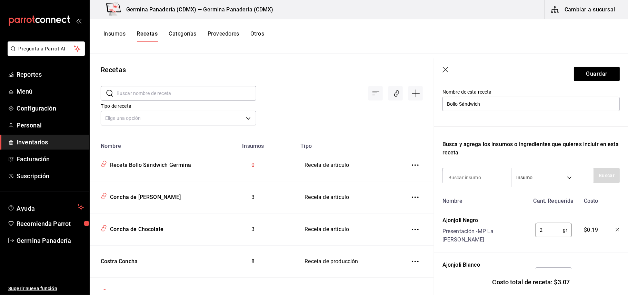
scroll to position [76, 0]
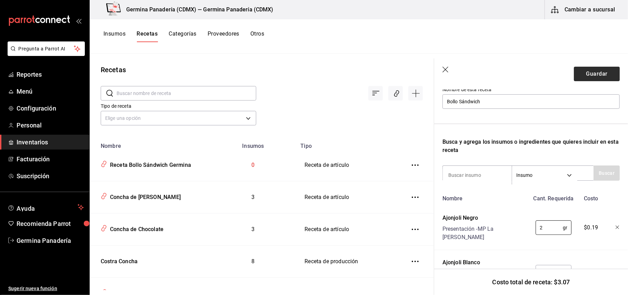
type input "2"
click at [585, 73] on button "Guardar" at bounding box center [597, 74] width 46 height 14
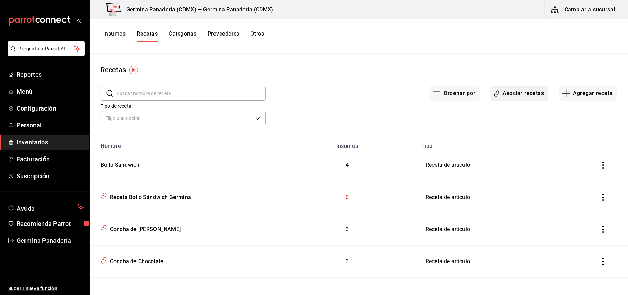
click at [513, 92] on button "Asociar recetas" at bounding box center [520, 93] width 58 height 14
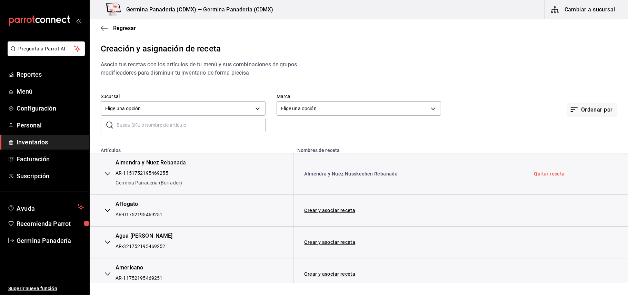
click at [168, 124] on input "text" at bounding box center [191, 125] width 149 height 14
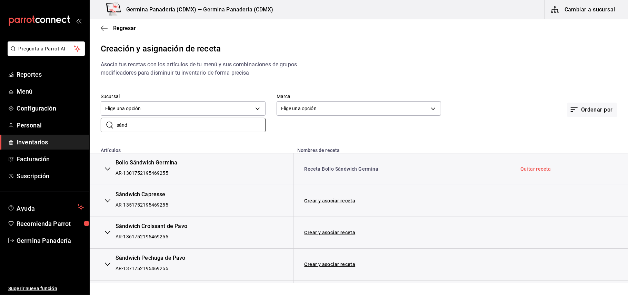
type input "sánd"
click at [329, 174] on td "Receta Bollo Sándwich Germina" at bounding box center [401, 169] width 216 height 32
click at [334, 170] on link "Receta Bollo Sándwich Germina" at bounding box center [342, 169] width 74 height 6
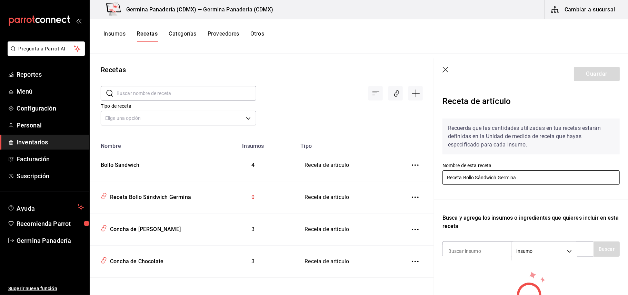
click at [461, 176] on input "Receta Bollo Sándwich Germina" at bounding box center [530, 177] width 177 height 14
click at [464, 178] on input "Receta Bollo Sándwich Germina" at bounding box center [530, 177] width 177 height 14
type input "Bollo Sándwich Germina"
click at [402, 88] on div "​ ​ Tipo de receta Elige una opción default" at bounding box center [262, 106] width 344 height 63
click at [451, 75] on header "Guardar" at bounding box center [531, 73] width 194 height 31
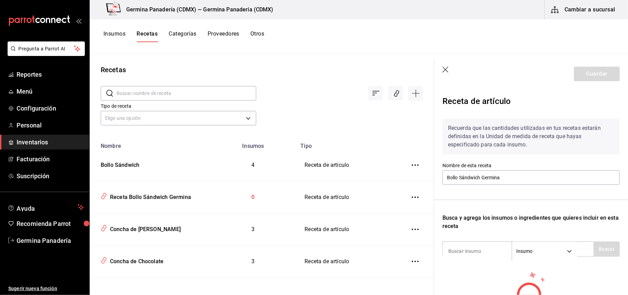
click at [446, 69] on icon "button" at bounding box center [445, 70] width 6 height 6
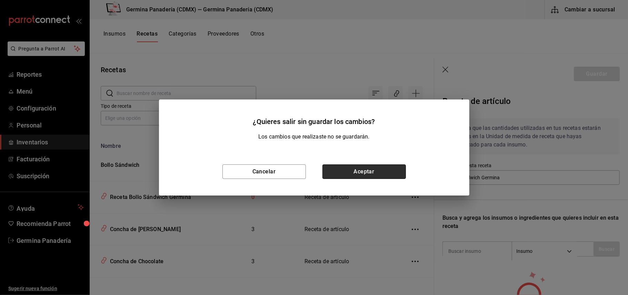
click at [359, 174] on button "Aceptar" at bounding box center [363, 171] width 83 height 14
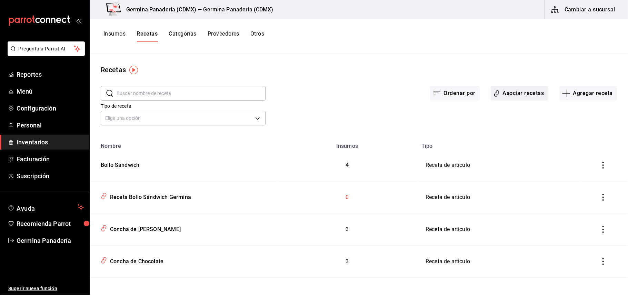
click at [502, 93] on button "Asociar recetas" at bounding box center [520, 93] width 58 height 14
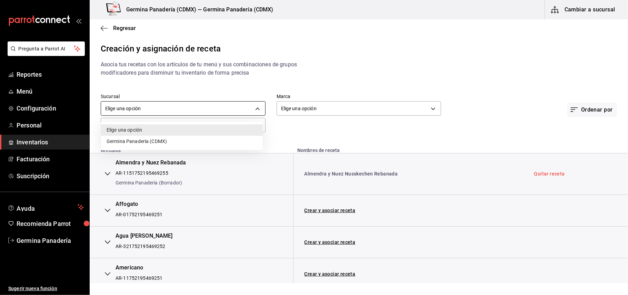
click at [155, 108] on body "Pregunta a Parrot AI Reportes Menú Configuración Personal Inventarios Facturaci…" at bounding box center [314, 141] width 628 height 283
click at [195, 72] on div at bounding box center [314, 147] width 628 height 295
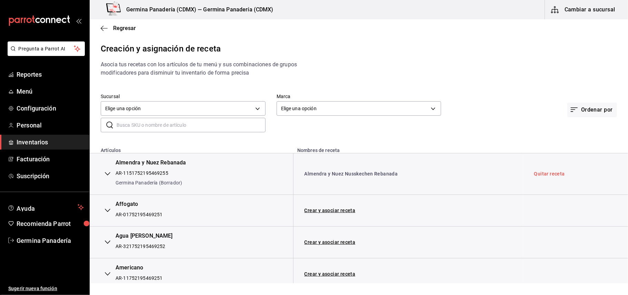
click at [175, 126] on input "text" at bounding box center [191, 125] width 149 height 14
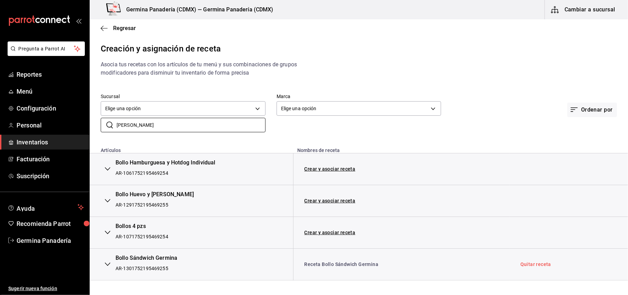
type input "boll"
click at [321, 228] on td "Crear y asociar receta" at bounding box center [401, 232] width 216 height 32
click at [322, 230] on link "Crear y asociar receta" at bounding box center [330, 232] width 51 height 5
click at [330, 233] on link "Receta Bollos 4 pzs" at bounding box center [328, 232] width 46 height 6
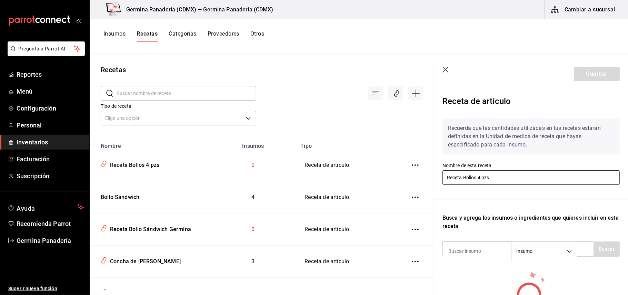
click at [464, 178] on input "Receta Bollos 4 pzs" at bounding box center [530, 177] width 177 height 14
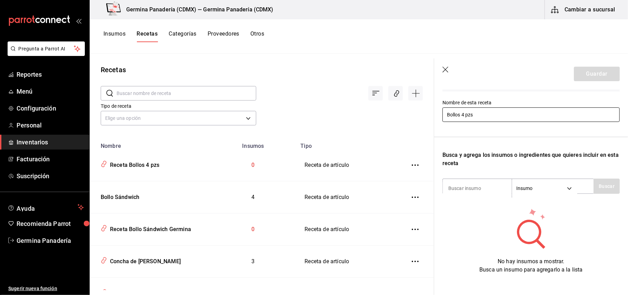
scroll to position [68, 0]
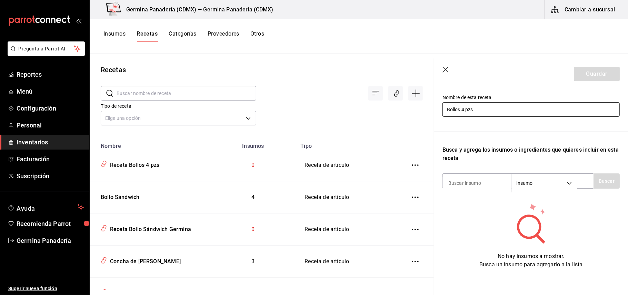
type input "Bollos 4 pzs"
click at [465, 178] on input at bounding box center [477, 183] width 69 height 14
click at [603, 181] on button "Buscar" at bounding box center [607, 180] width 26 height 15
click at [472, 180] on input "[PERSON_NAME]" at bounding box center [477, 183] width 69 height 14
drag, startPoint x: 579, startPoint y: 183, endPoint x: 562, endPoint y: 181, distance: 16.7
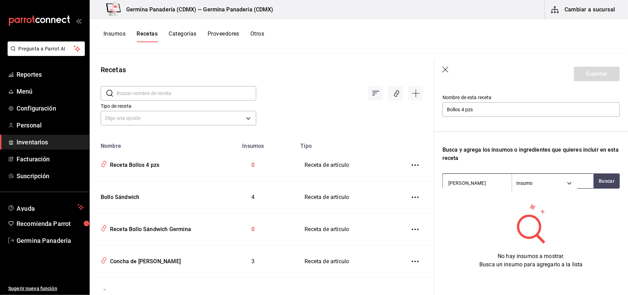
click at [578, 183] on div "[PERSON_NAME] Insumo SUPPLY" at bounding box center [517, 180] width 151 height 15
click at [558, 181] on body "Pregunta a Parrot AI Reportes Menú Configuración Personal Inventarios Facturaci…" at bounding box center [314, 145] width 628 height 290
click at [472, 179] on div at bounding box center [314, 147] width 628 height 295
click at [478, 186] on input "[PERSON_NAME]" at bounding box center [477, 183] width 69 height 14
type input "b"
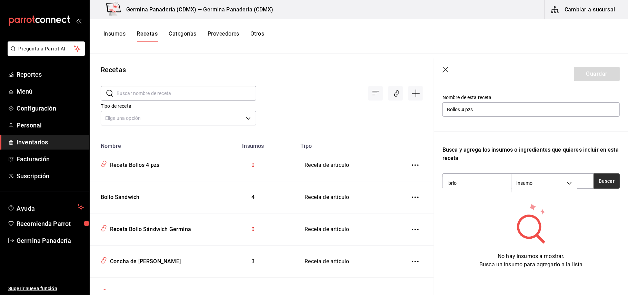
type input "brio"
click at [594, 181] on button "Buscar" at bounding box center [607, 180] width 26 height 15
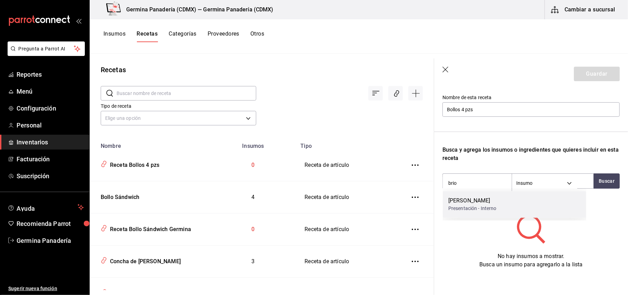
click at [489, 209] on div "Presentación - Interno" at bounding box center [472, 208] width 48 height 7
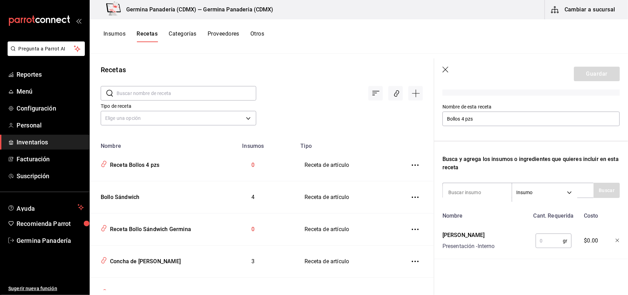
click at [545, 233] on input "text" at bounding box center [549, 240] width 27 height 14
type input "240"
click at [479, 185] on input at bounding box center [477, 192] width 69 height 14
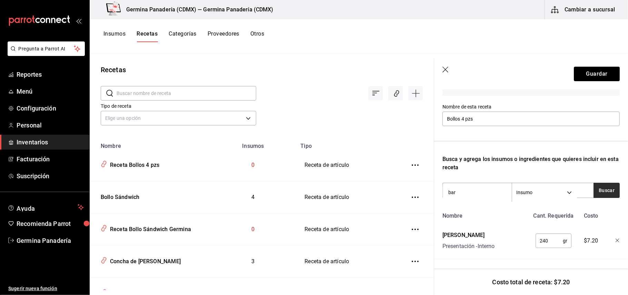
type input "bar"
click at [606, 183] on button "Buscar" at bounding box center [607, 189] width 26 height 15
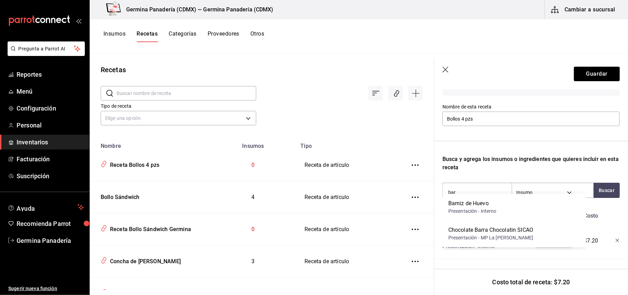
drag, startPoint x: 533, startPoint y: 206, endPoint x: 531, endPoint y: 209, distance: 3.7
click at [531, 209] on div "Barniz de Huevo Presentación - Interno" at bounding box center [514, 206] width 143 height 27
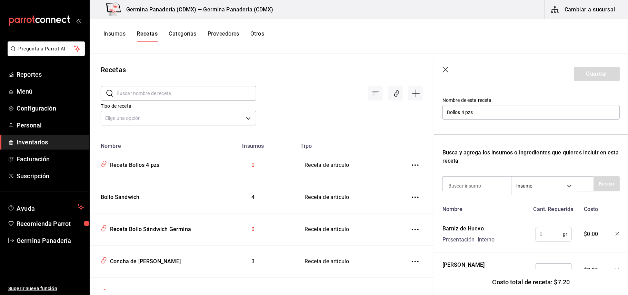
click at [549, 236] on input "text" at bounding box center [549, 234] width 27 height 14
type input "5"
click at [455, 181] on input at bounding box center [477, 185] width 69 height 14
type input "ajo"
click at [598, 179] on button "Buscar" at bounding box center [607, 183] width 26 height 15
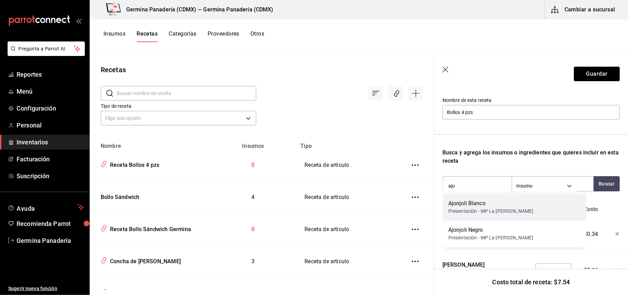
click at [517, 211] on div "Ajonjoli Blanco Presentación - MP La [PERSON_NAME]" at bounding box center [514, 206] width 143 height 27
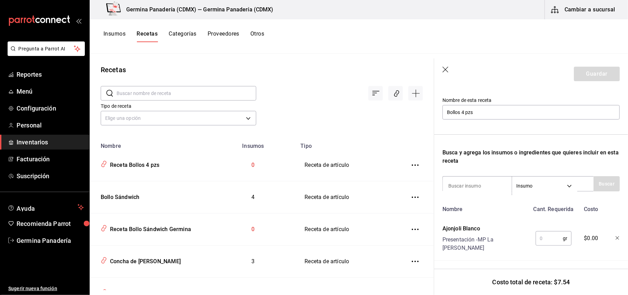
click at [546, 235] on input "text" at bounding box center [549, 238] width 27 height 14
type input "2"
click at [495, 185] on input at bounding box center [477, 185] width 69 height 14
type input "ajo"
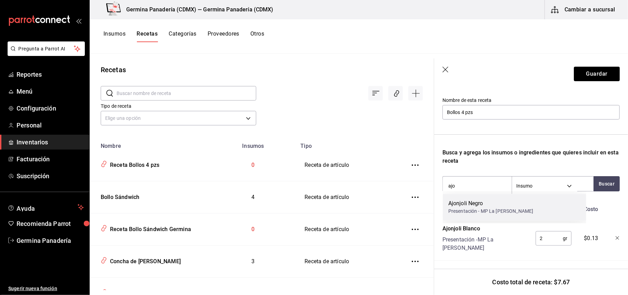
click at [506, 203] on div "Ajonjoli Negro" at bounding box center [490, 203] width 85 height 8
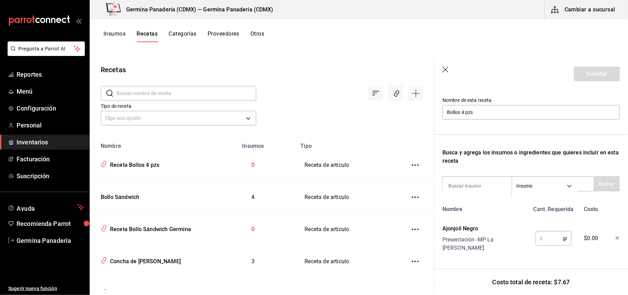
click at [550, 233] on input "text" at bounding box center [549, 238] width 27 height 14
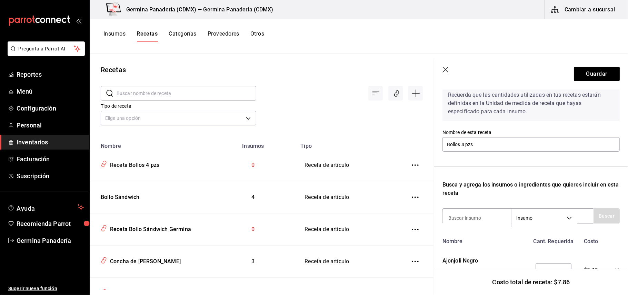
scroll to position [7, 0]
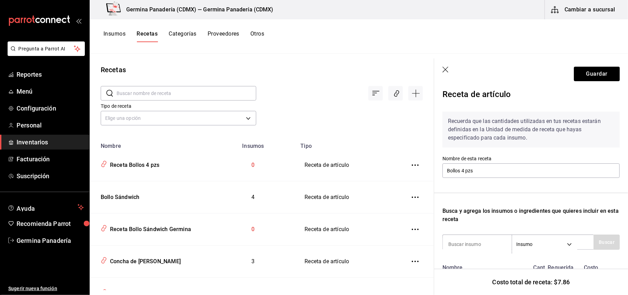
type input "2"
drag, startPoint x: 479, startPoint y: 188, endPoint x: 494, endPoint y: 219, distance: 34.7
click at [497, 214] on div "Recuerda que las cantidades utilizadas en tus recetas estarán definidas en la U…" at bounding box center [530, 271] width 177 height 330
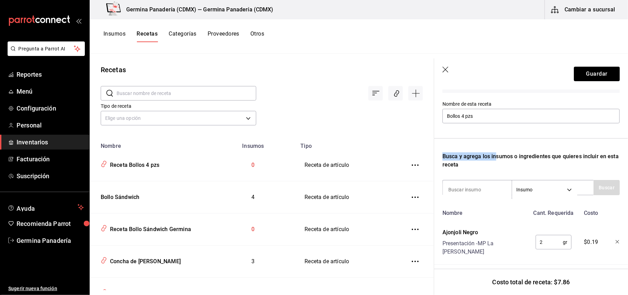
scroll to position [69, 0]
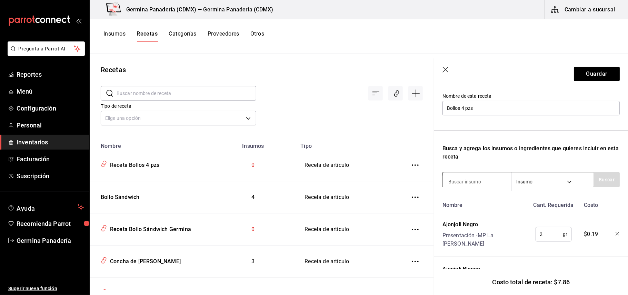
click at [477, 179] on input at bounding box center [477, 181] width 69 height 14
click at [596, 180] on button "Buscar" at bounding box center [607, 179] width 26 height 15
click at [606, 179] on button "Buscar" at bounding box center [607, 179] width 26 height 15
type input "b"
click at [579, 77] on button "Guardar" at bounding box center [597, 74] width 46 height 14
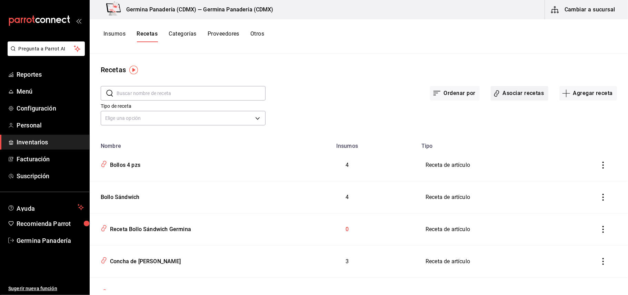
click at [512, 93] on button "Asociar recetas" at bounding box center [520, 93] width 58 height 14
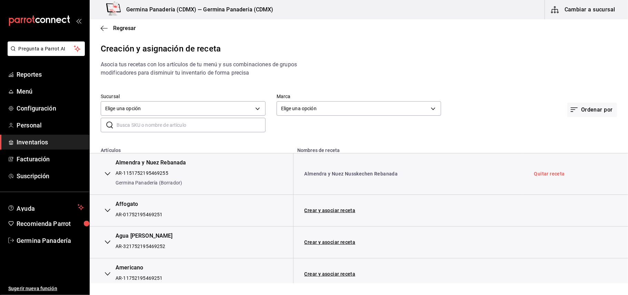
click at [198, 123] on input "text" at bounding box center [191, 125] width 149 height 14
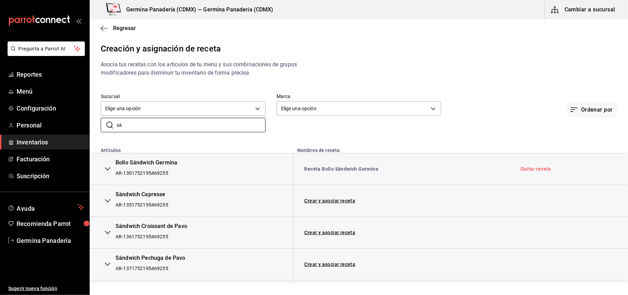
type input "s"
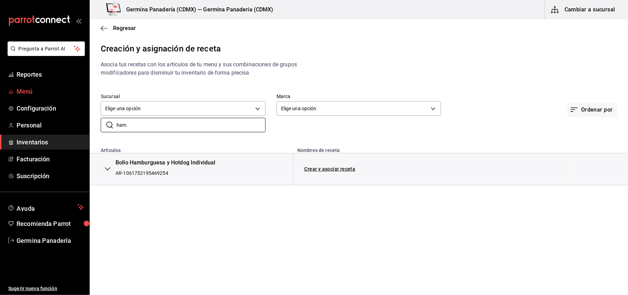
type input "ham"
click at [49, 88] on span "Menú" at bounding box center [50, 91] width 67 height 9
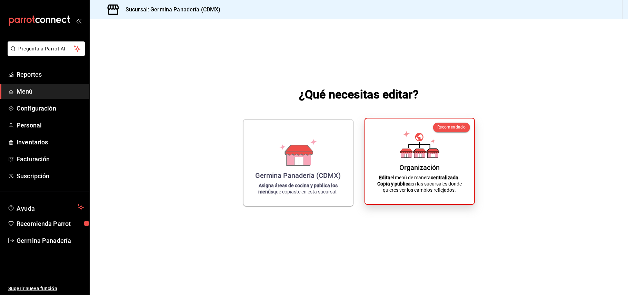
click at [429, 159] on div "Organización Edita el menú de manera centralizada. Copia y publica en las sucur…" at bounding box center [419, 161] width 92 height 74
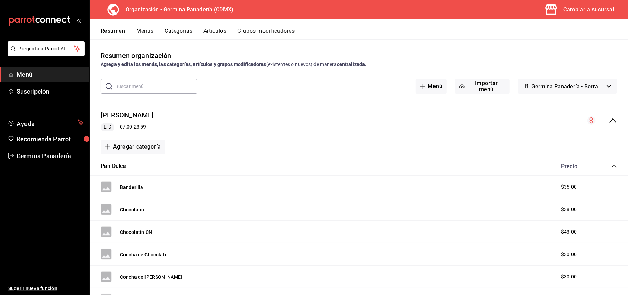
click at [217, 29] on button "Artículos" at bounding box center [214, 34] width 23 height 12
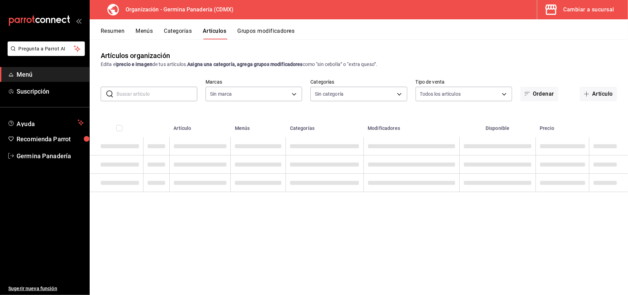
click at [160, 98] on input "text" at bounding box center [157, 94] width 81 height 14
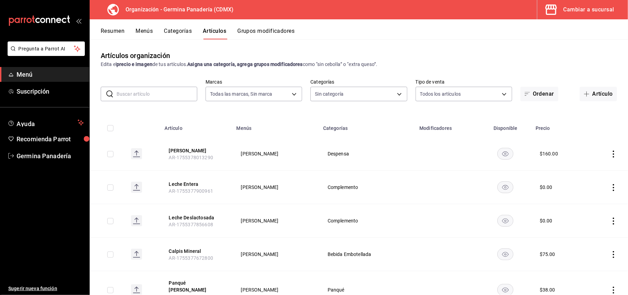
type input "9b1b34a3-1ddb-4154-9277-068d723f008c"
type input "6c65744e-a1b8-4012-96e6-33e77d16f2fd,630f1c36-ca98-4266-84ae-552b49385a73,f8a27…"
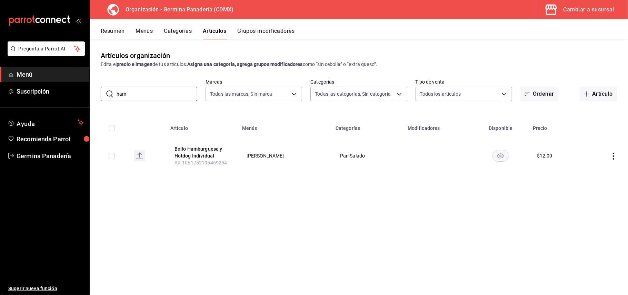
type input "ham"
click at [166, 32] on button "Categorías" at bounding box center [178, 34] width 28 height 12
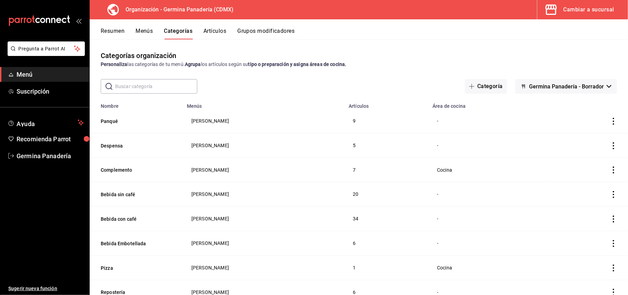
click at [147, 83] on input "text" at bounding box center [156, 86] width 82 height 14
click at [261, 79] on div "​ ​ Categoría Germina Panadería - Borrador" at bounding box center [359, 86] width 538 height 14
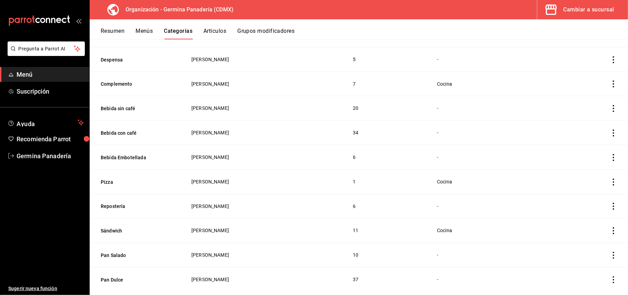
scroll to position [100, 0]
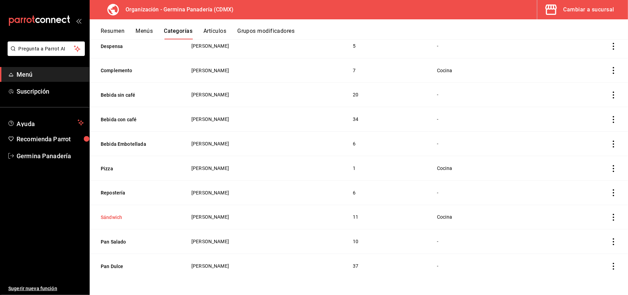
click at [108, 216] on button "Sándwich" at bounding box center [135, 216] width 69 height 7
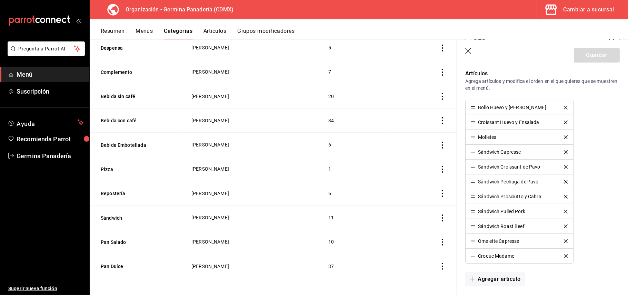
scroll to position [170, 0]
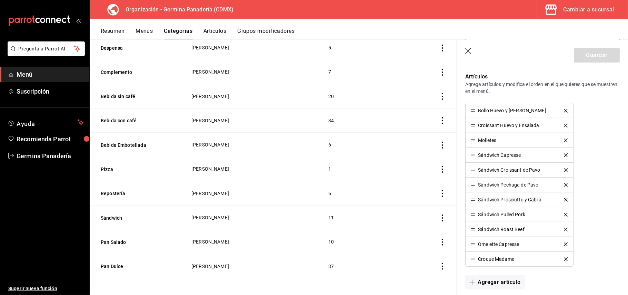
click at [598, 10] on div "Cambiar a sucursal" at bounding box center [589, 10] width 51 height 10
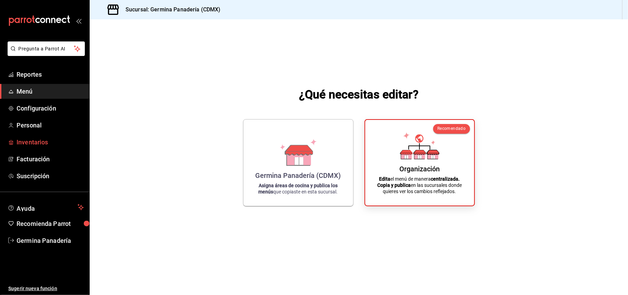
click at [26, 141] on span "Inventarios" at bounding box center [50, 141] width 67 height 9
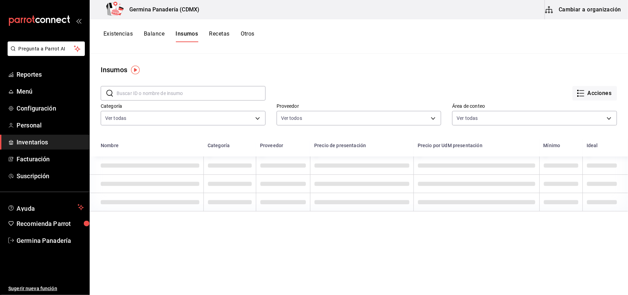
click at [592, 9] on button "Cambiar a organización" at bounding box center [584, 9] width 78 height 19
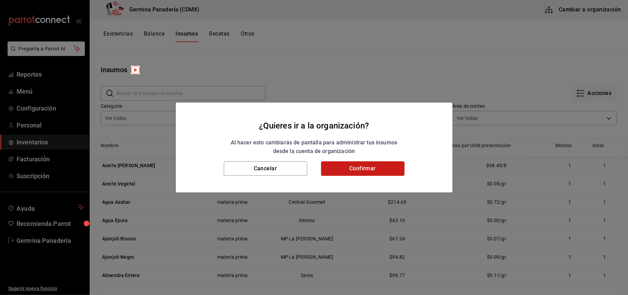
click at [344, 166] on button "Confirmar" at bounding box center [362, 168] width 83 height 14
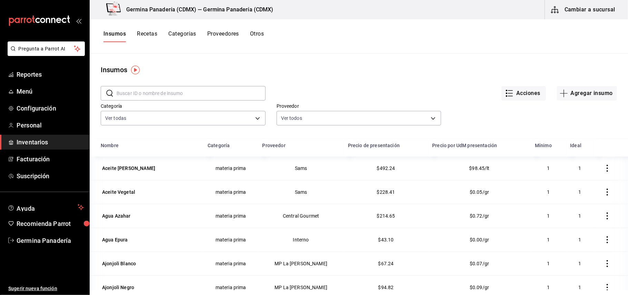
click at [148, 37] on button "Recetas" at bounding box center [147, 36] width 20 height 12
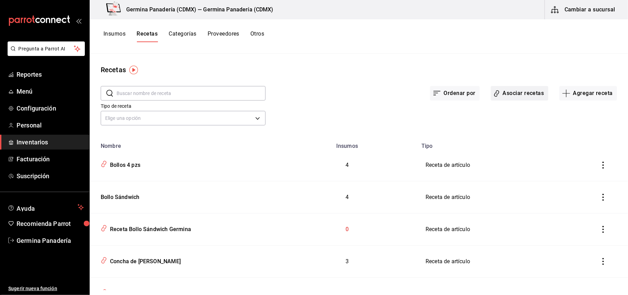
click at [517, 89] on button "Asociar recetas" at bounding box center [520, 93] width 58 height 14
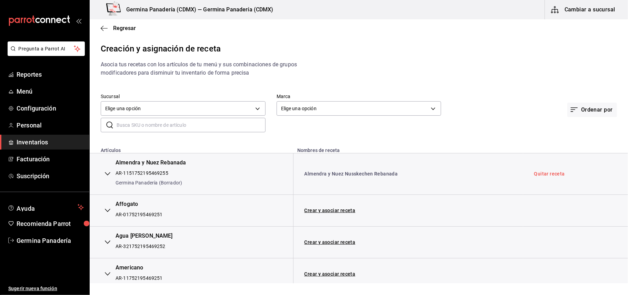
click at [182, 122] on input "text" at bounding box center [191, 125] width 149 height 14
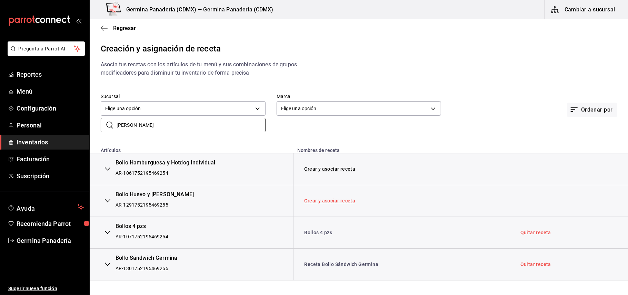
type input "[PERSON_NAME]"
click at [330, 202] on link "Crear y asociar receta" at bounding box center [330, 200] width 51 height 5
click at [341, 199] on link "Receta Bollo Huevo y Tocino" at bounding box center [338, 201] width 66 height 6
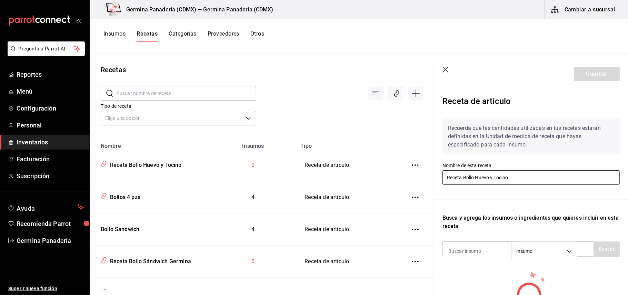
scroll to position [30, 0]
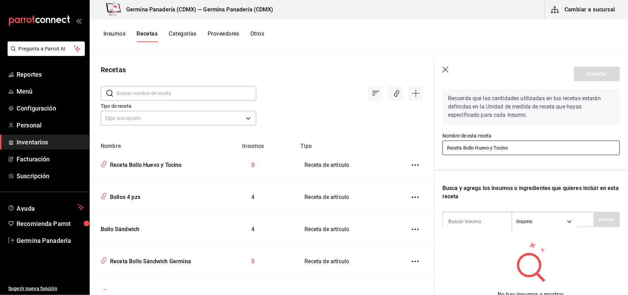
click at [464, 146] on input "Receta Bollo Huevo y Tocino" at bounding box center [530, 147] width 177 height 14
click at [490, 147] on input "HamburguesaBollo Huevo y Tocino" at bounding box center [530, 147] width 177 height 14
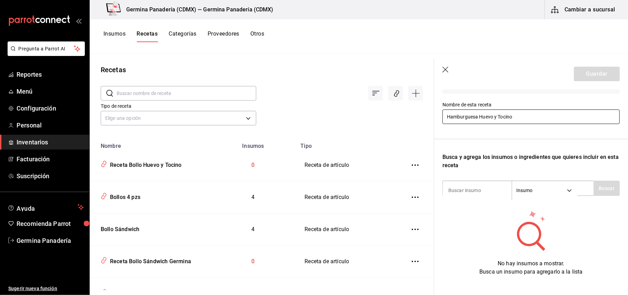
scroll to position [65, 0]
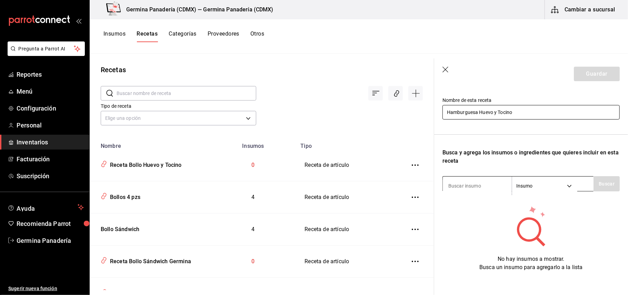
type input "Hamburguesa Huevo y Tocino"
click at [476, 182] on input at bounding box center [477, 185] width 69 height 14
click at [599, 182] on button "Buscar" at bounding box center [607, 183] width 26 height 15
click at [492, 187] on input "boll" at bounding box center [477, 185] width 69 height 14
type input "b"
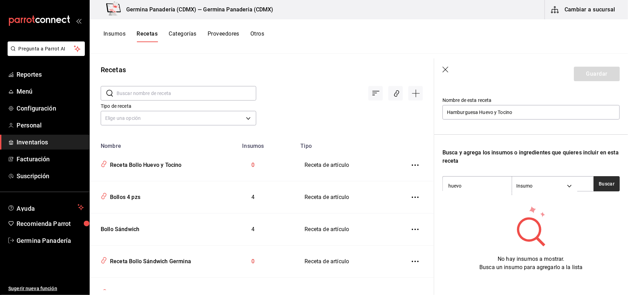
type input "huevo"
click at [605, 178] on button "Buscar" at bounding box center [607, 183] width 26 height 15
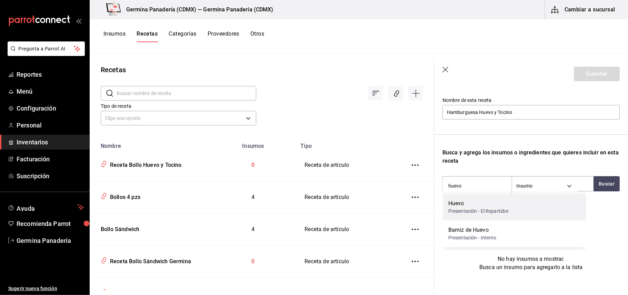
drag, startPoint x: 533, startPoint y: 219, endPoint x: 529, endPoint y: 215, distance: 5.9
click at [530, 217] on div "Huevo Presentación - El Repartidor Barniz de Huevo Presentación - Interno" at bounding box center [514, 219] width 143 height 53
click at [528, 214] on div "Huevo Presentación - El Repartidor" at bounding box center [514, 206] width 143 height 27
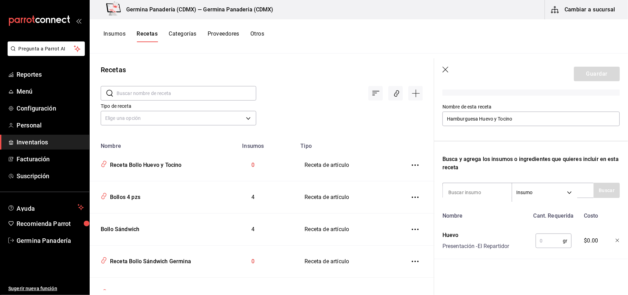
drag, startPoint x: 550, startPoint y: 239, endPoint x: 548, endPoint y: 235, distance: 4.5
click at [549, 239] on input "text" at bounding box center [549, 240] width 27 height 14
type input "100"
click at [488, 190] on input at bounding box center [477, 192] width 69 height 14
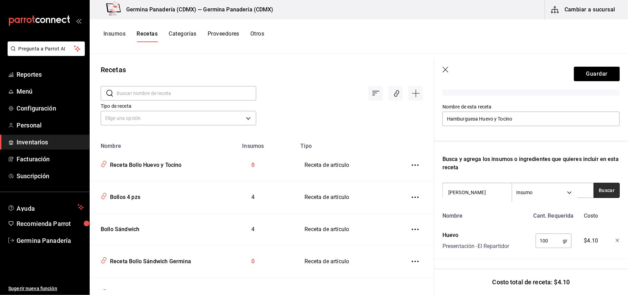
click at [600, 182] on button "Buscar" at bounding box center [607, 189] width 26 height 15
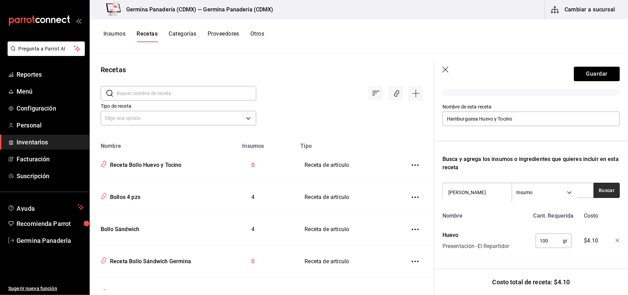
click at [600, 182] on button "Buscar" at bounding box center [607, 189] width 26 height 15
type input "b"
click at [605, 190] on button "Buscar" at bounding box center [607, 189] width 26 height 15
click at [483, 185] on input "papa" at bounding box center [477, 192] width 69 height 14
type input "p"
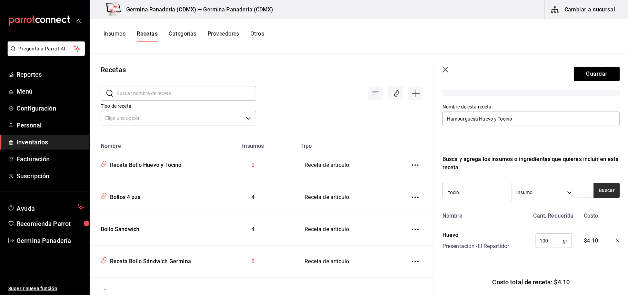
type input "tocin"
click at [605, 182] on button "Buscar" at bounding box center [607, 189] width 26 height 15
click at [586, 72] on button "Guardar" at bounding box center [597, 74] width 46 height 14
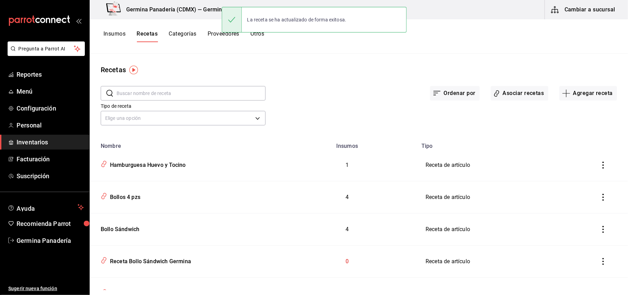
click at [111, 36] on button "Insumos" at bounding box center [114, 36] width 22 height 12
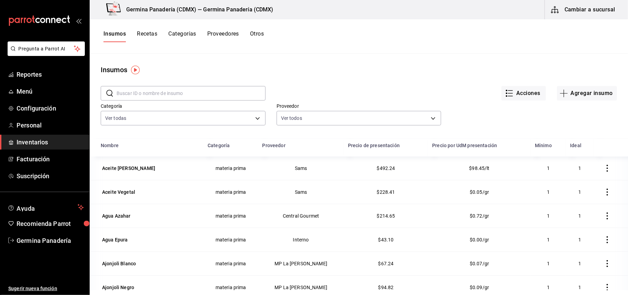
click at [151, 37] on button "Recetas" at bounding box center [147, 36] width 20 height 12
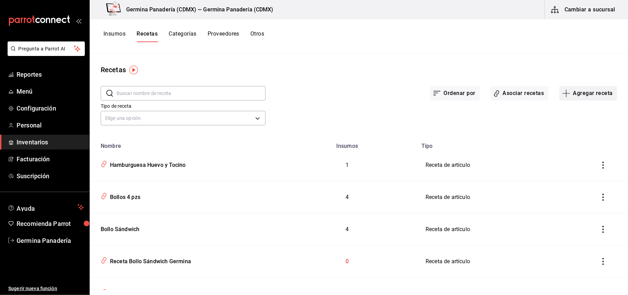
click at [596, 92] on button "Agregar receta" at bounding box center [588, 93] width 58 height 14
click at [504, 94] on div at bounding box center [314, 147] width 628 height 295
click at [506, 90] on button "Asociar recetas" at bounding box center [520, 93] width 58 height 14
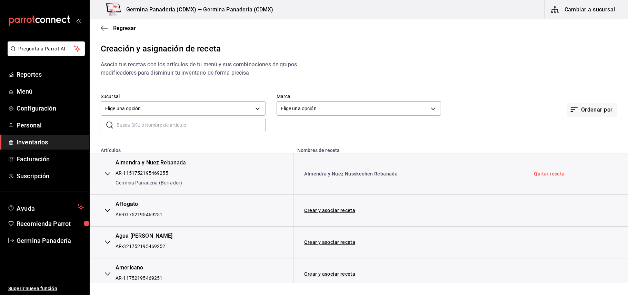
click at [212, 130] on input "text" at bounding box center [191, 125] width 149 height 14
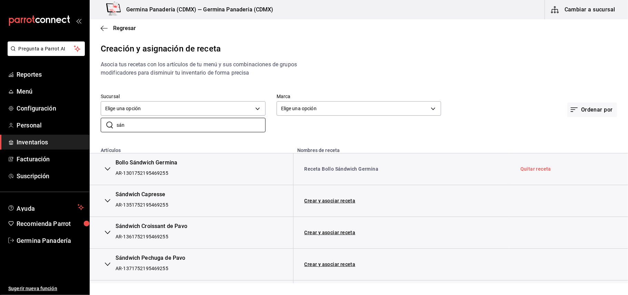
scroll to position [8, 0]
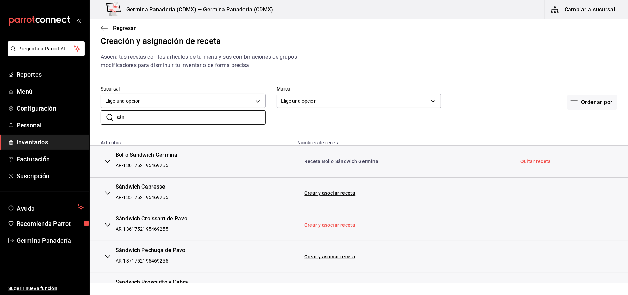
type input "sán"
click at [329, 225] on link "Crear y asociar receta" at bounding box center [330, 224] width 51 height 5
click at [329, 225] on link "Receta Sándwich Croissant de Pavo" at bounding box center [346, 225] width 83 height 6
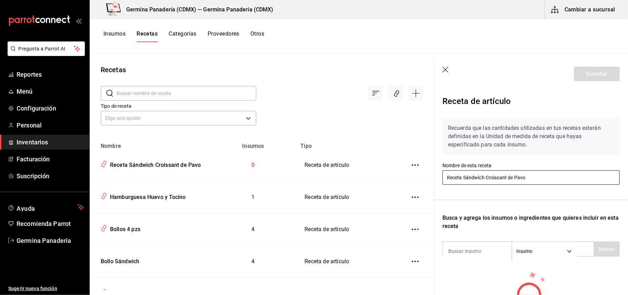
click at [464, 177] on input "Receta Sándwich Croissant de Pavo" at bounding box center [530, 177] width 177 height 14
type input "Sándwich Croissant de Pavo"
click at [485, 243] on input at bounding box center [477, 250] width 69 height 14
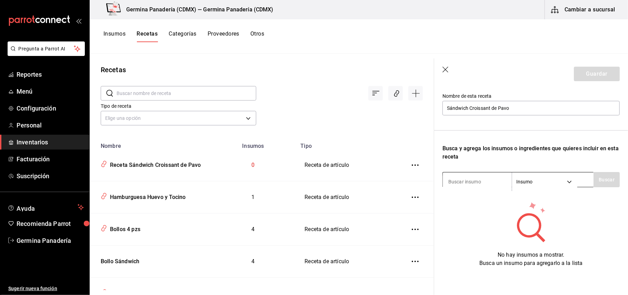
scroll to position [76, 0]
type input "bagu"
click at [604, 174] on button "Buscar" at bounding box center [607, 179] width 26 height 15
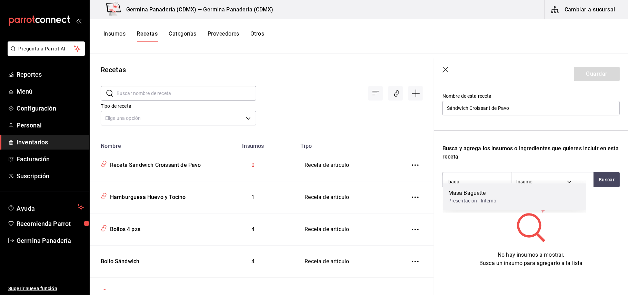
click at [562, 193] on div "[PERSON_NAME] Presentación - Interno" at bounding box center [514, 196] width 143 height 27
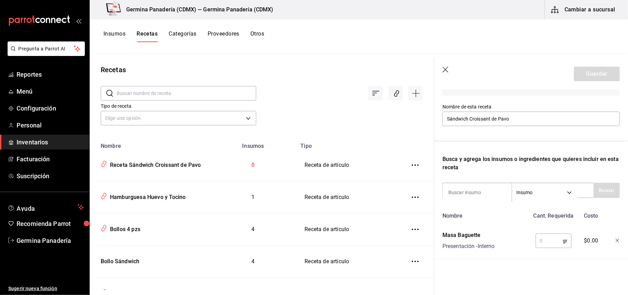
click at [115, 33] on button "Insumos" at bounding box center [114, 36] width 22 height 12
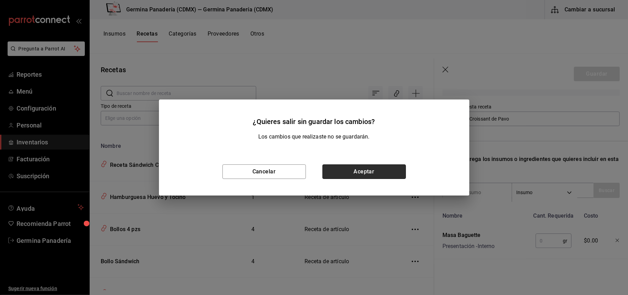
click at [378, 170] on button "Aceptar" at bounding box center [363, 171] width 83 height 14
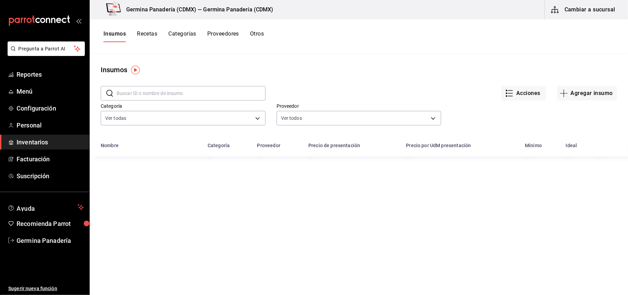
click at [148, 35] on button "Recetas" at bounding box center [147, 36] width 20 height 12
